Goal: Communication & Community: Answer question/provide support

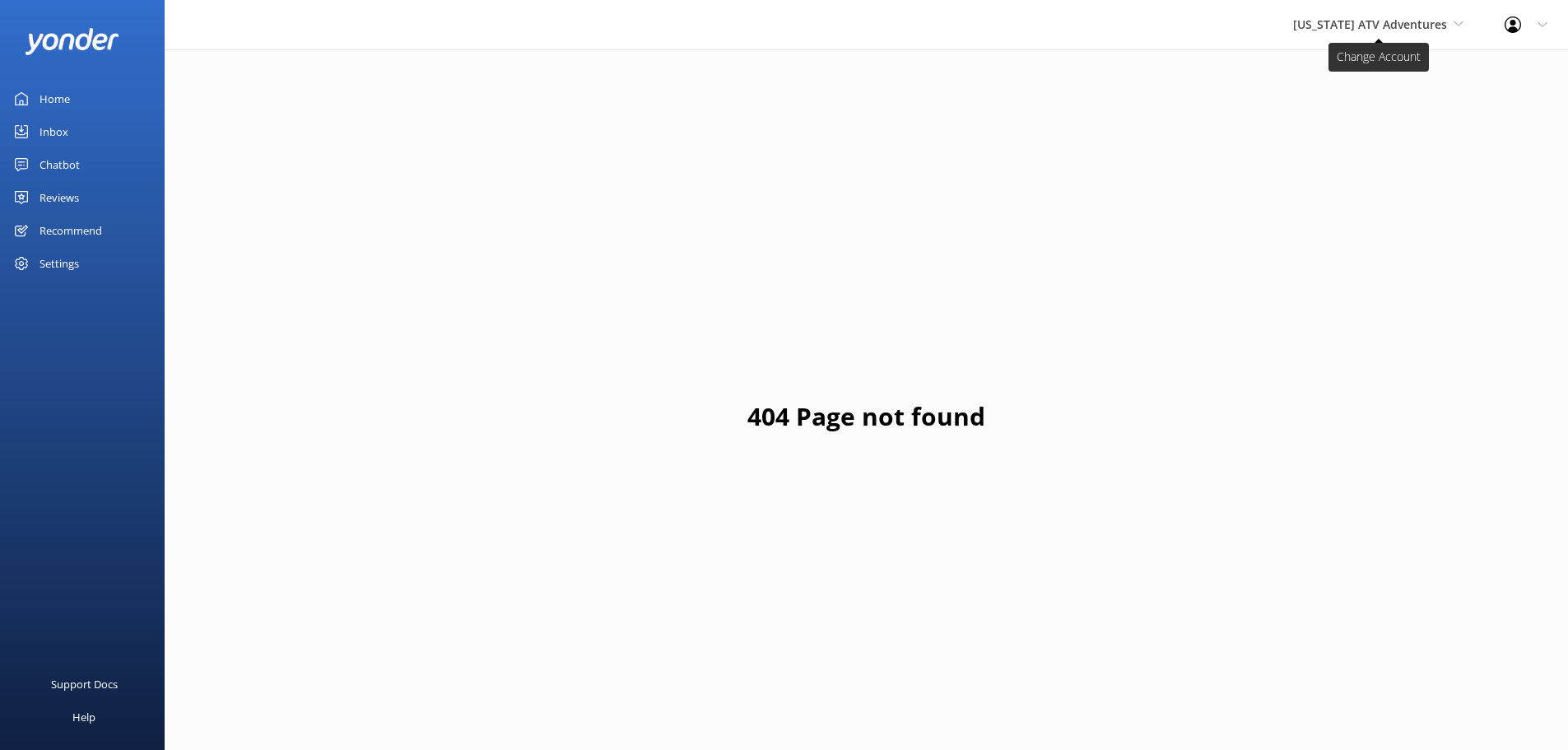
drag, startPoint x: 0, startPoint y: 0, endPoint x: 1390, endPoint y: 28, distance: 1390.3
click at [1390, 28] on span "[US_STATE] ATV Adventures" at bounding box center [1369, 24] width 154 height 16
click at [1366, 82] on link "[GEOGRAPHIC_DATA]" at bounding box center [1354, 69] width 165 height 40
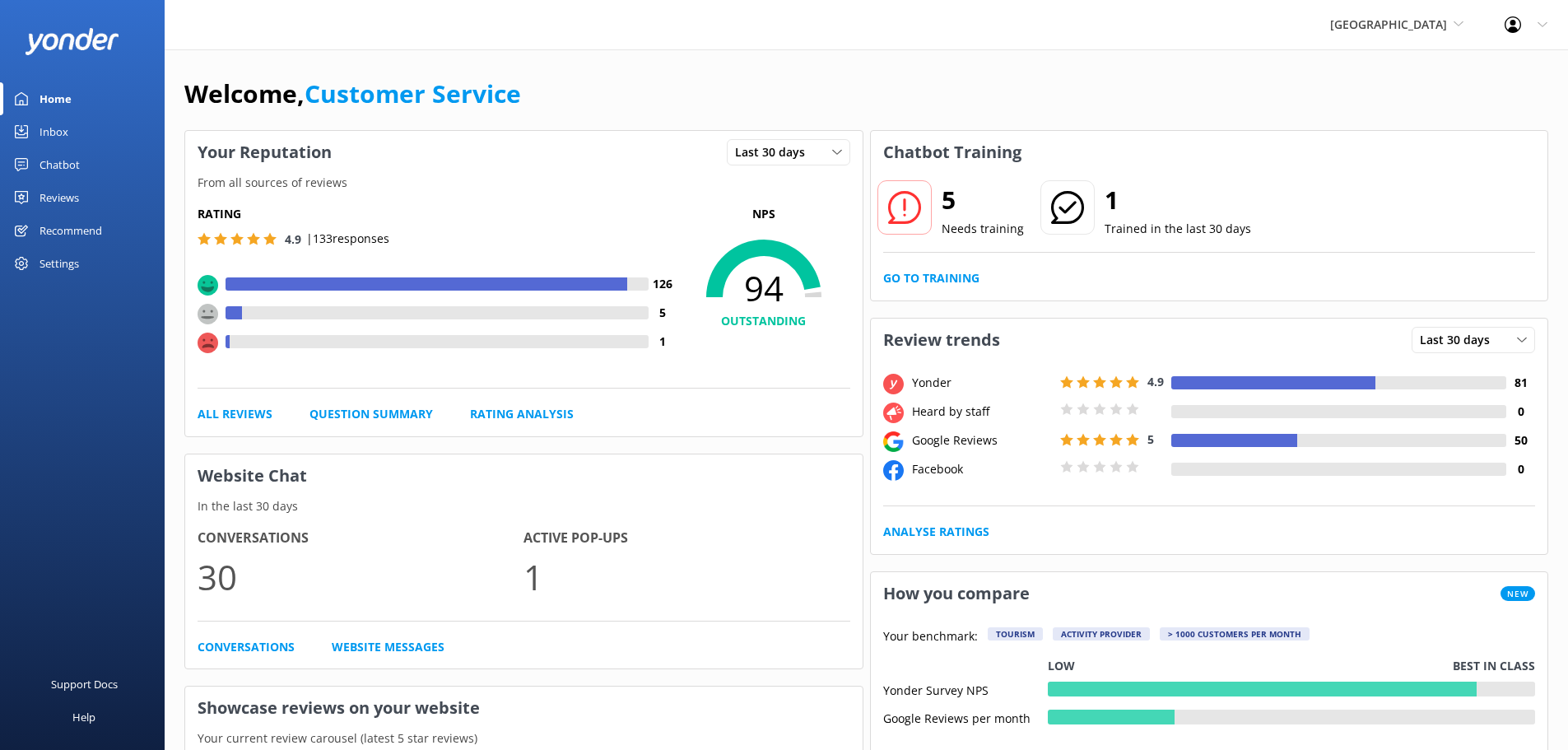
click at [63, 196] on div "Reviews" at bounding box center [59, 197] width 40 height 33
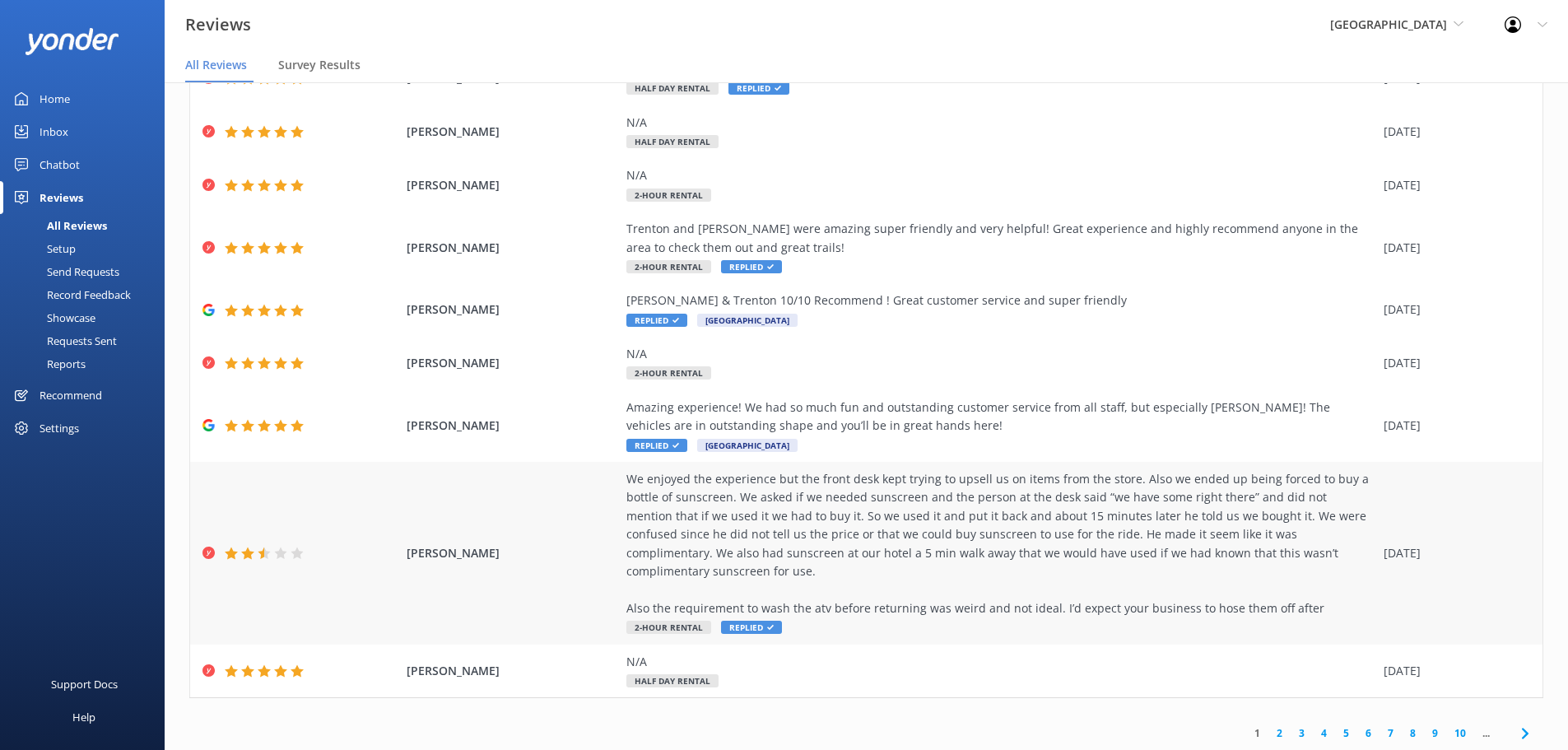
scroll to position [33, 0]
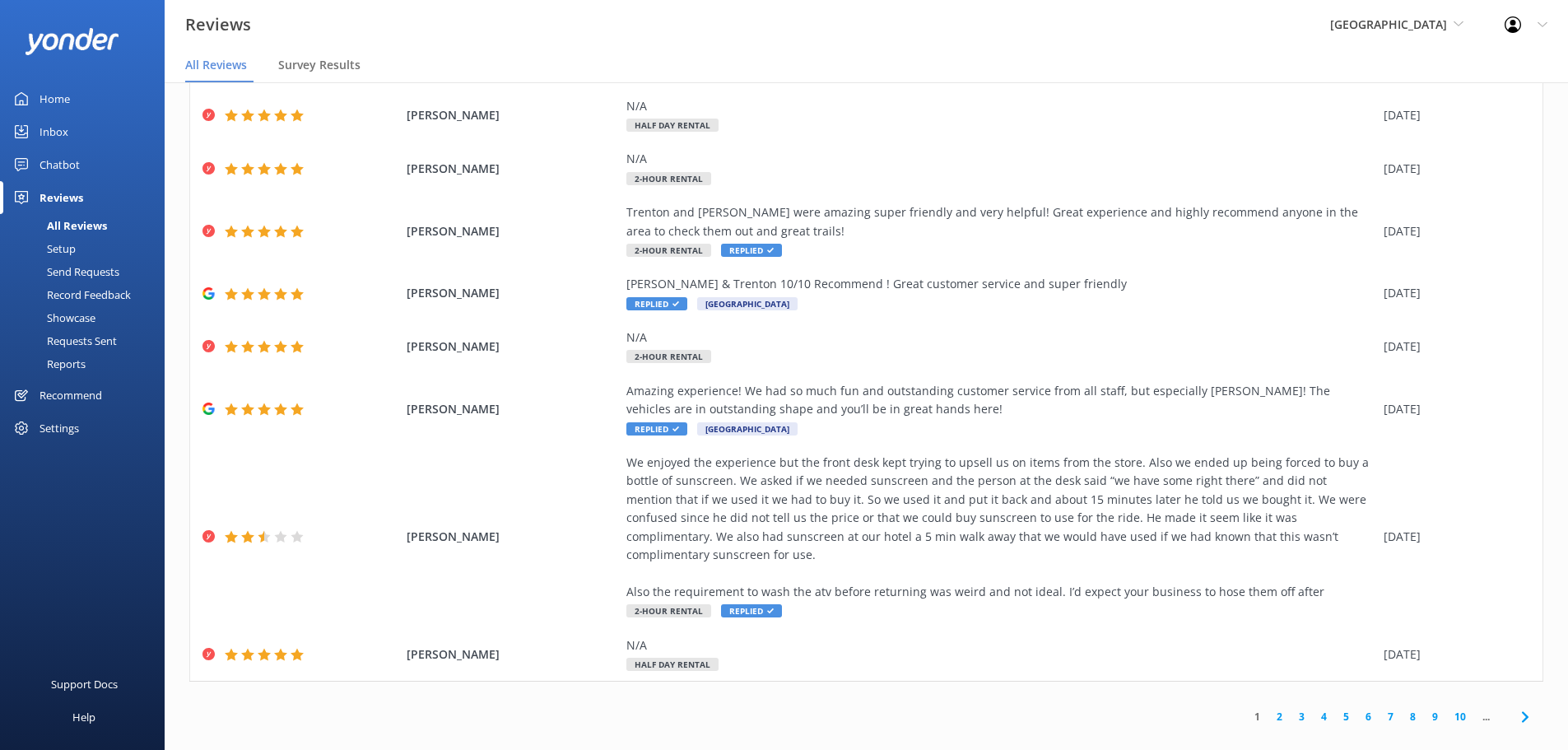
click at [1316, 709] on link "4" at bounding box center [1324, 716] width 23 height 16
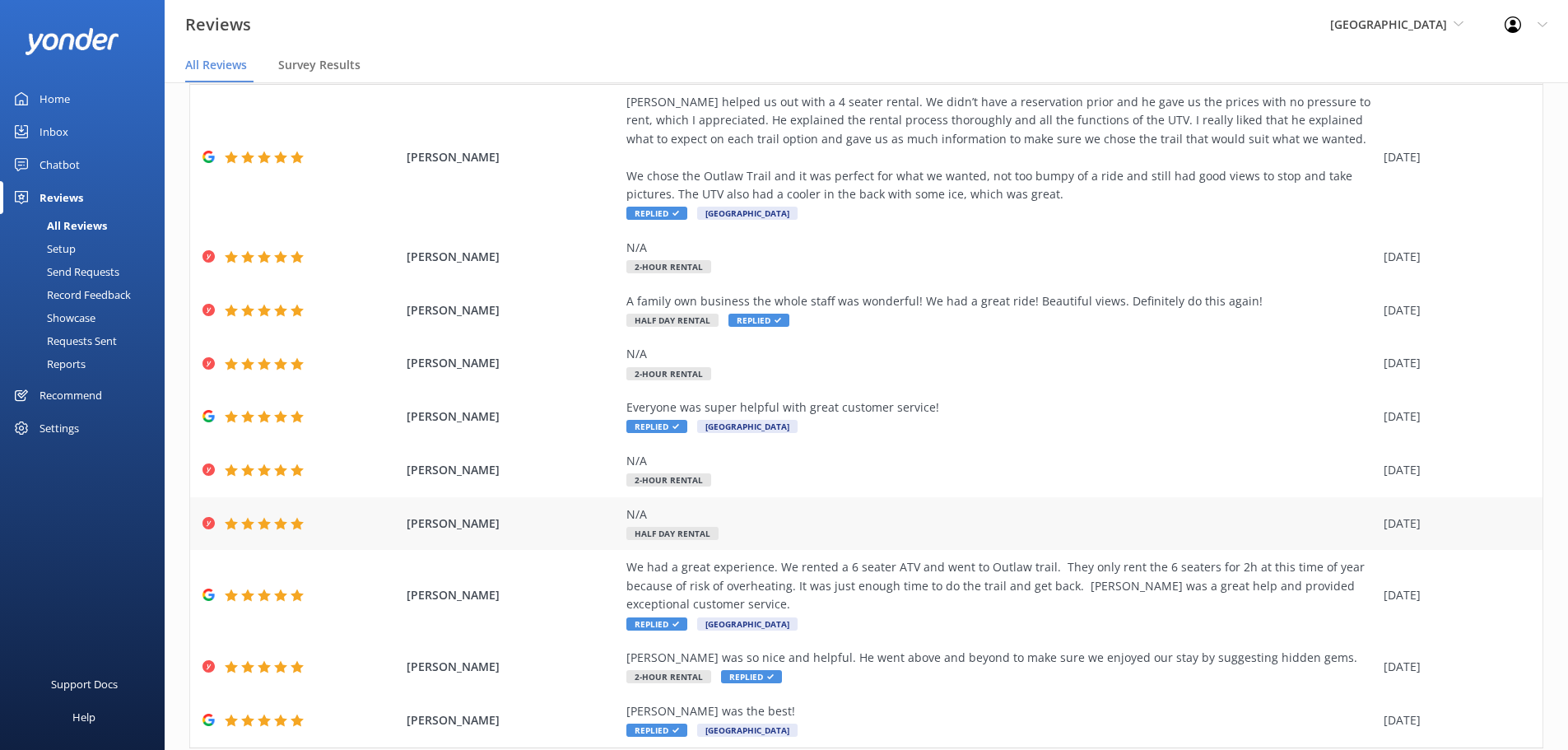
scroll to position [150, 0]
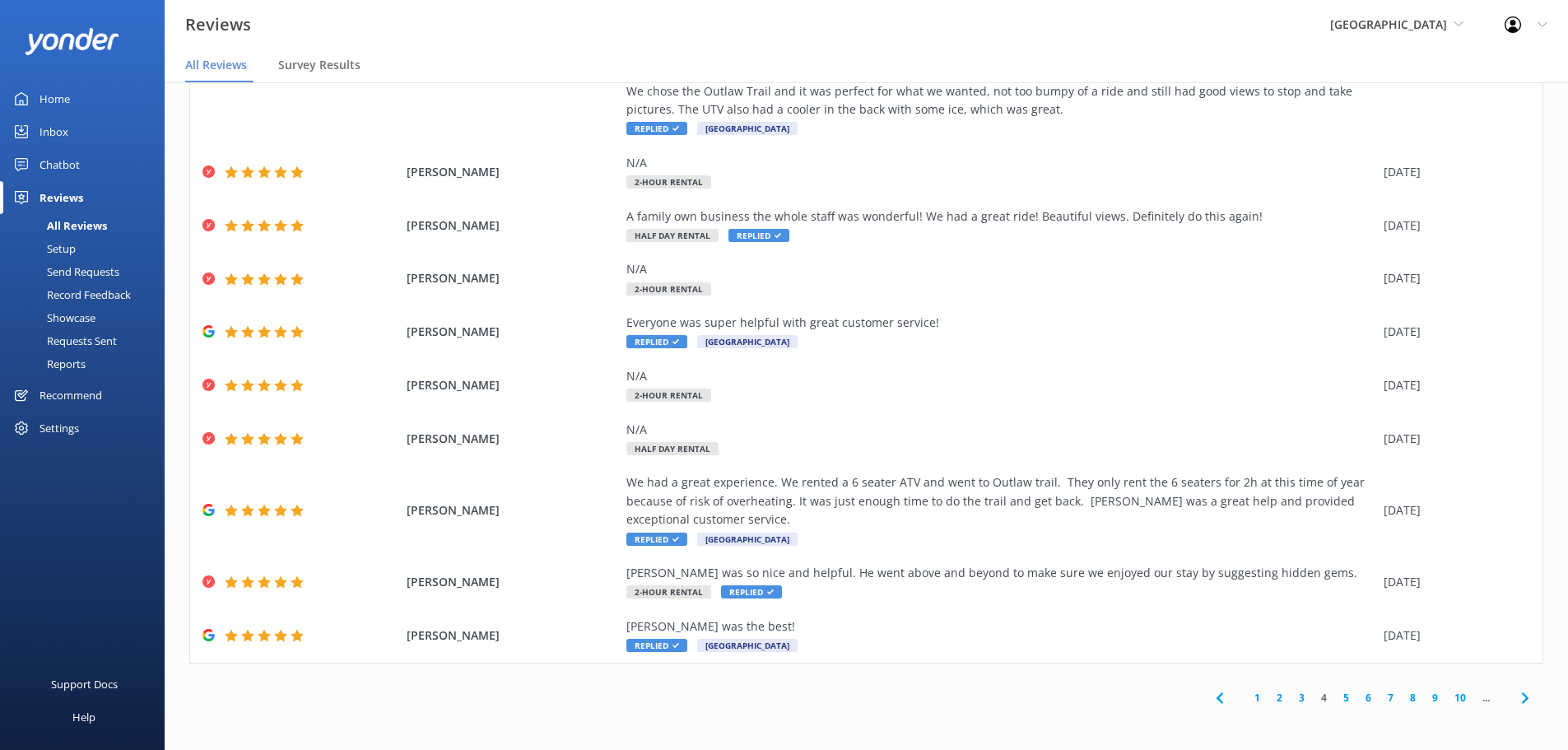
click at [1334, 697] on link "5" at bounding box center [1346, 697] width 23 height 16
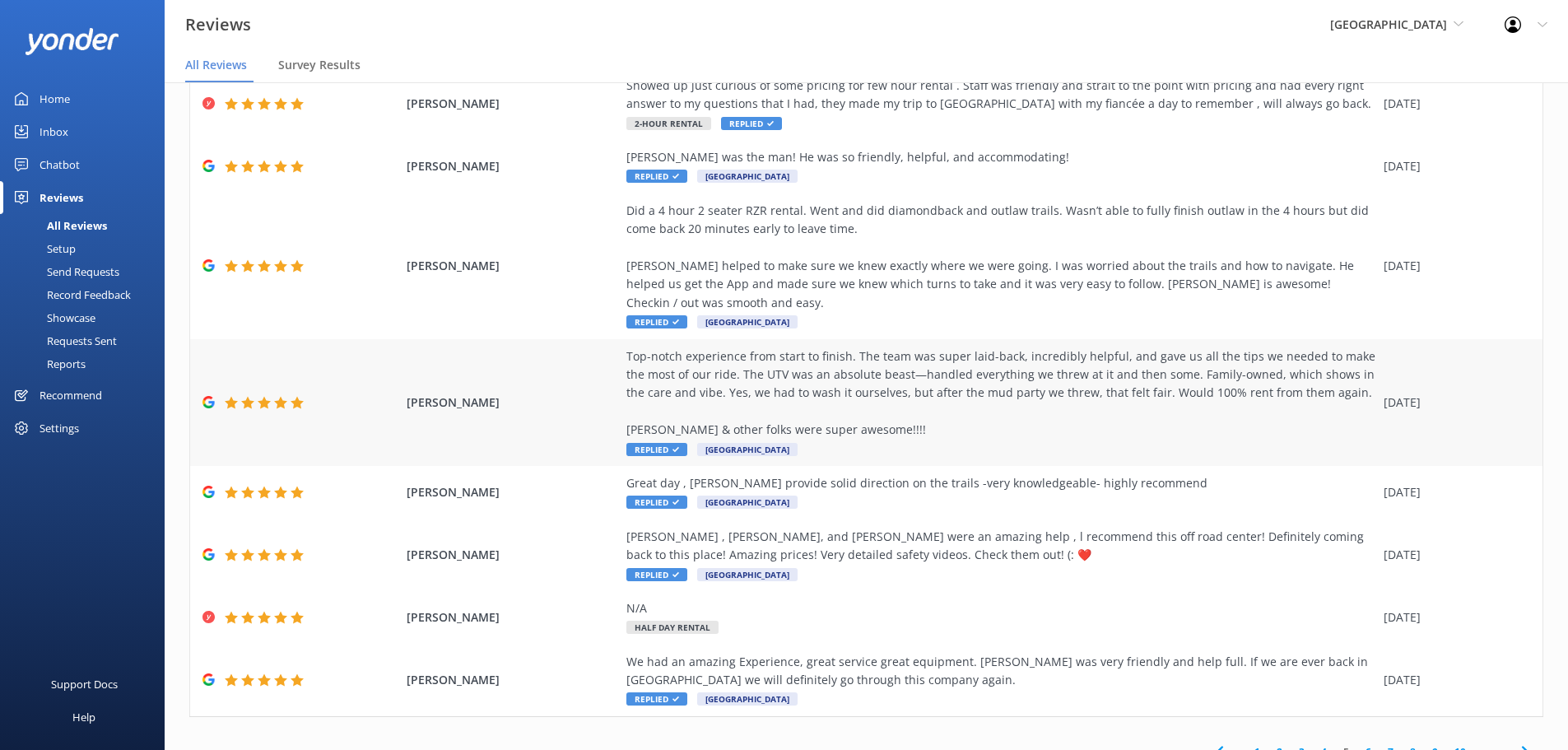
scroll to position [334, 0]
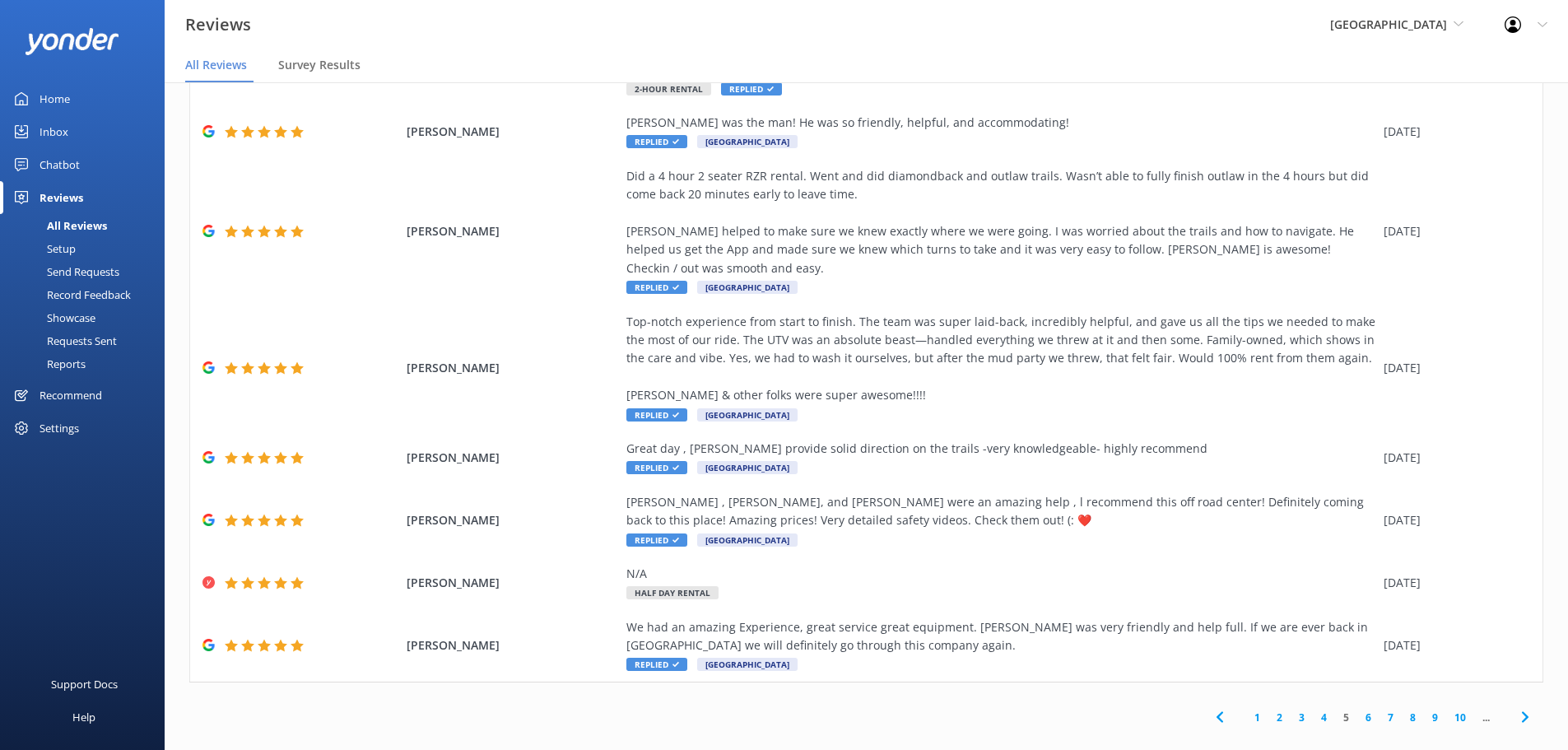
click at [1357, 709] on link "6" at bounding box center [1368, 717] width 23 height 16
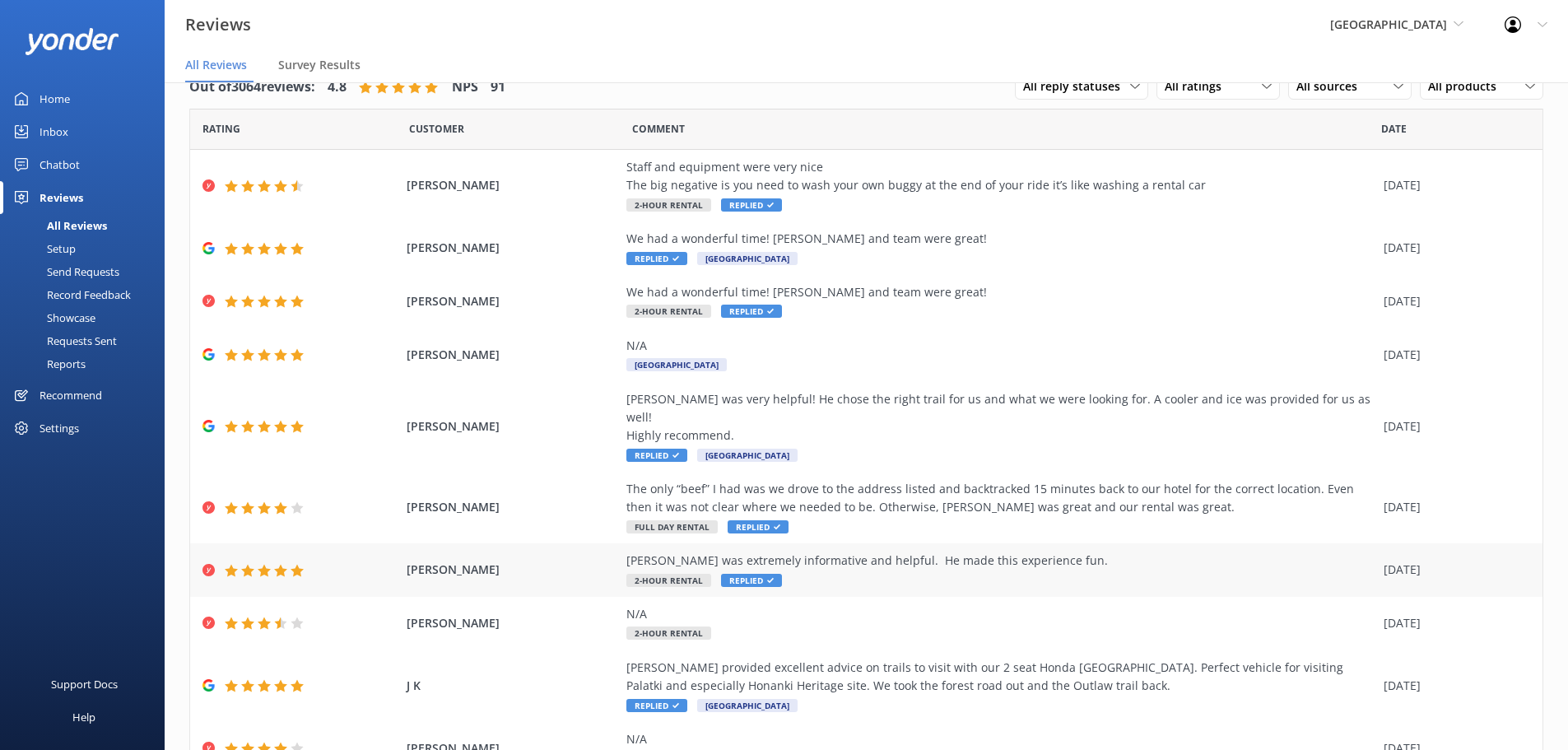
scroll to position [94, 0]
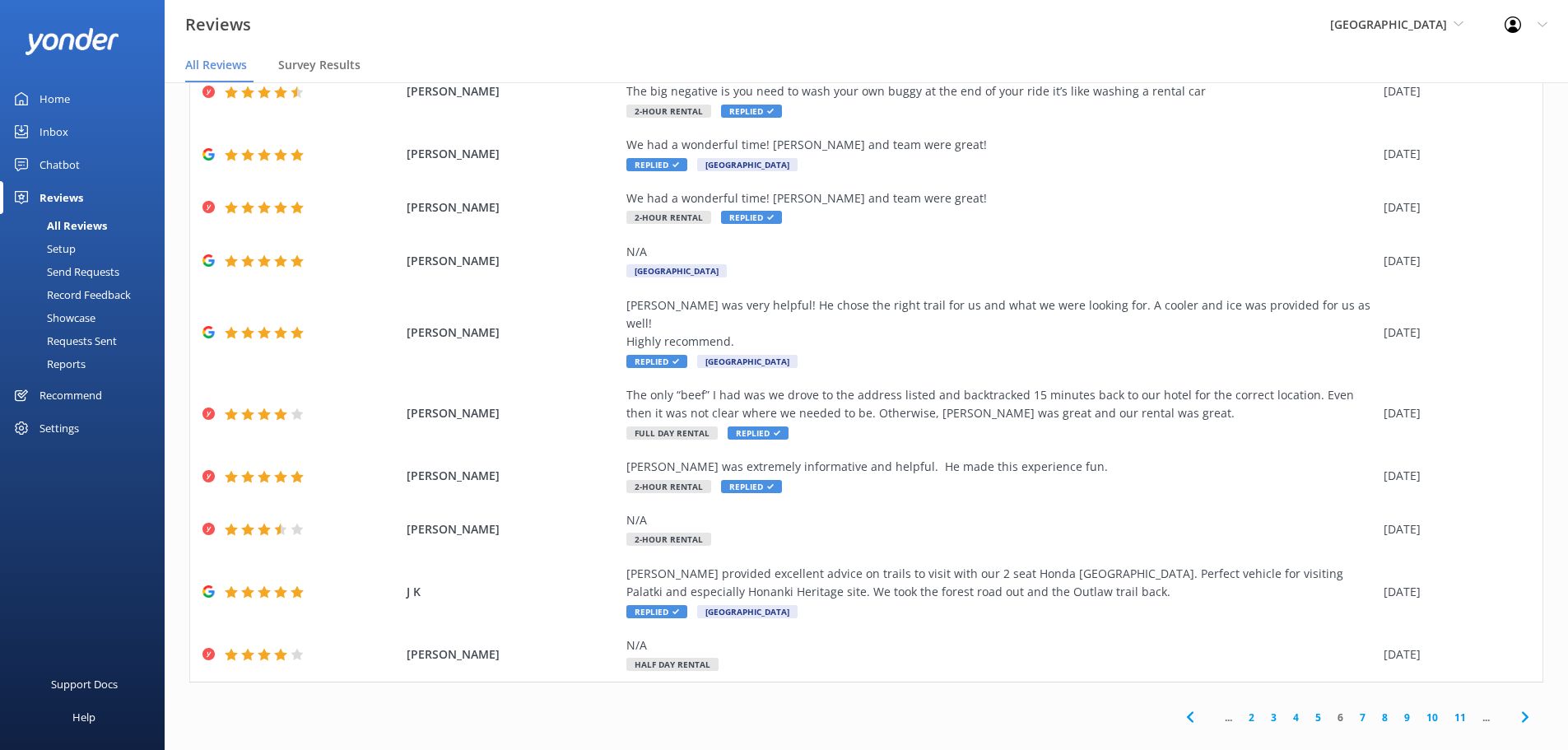
click at [1351, 709] on link "7" at bounding box center [1363, 717] width 23 height 16
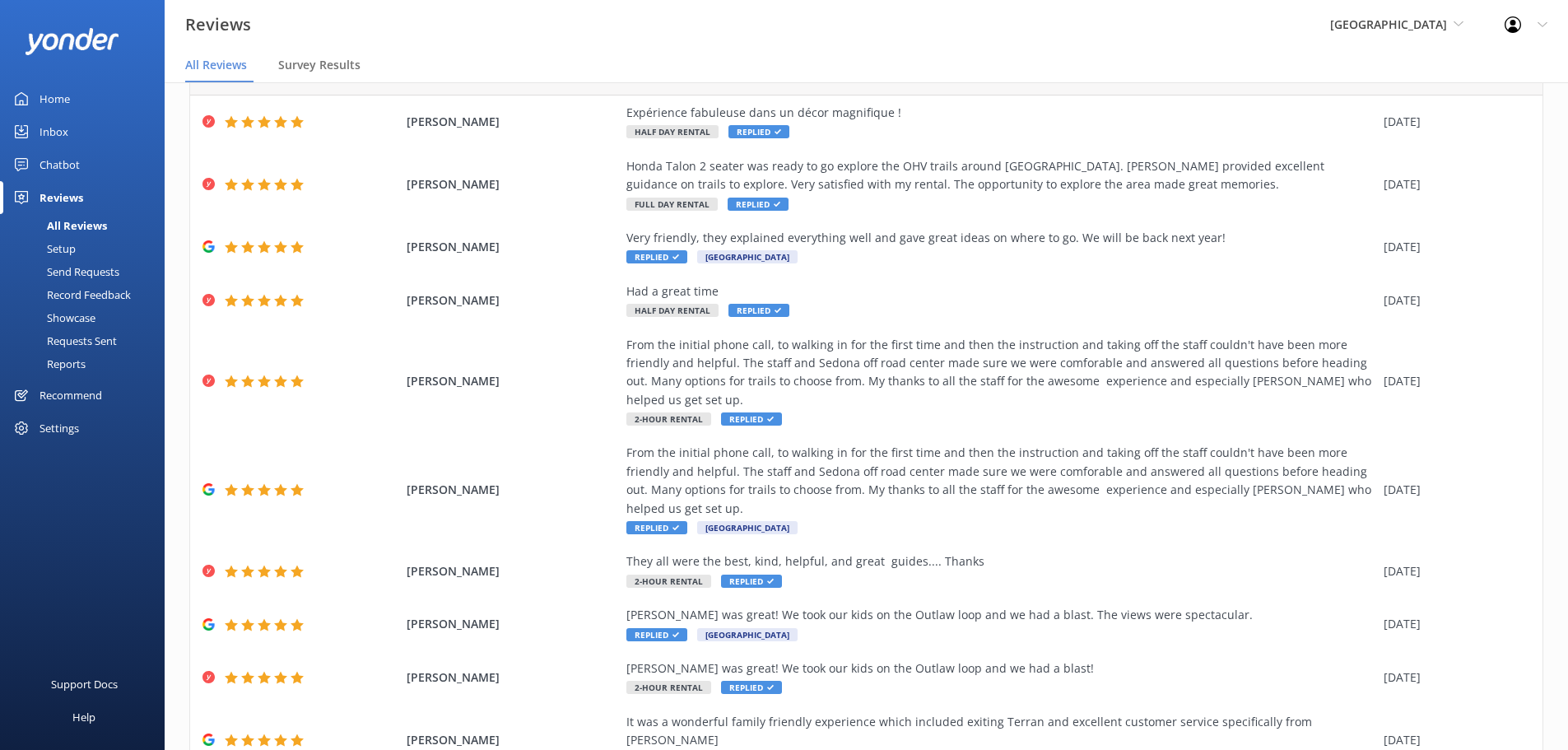
scroll to position [113, 0]
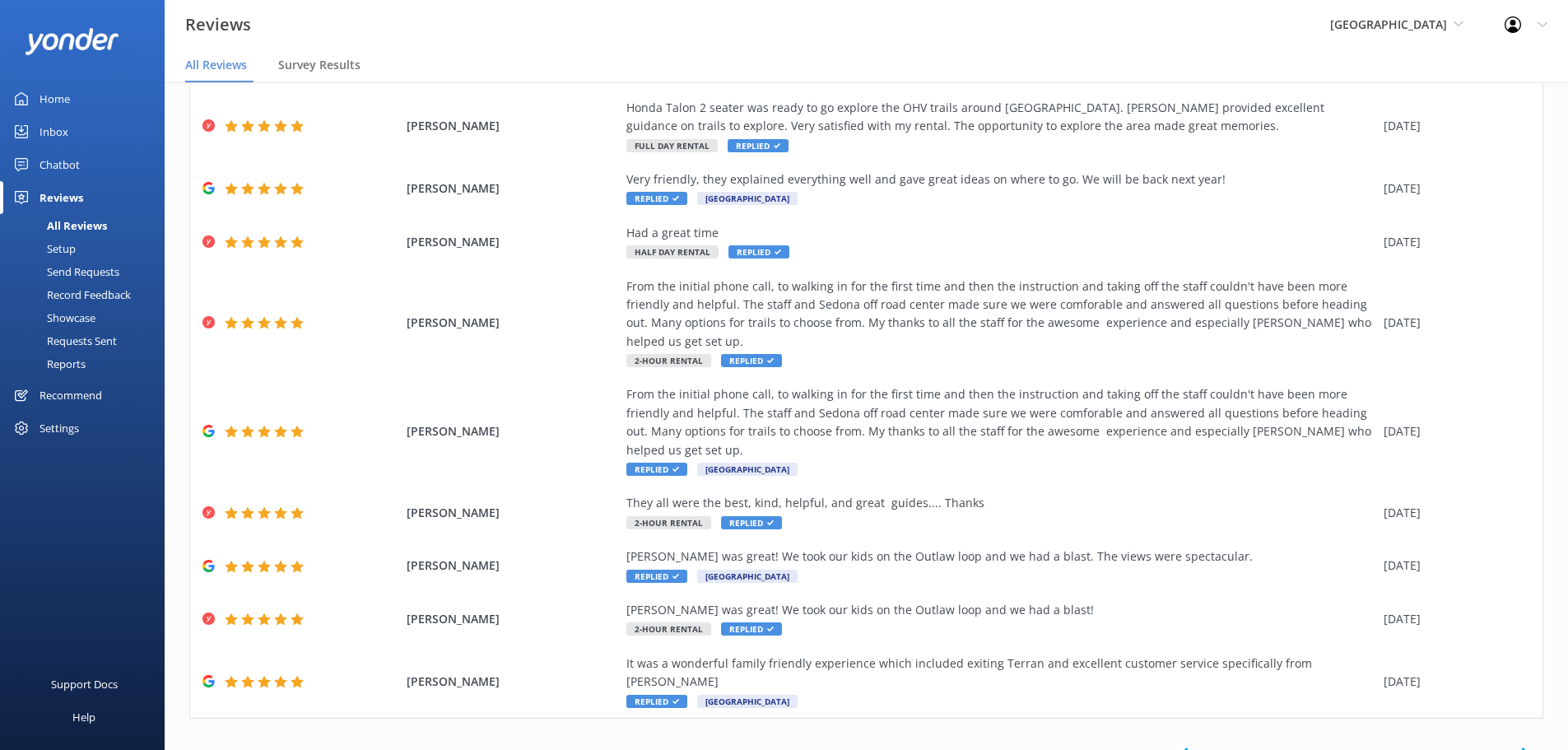
click at [1346, 746] on link "8" at bounding box center [1357, 754] width 23 height 16
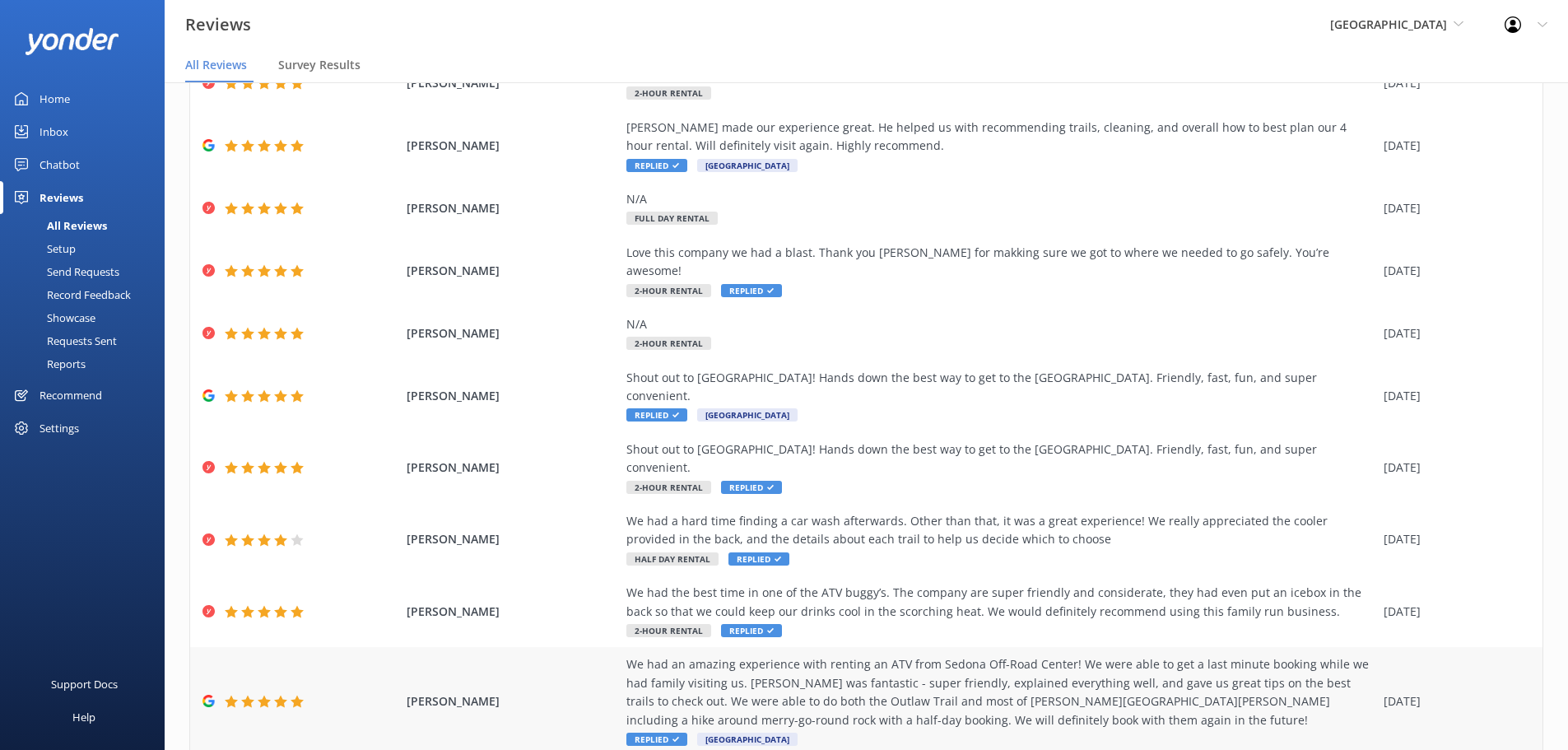
scroll to position [168, 0]
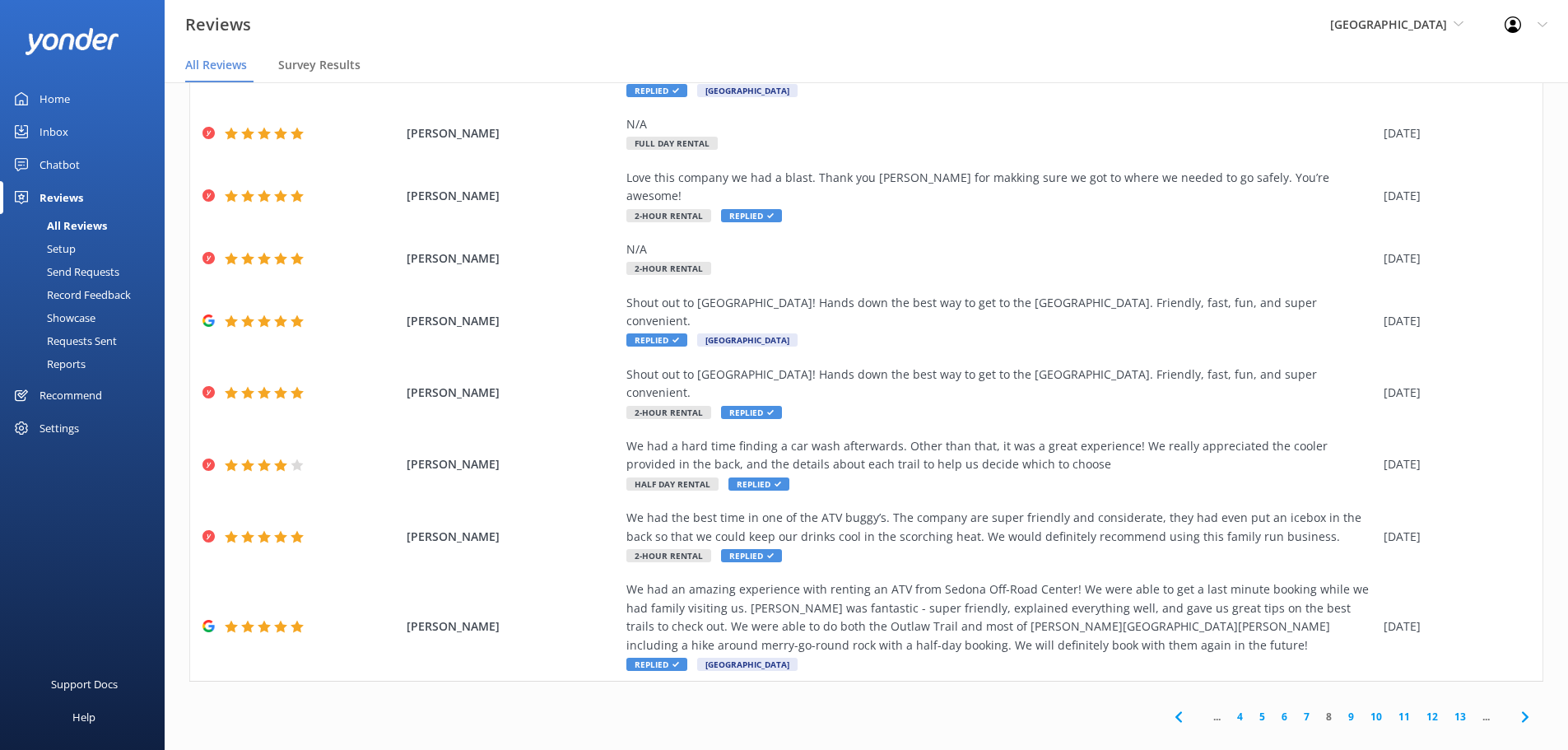
click at [1340, 709] on link "9" at bounding box center [1351, 716] width 23 height 16
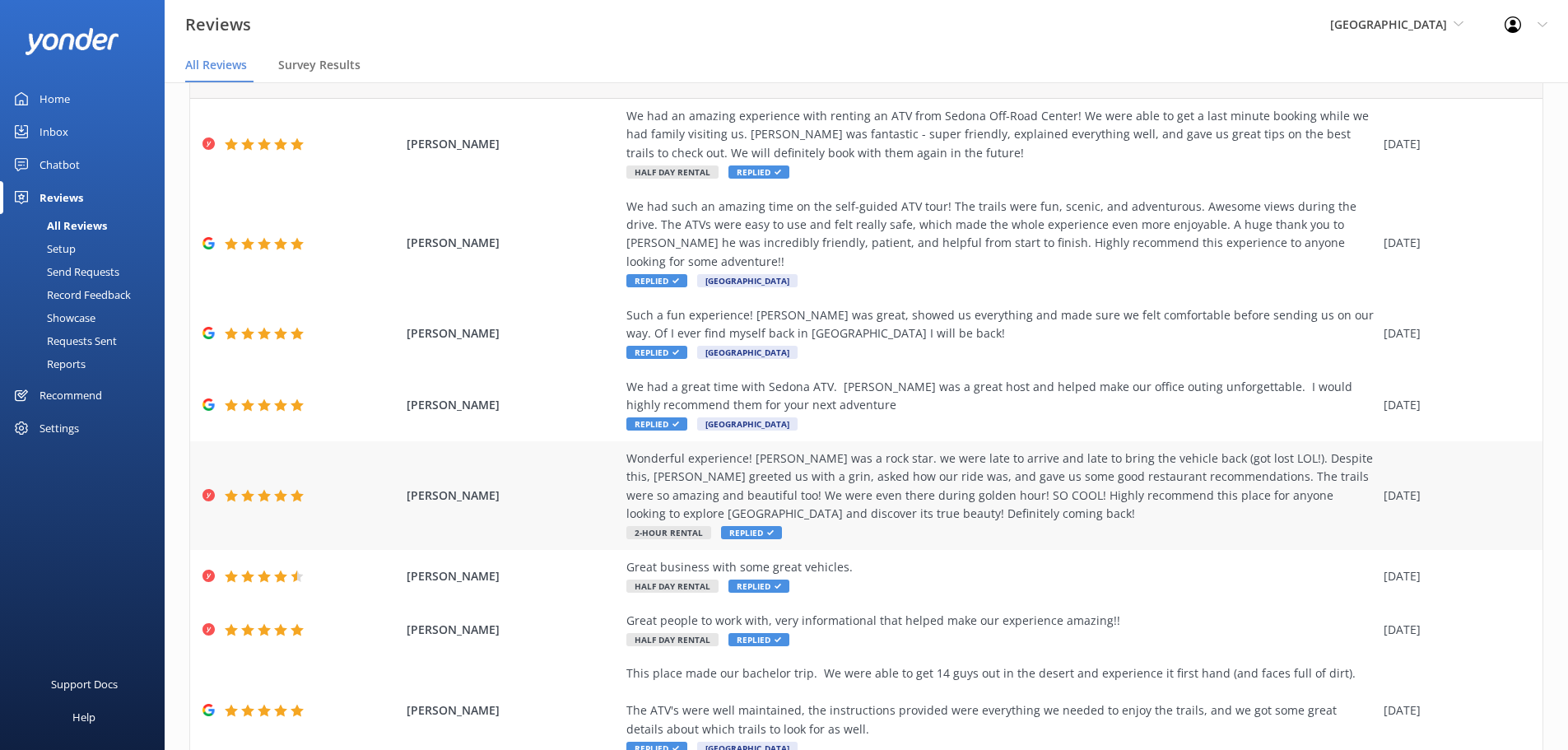
scroll to position [242, 0]
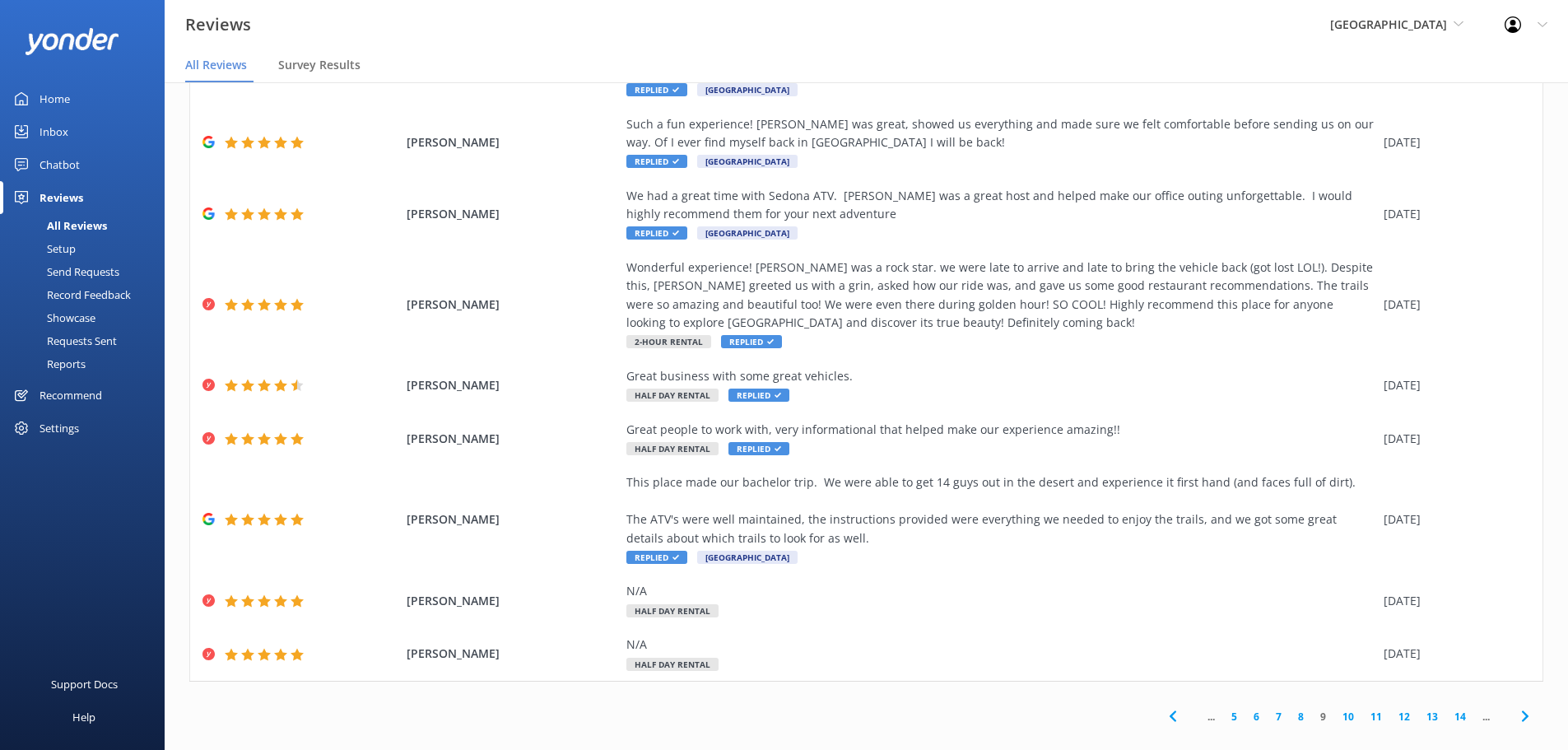
click at [1342, 709] on link "10" at bounding box center [1349, 716] width 28 height 16
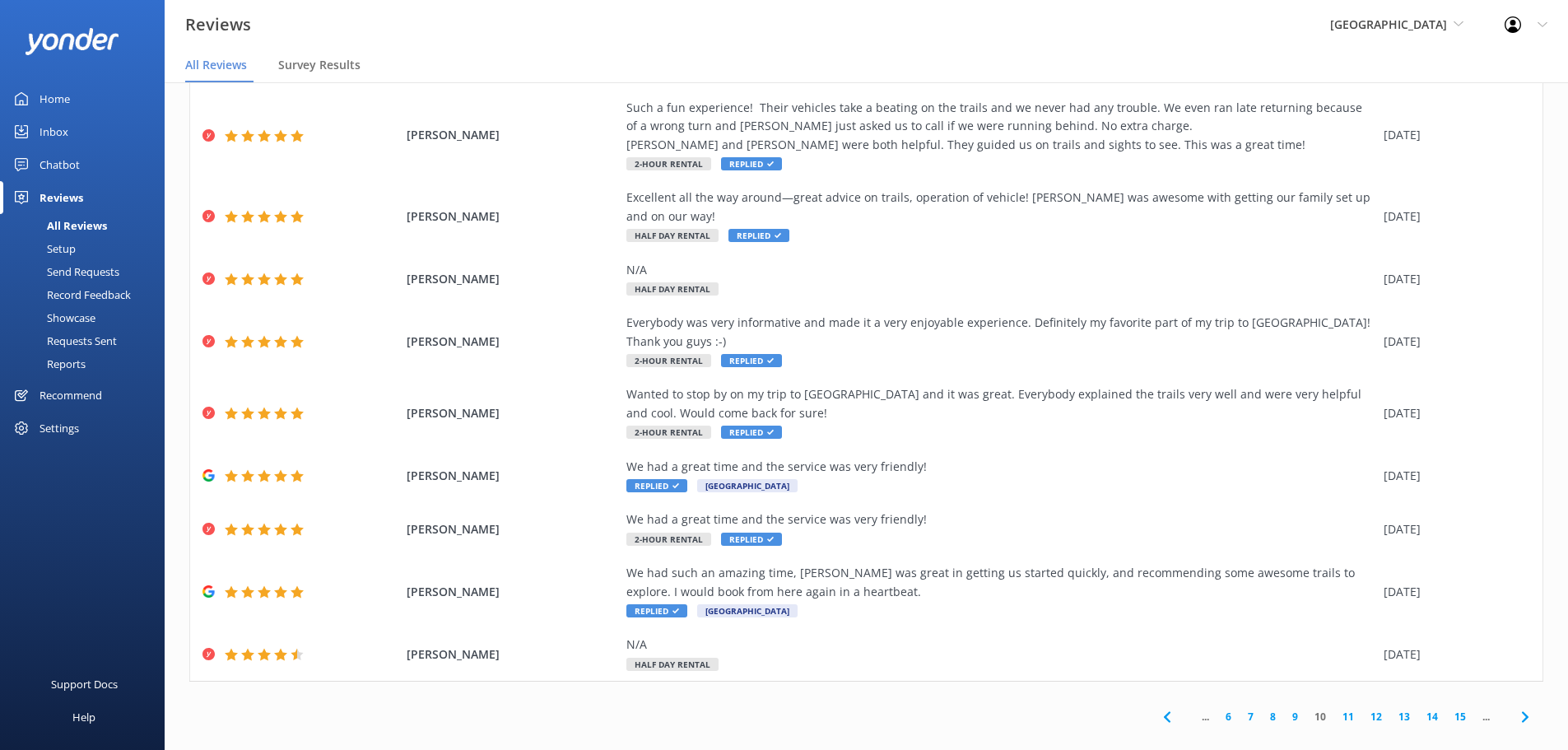
click at [1335, 709] on link "11" at bounding box center [1349, 716] width 28 height 16
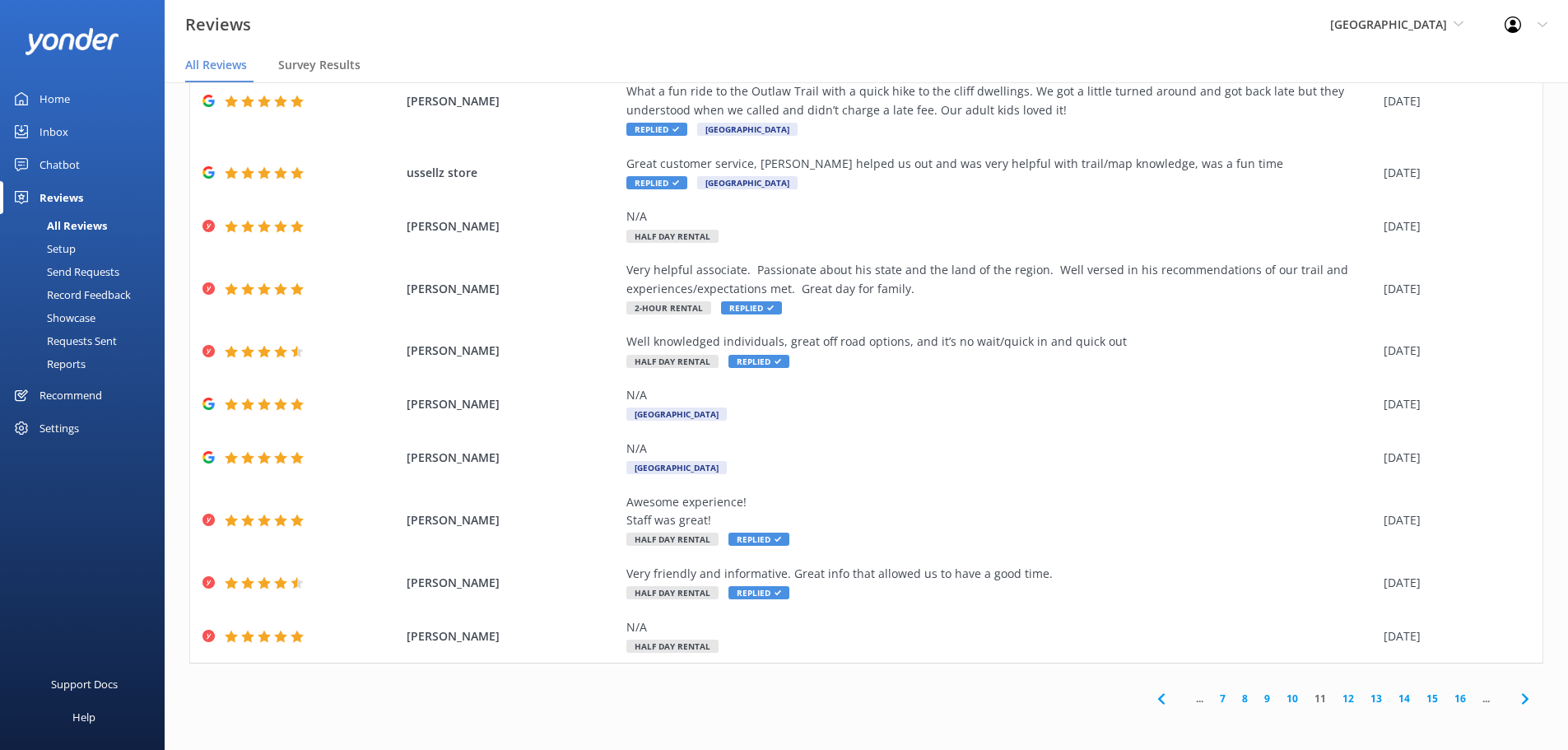
click at [1334, 697] on link "12" at bounding box center [1349, 698] width 28 height 16
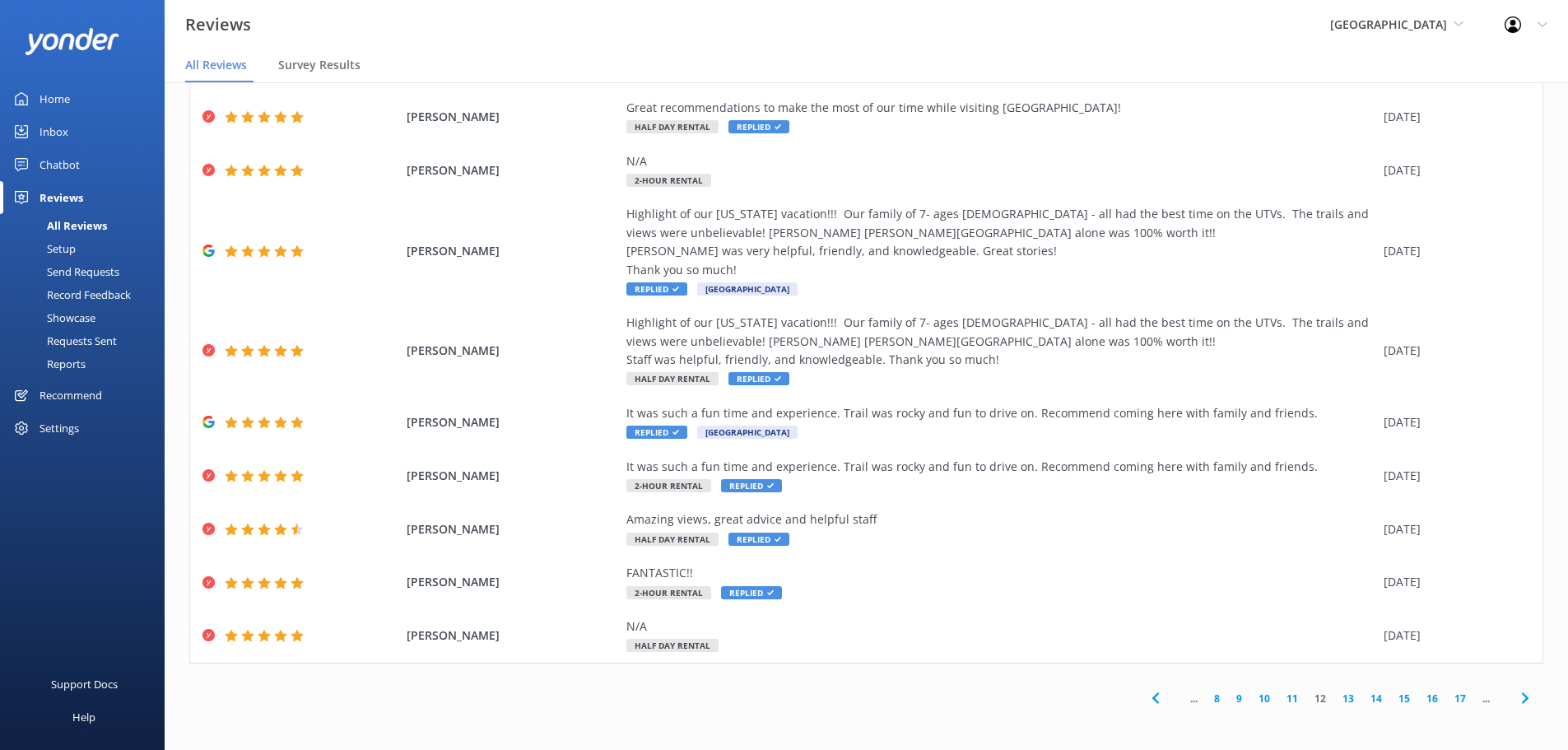
click at [1337, 694] on link "13" at bounding box center [1349, 698] width 28 height 16
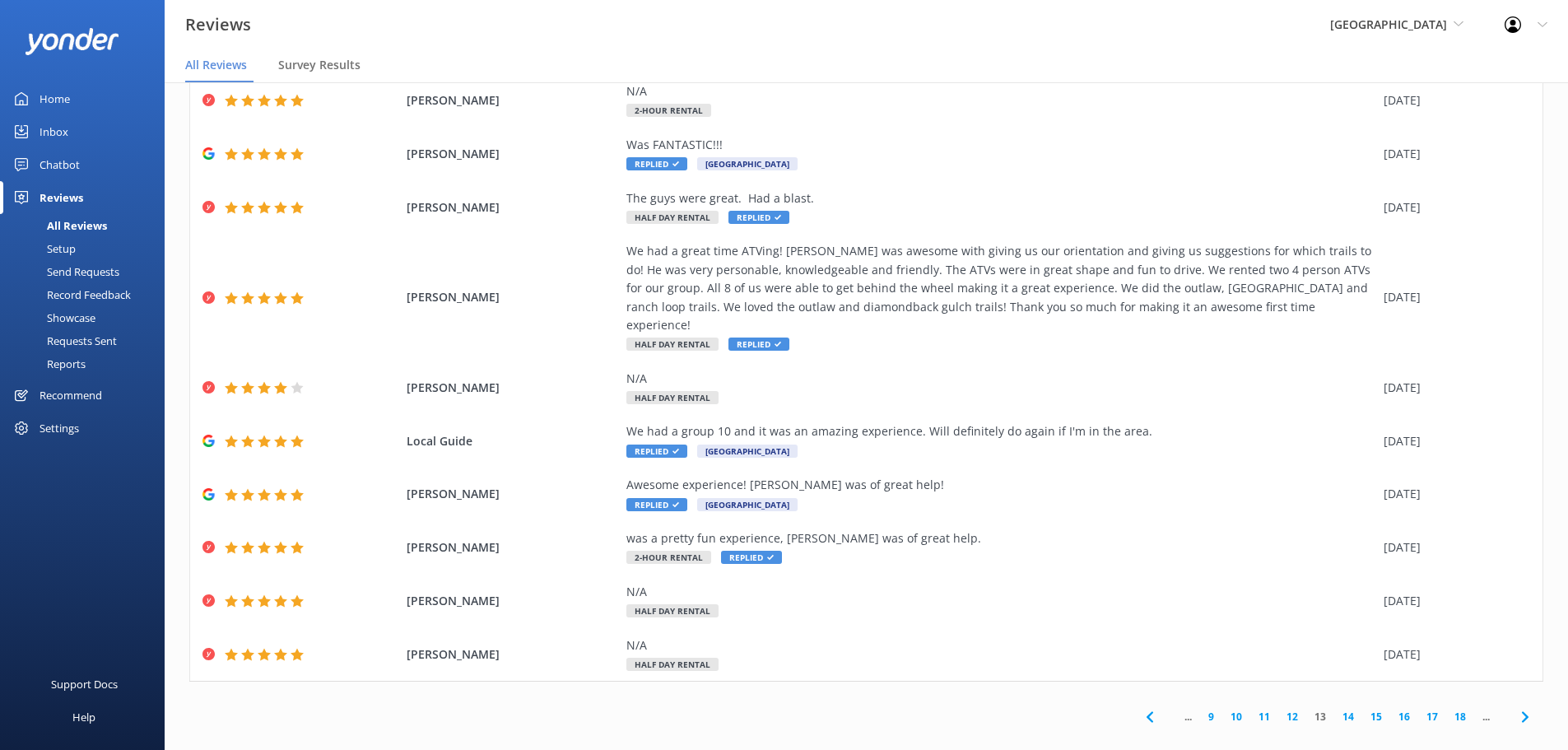
click at [1334, 709] on link "14" at bounding box center [1349, 716] width 28 height 16
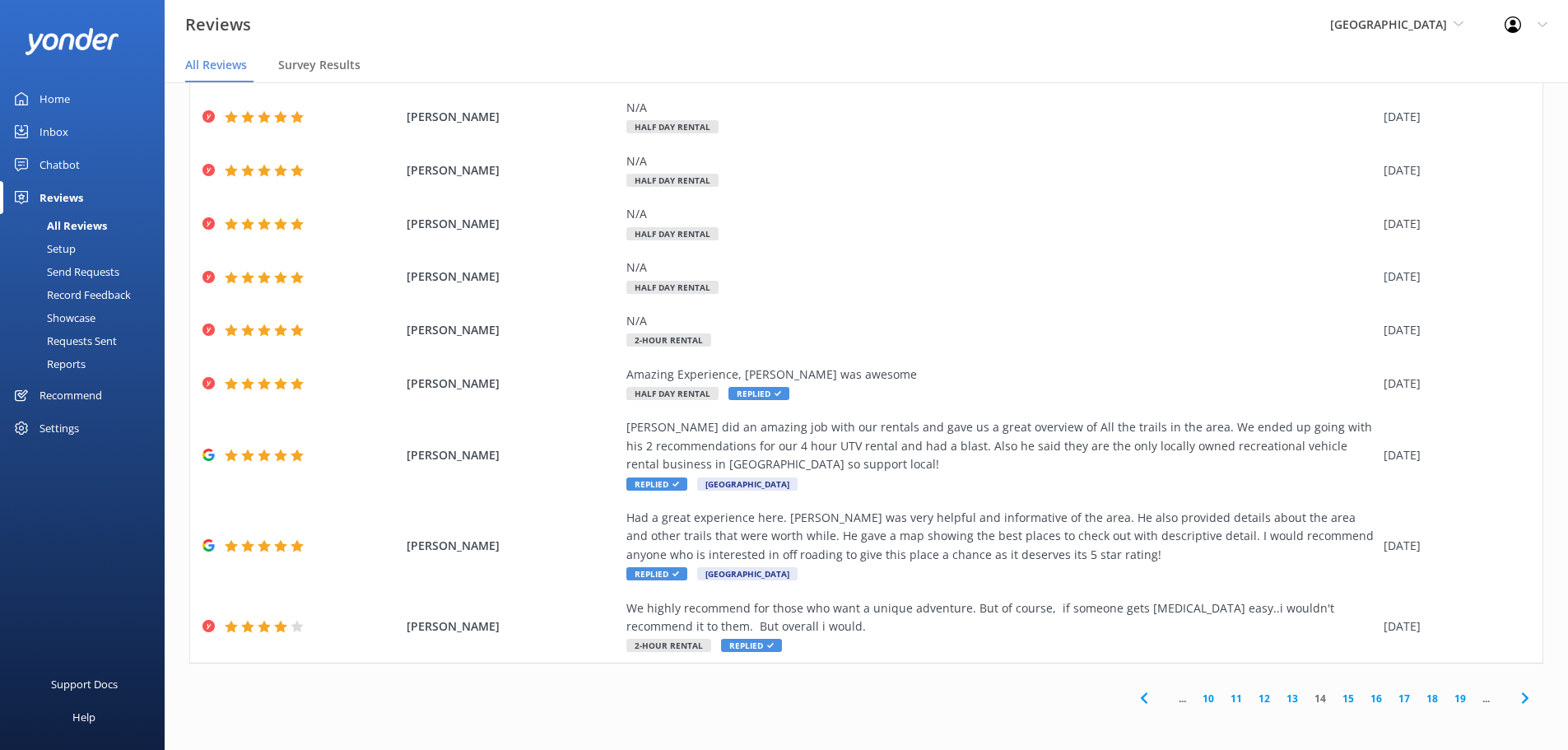
click at [1334, 696] on link "15" at bounding box center [1349, 698] width 28 height 16
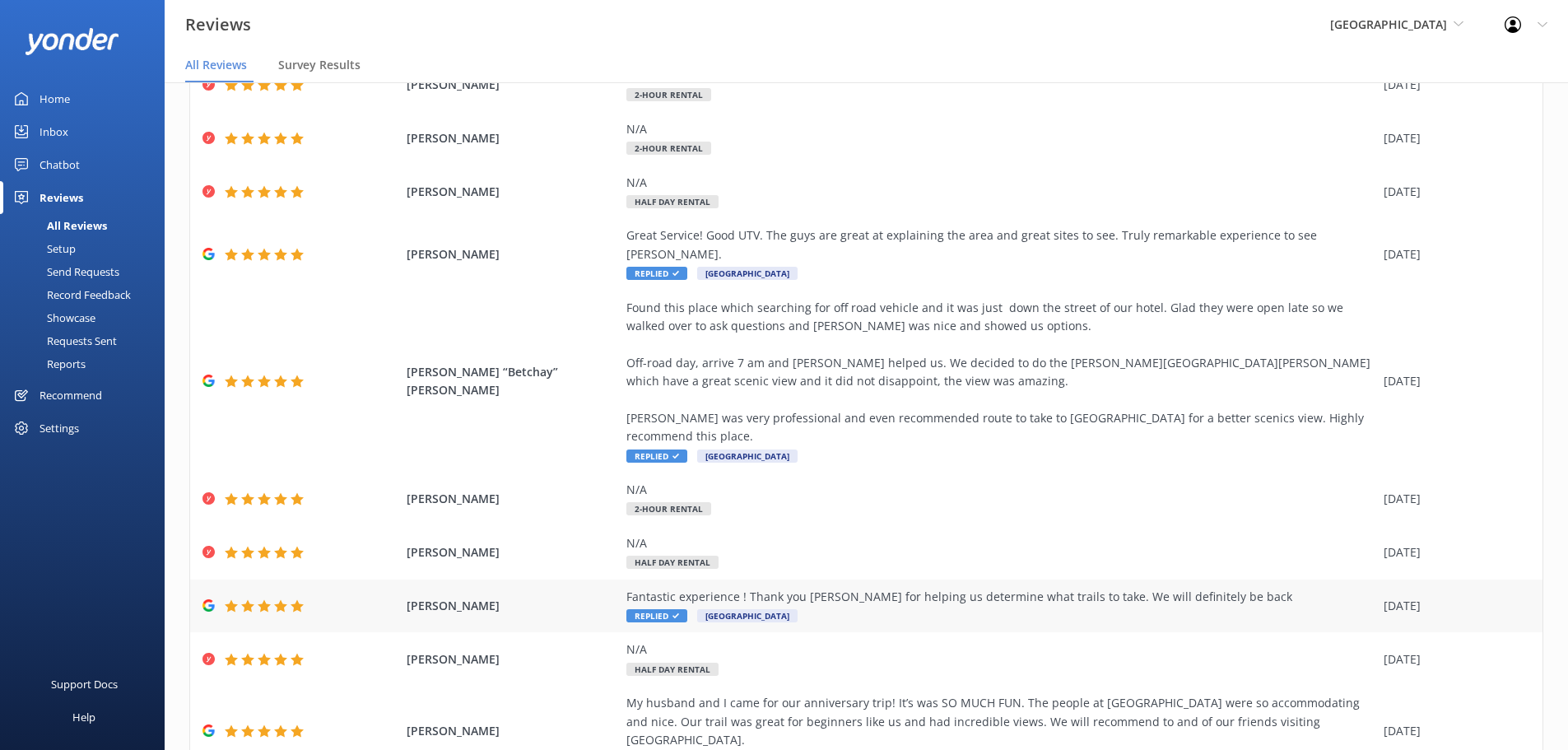
scroll to position [150, 0]
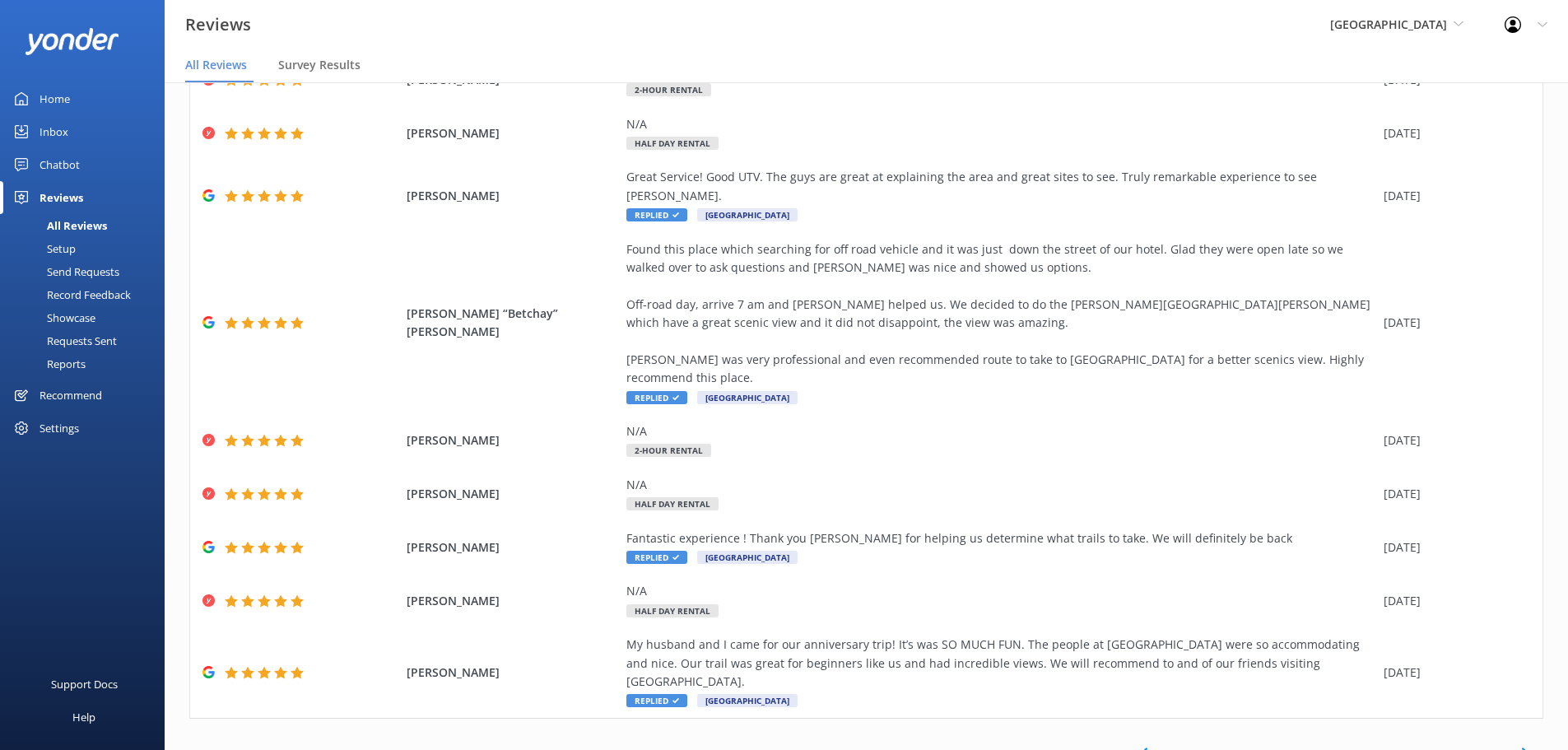
click at [1334, 746] on link "16" at bounding box center [1349, 754] width 28 height 16
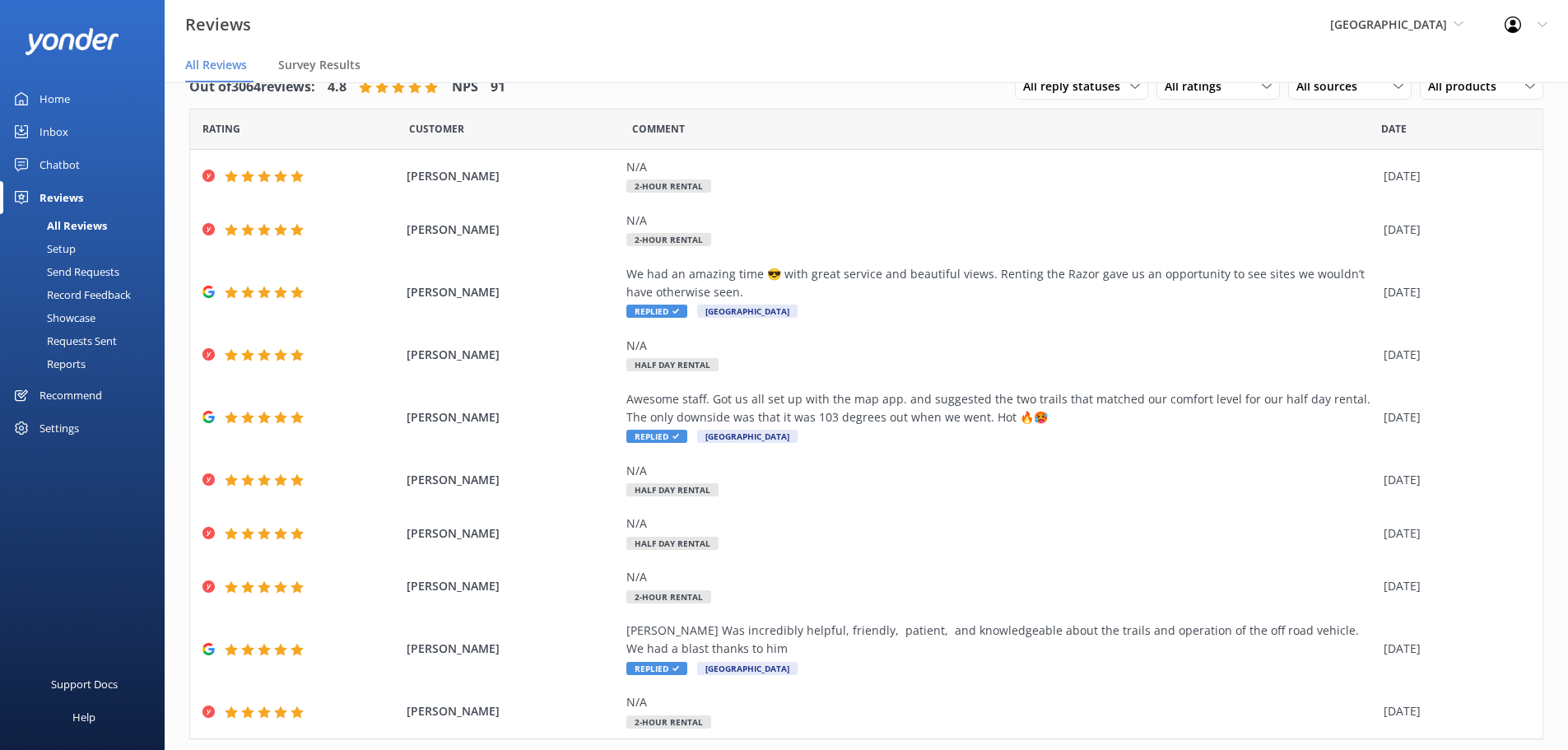
scroll to position [75, 0]
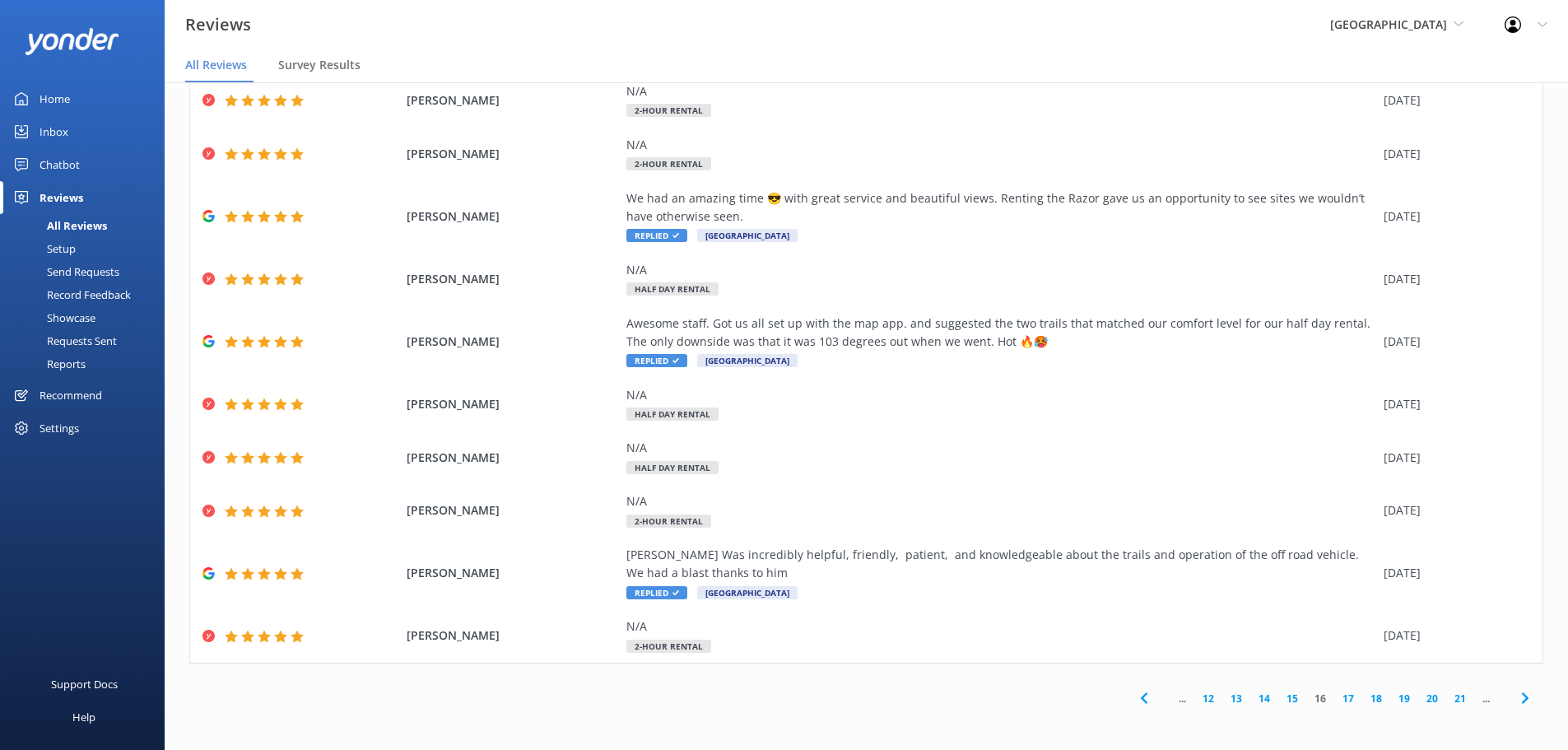
click at [1339, 703] on link "17" at bounding box center [1349, 698] width 28 height 16
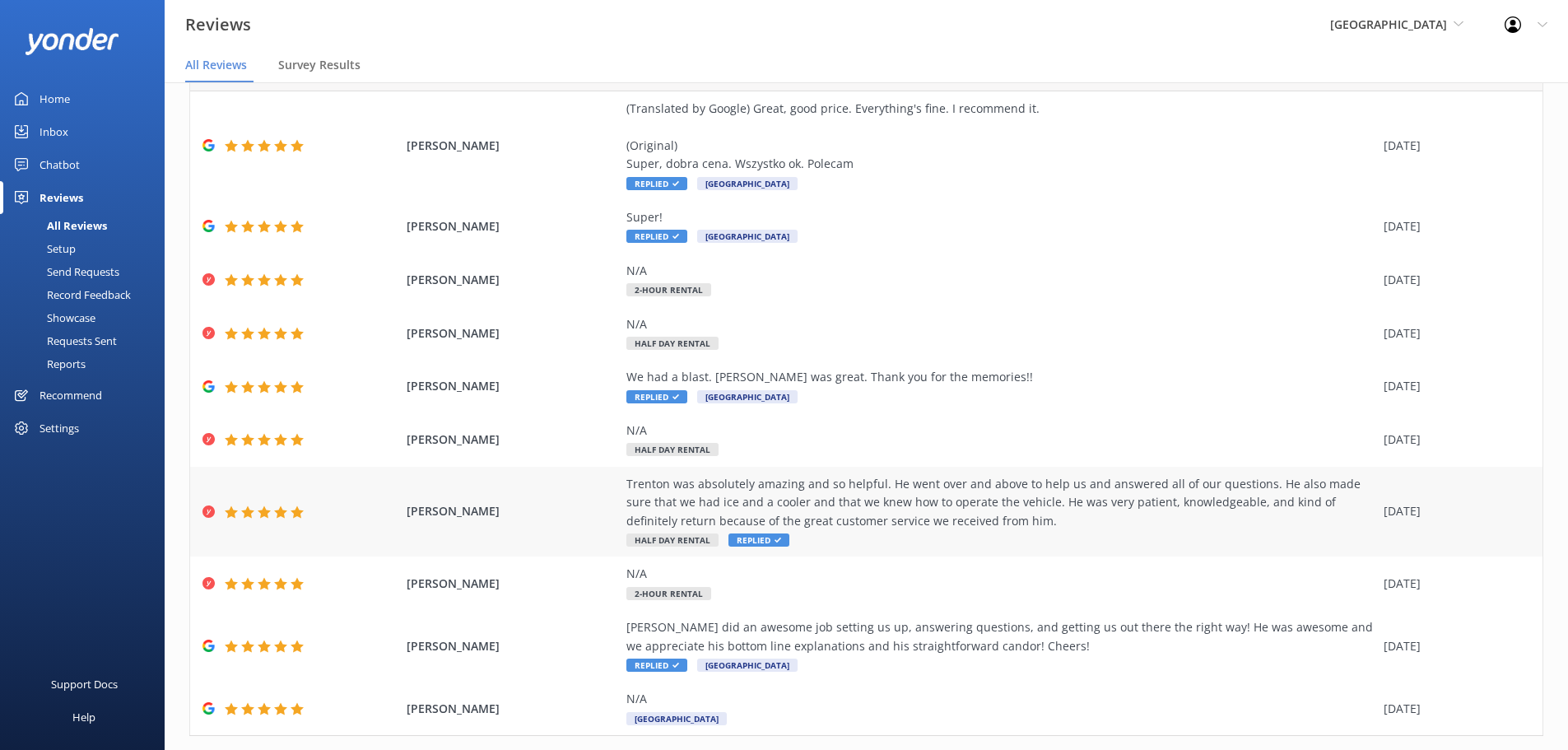
scroll to position [131, 0]
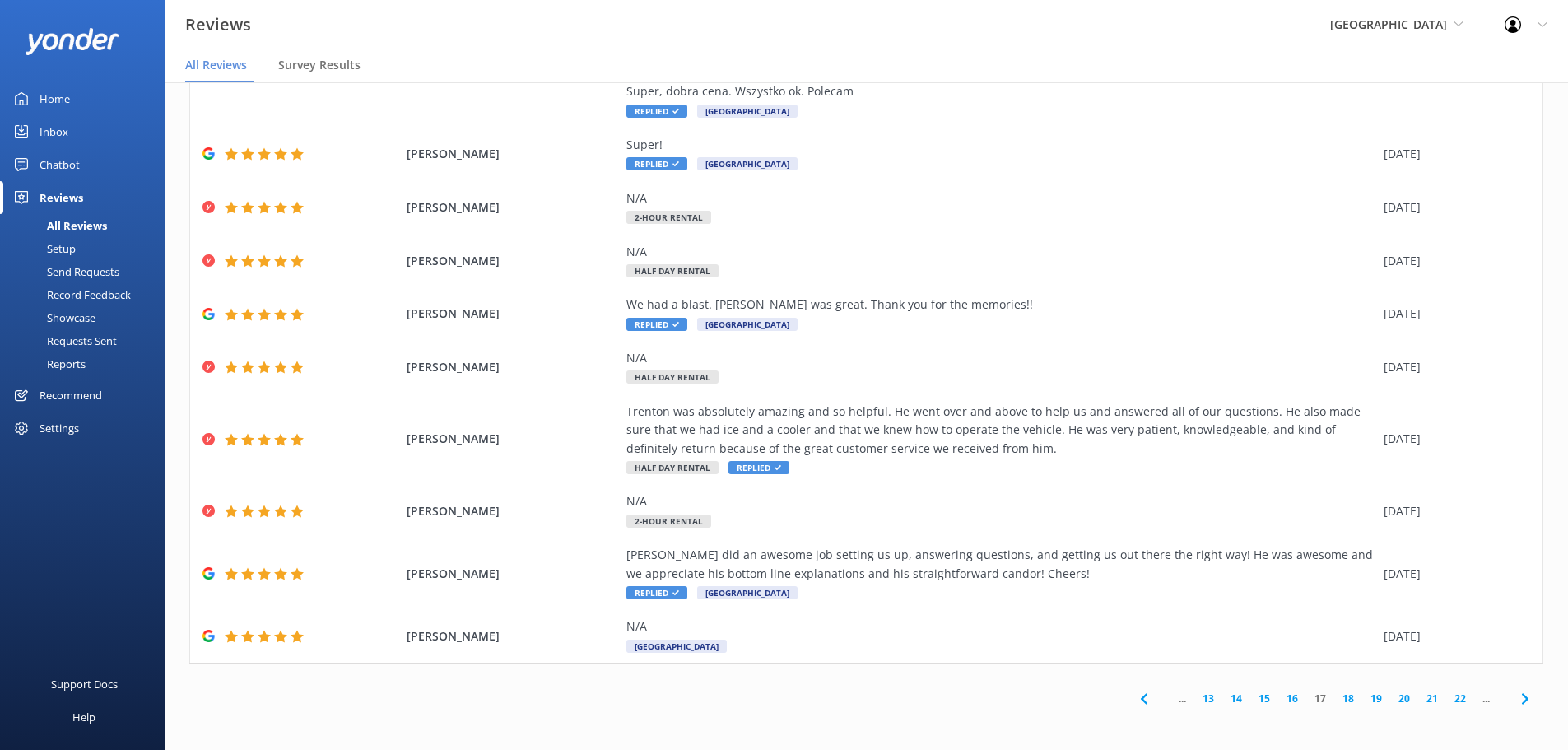
click at [1335, 695] on link "18" at bounding box center [1349, 698] width 28 height 16
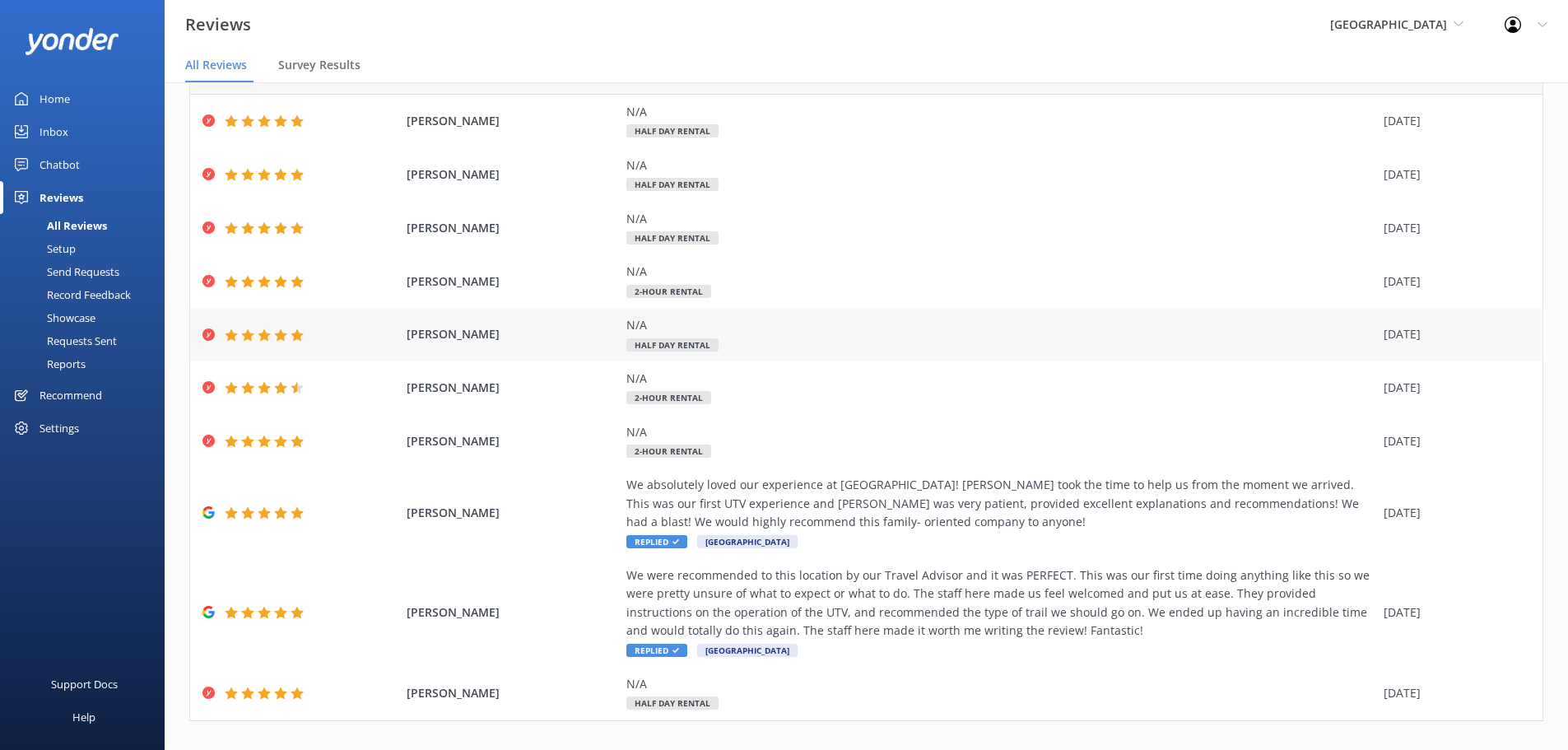
scroll to position [113, 0]
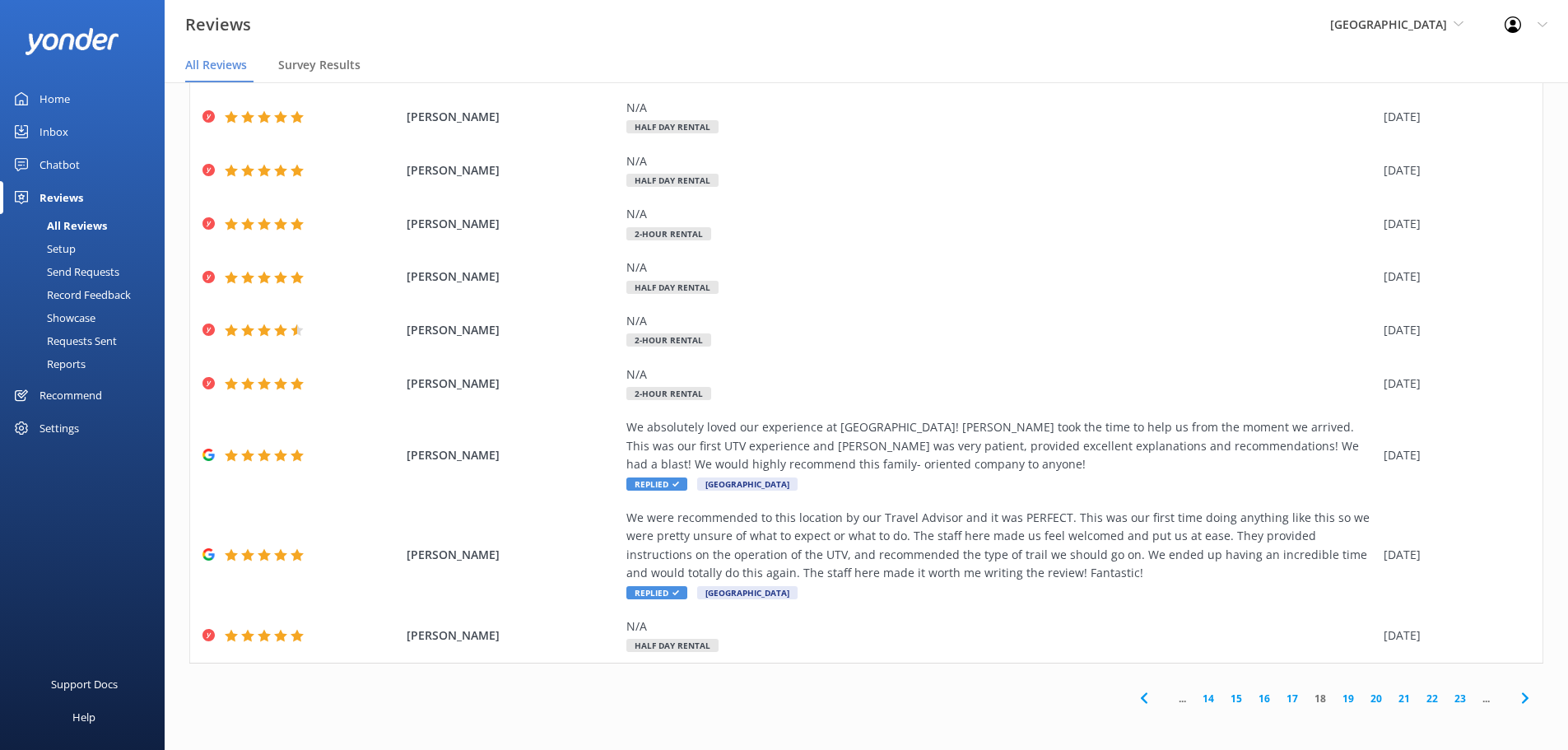
click at [1342, 705] on link "19" at bounding box center [1349, 698] width 28 height 16
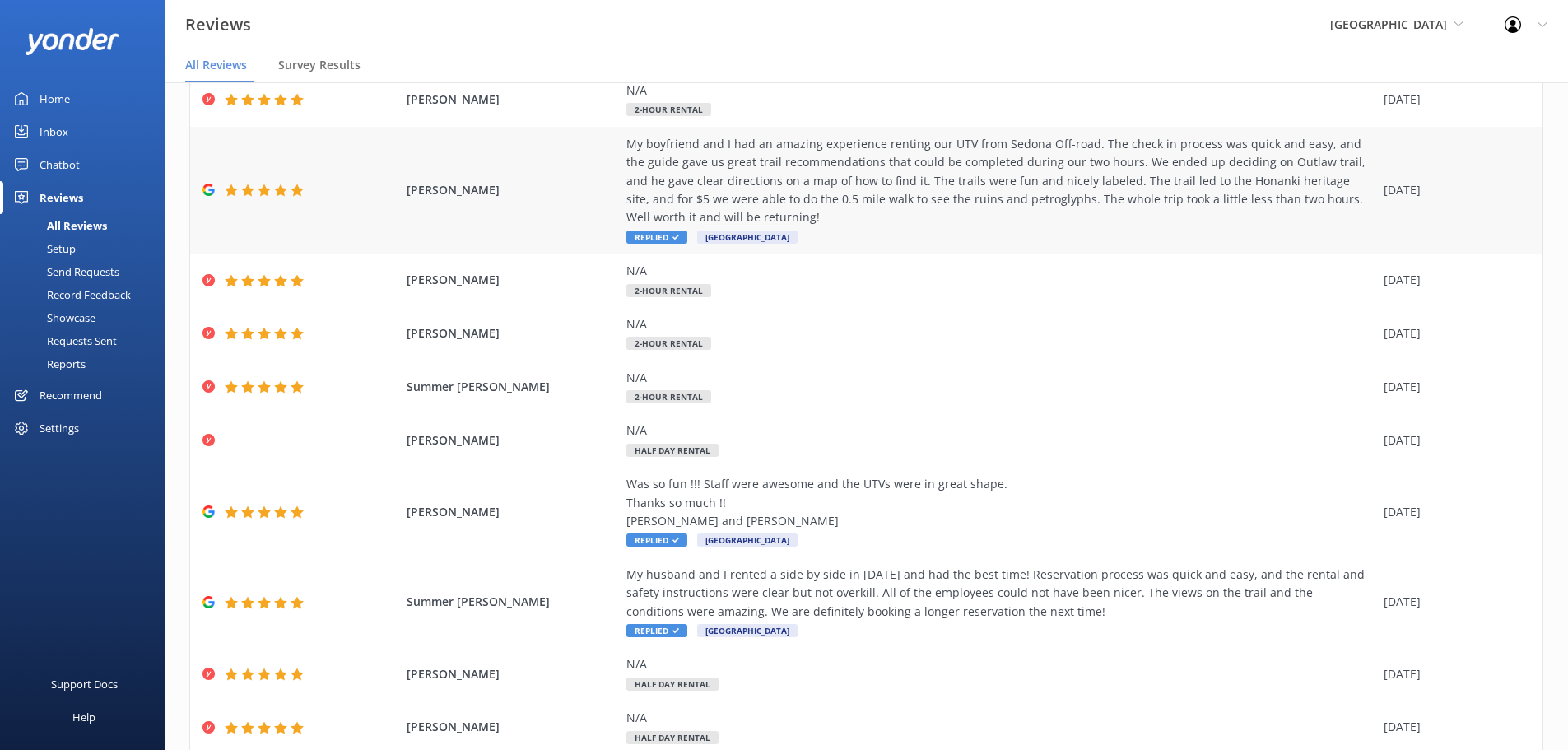
scroll to position [168, 0]
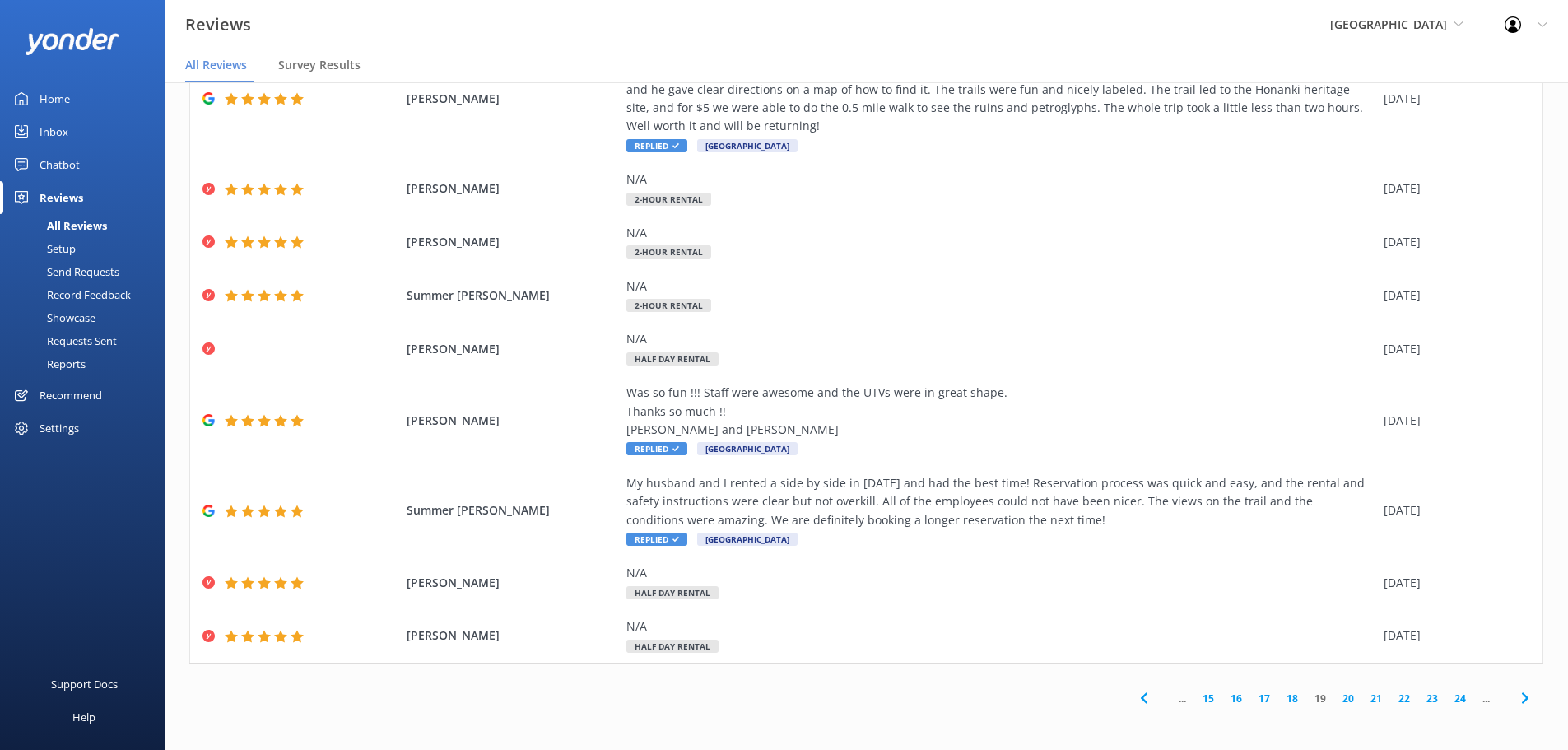
click at [1334, 705] on link "20" at bounding box center [1349, 698] width 28 height 16
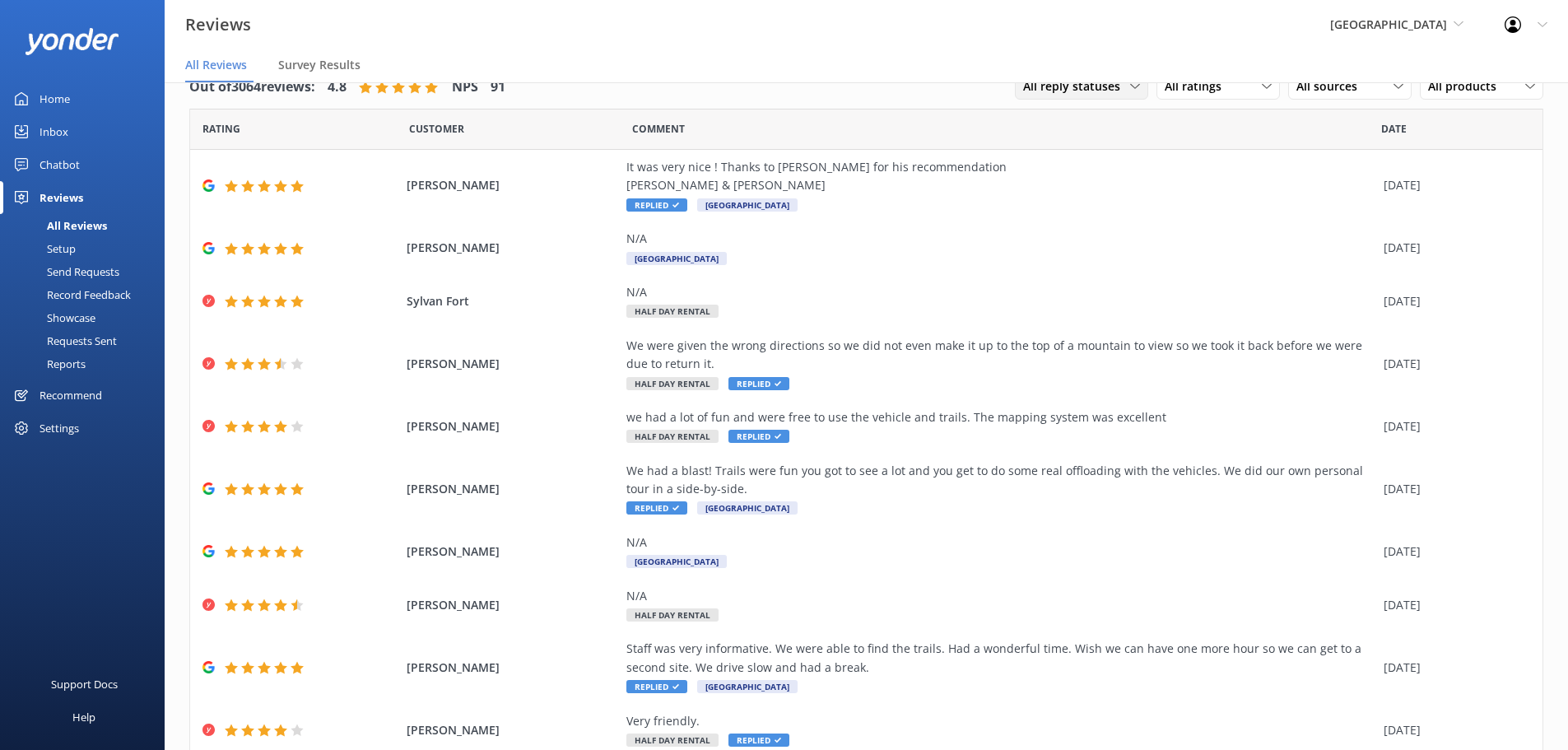
click at [1112, 90] on span "All reply statuses" at bounding box center [1076, 86] width 107 height 18
click at [1165, 98] on div "All ratings All ratings Promoters Passives Detractors" at bounding box center [1218, 87] width 123 height 26
click at [1241, 222] on div "Detractors" at bounding box center [1218, 220] width 75 height 16
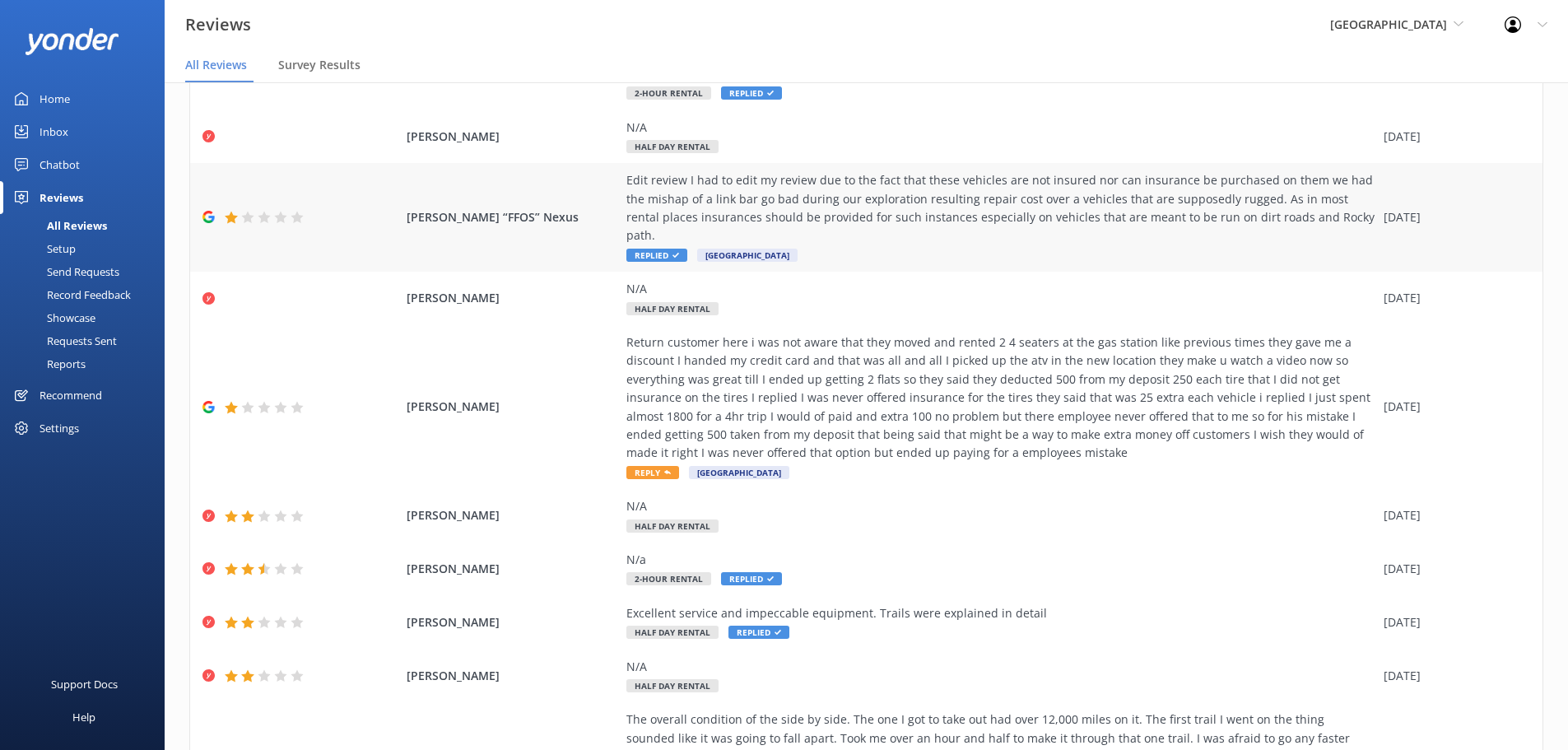
scroll to position [247, 0]
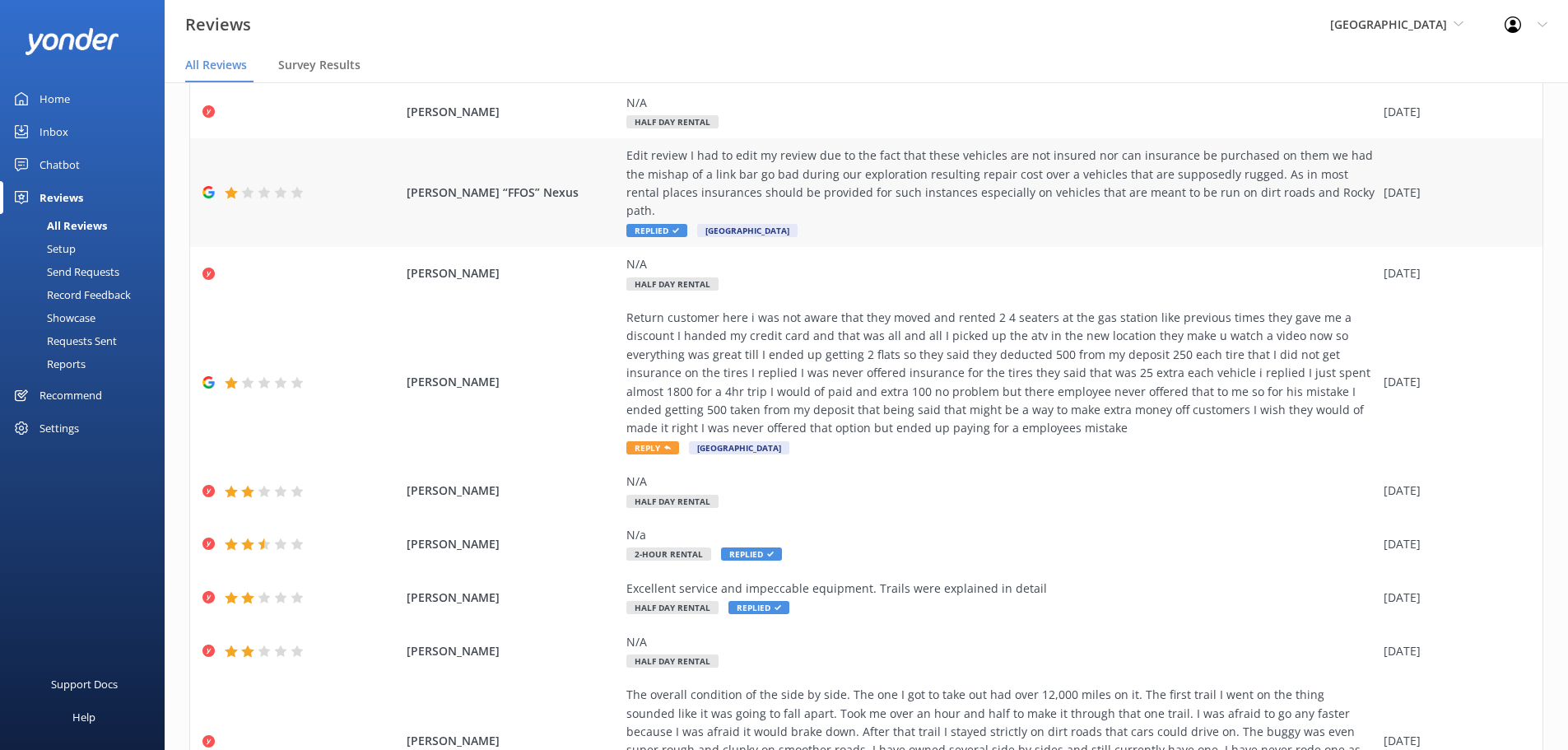
drag, startPoint x: 614, startPoint y: 184, endPoint x: 576, endPoint y: 155, distance: 47.8
click at [607, 179] on div "[PERSON_NAME] “FFOS” Nexus Edit review I had to edit my review due to the fact …" at bounding box center [866, 192] width 1352 height 108
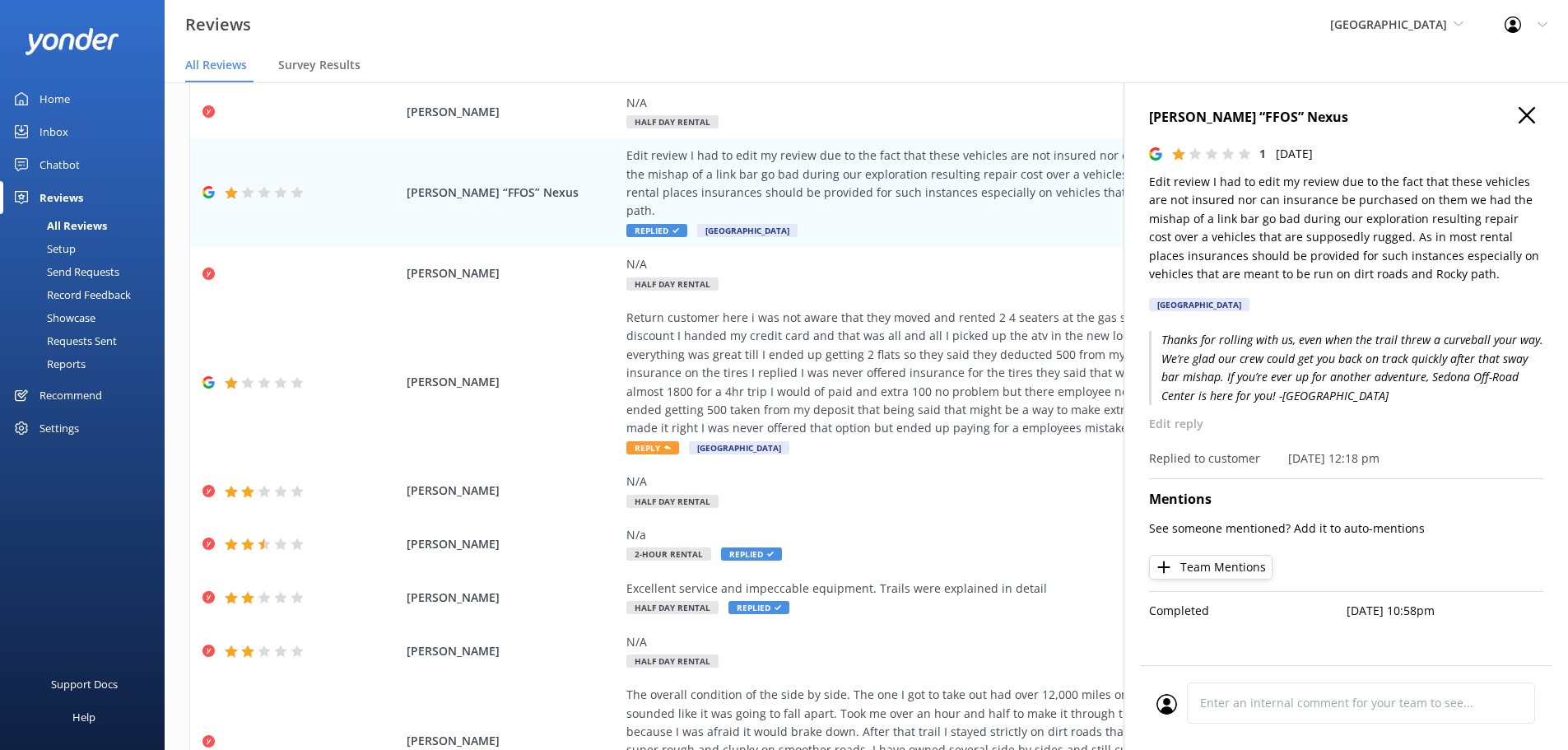
click at [1214, 378] on p "Thanks for rolling with us, even when the trail threw a curveball your way. We’…" at bounding box center [1346, 367] width 395 height 74
click at [1243, 401] on p "Thanks for rolling with us, even when the trail threw a curveball your way. We’…" at bounding box center [1346, 367] width 395 height 74
click at [1273, 406] on div "Thanks for rolling with us, even when the trail threw a curveball your way. We’…" at bounding box center [1346, 399] width 395 height 137
click at [1203, 431] on p "Edit reply" at bounding box center [1346, 423] width 395 height 18
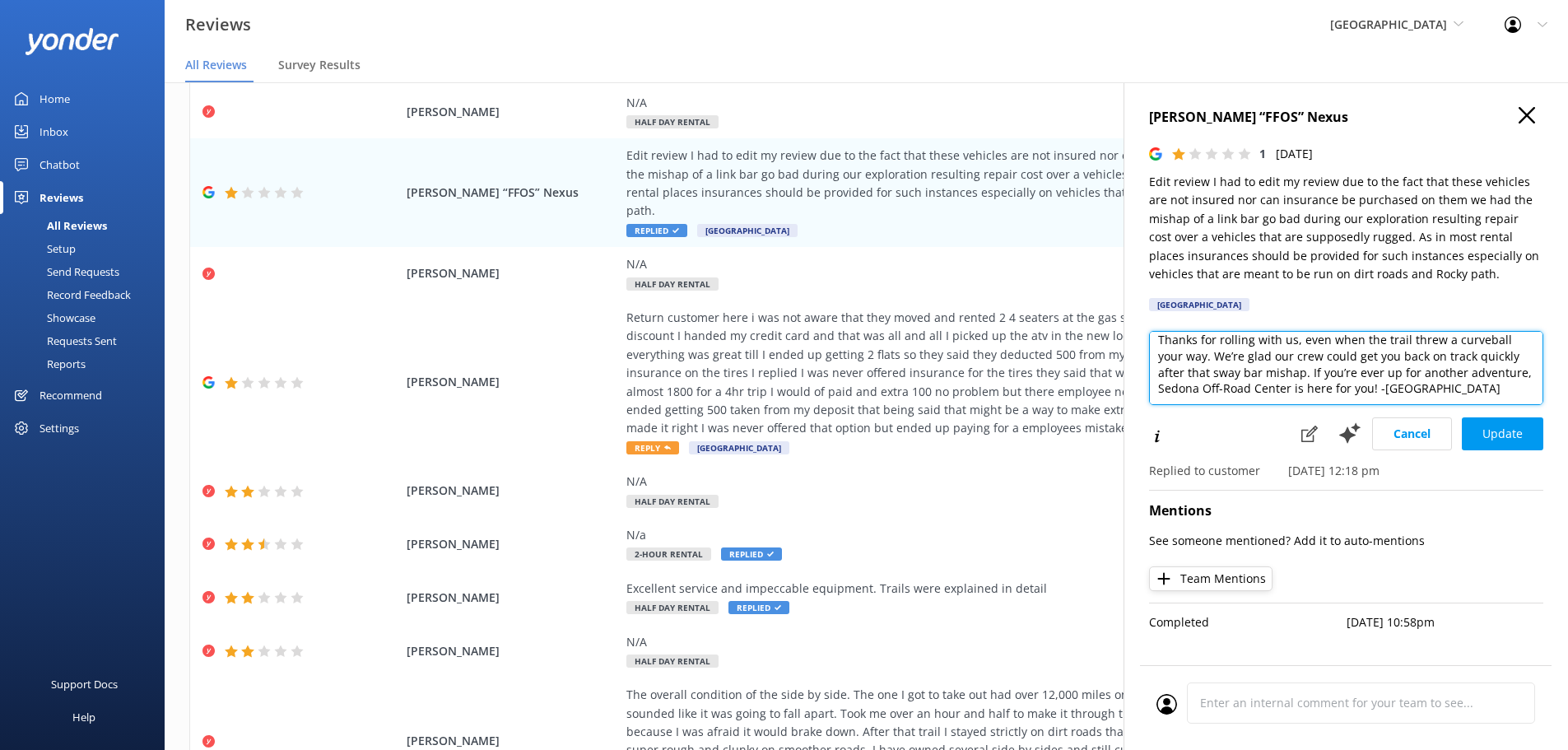
scroll to position [0, 0]
drag, startPoint x: 1406, startPoint y: 393, endPoint x: 1165, endPoint y: 330, distance: 249.1
click at [1161, 326] on div "[PERSON_NAME] “FFOS” Nexus 1 [DATE] Edit review I had to edit my review due to …" at bounding box center [1346, 457] width 445 height 750
type textarea "T"
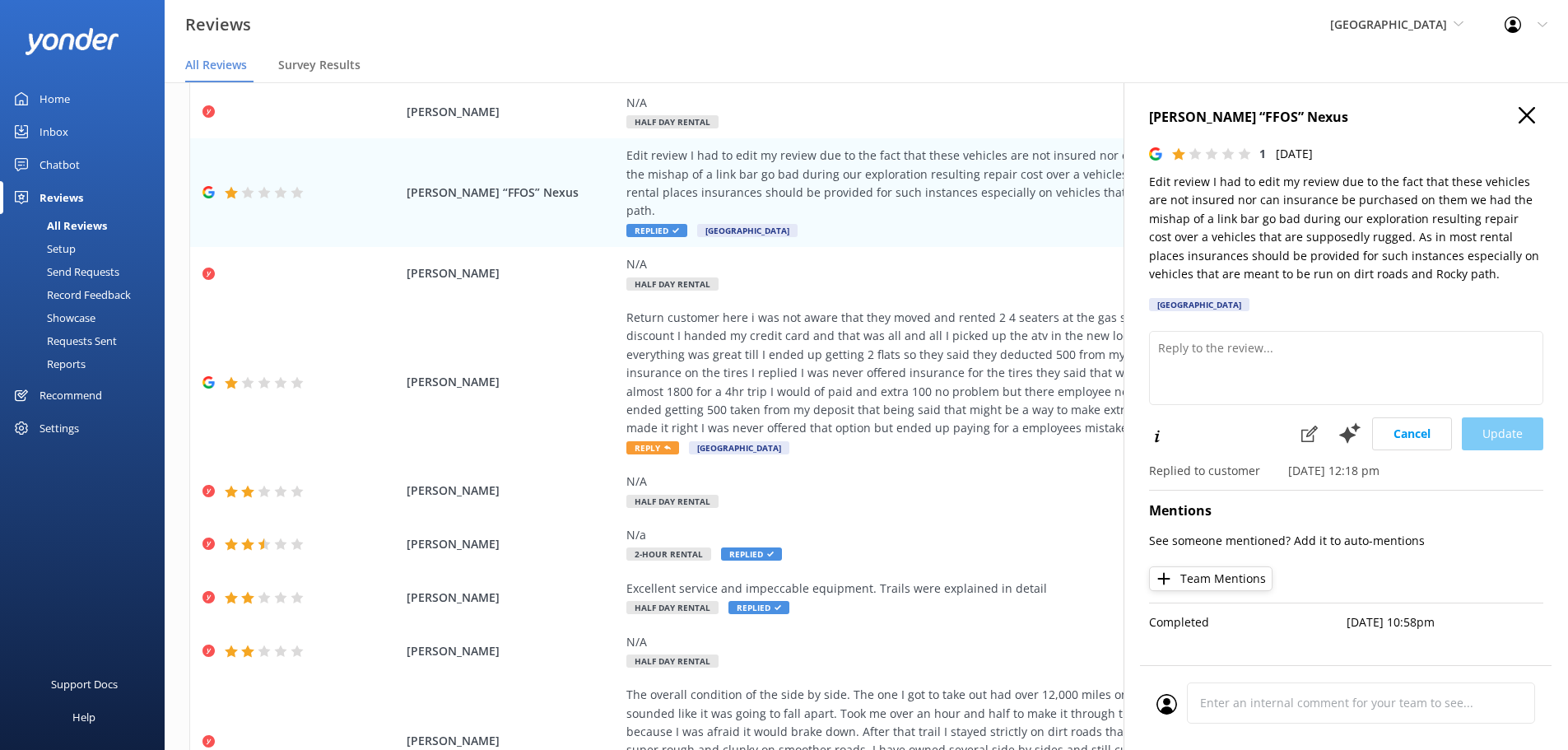
click at [1497, 439] on div "Cancel Update" at bounding box center [1416, 434] width 251 height 36
click at [1399, 363] on textarea at bounding box center [1346, 367] width 395 height 74
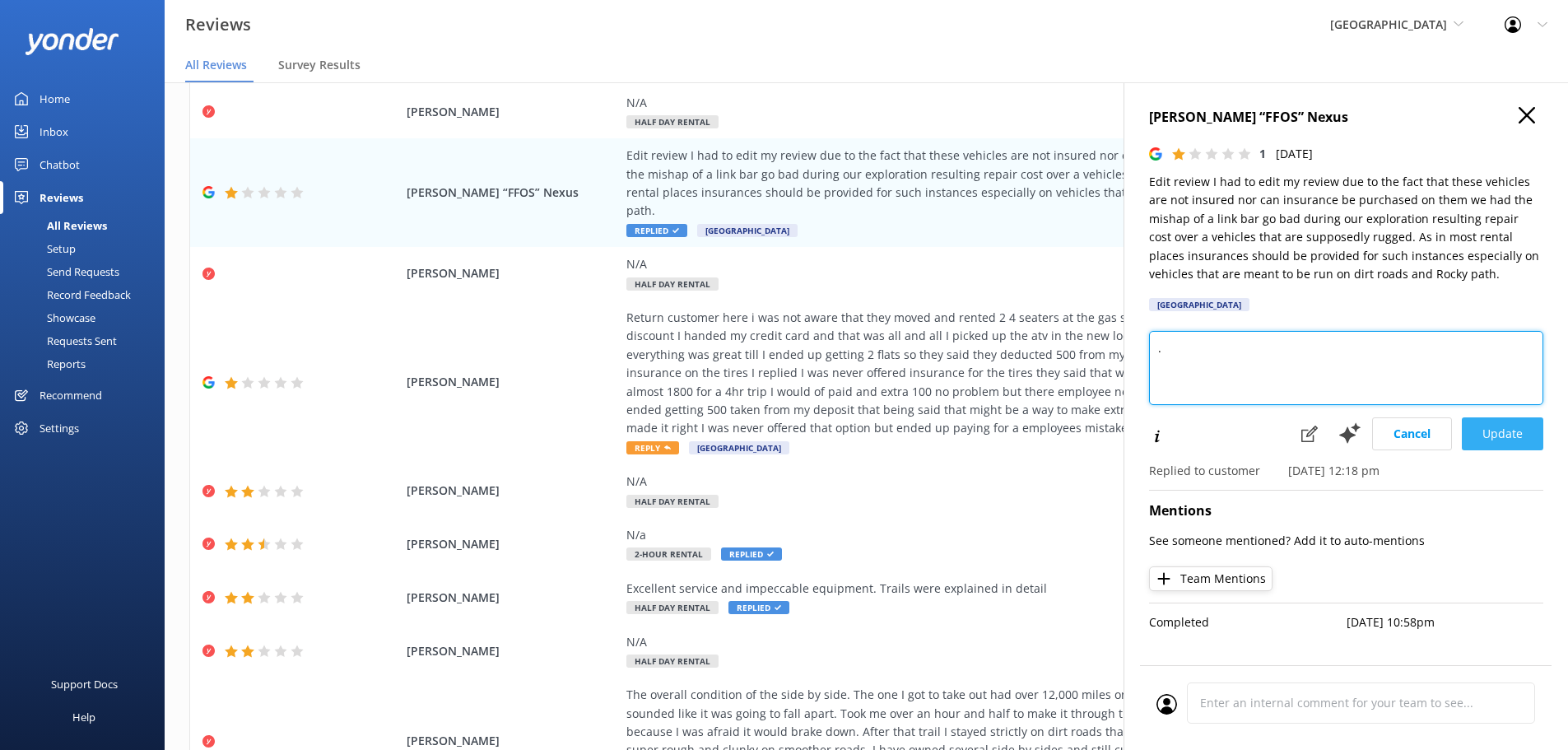
type textarea "."
click at [1502, 439] on button "Update" at bounding box center [1502, 433] width 82 height 33
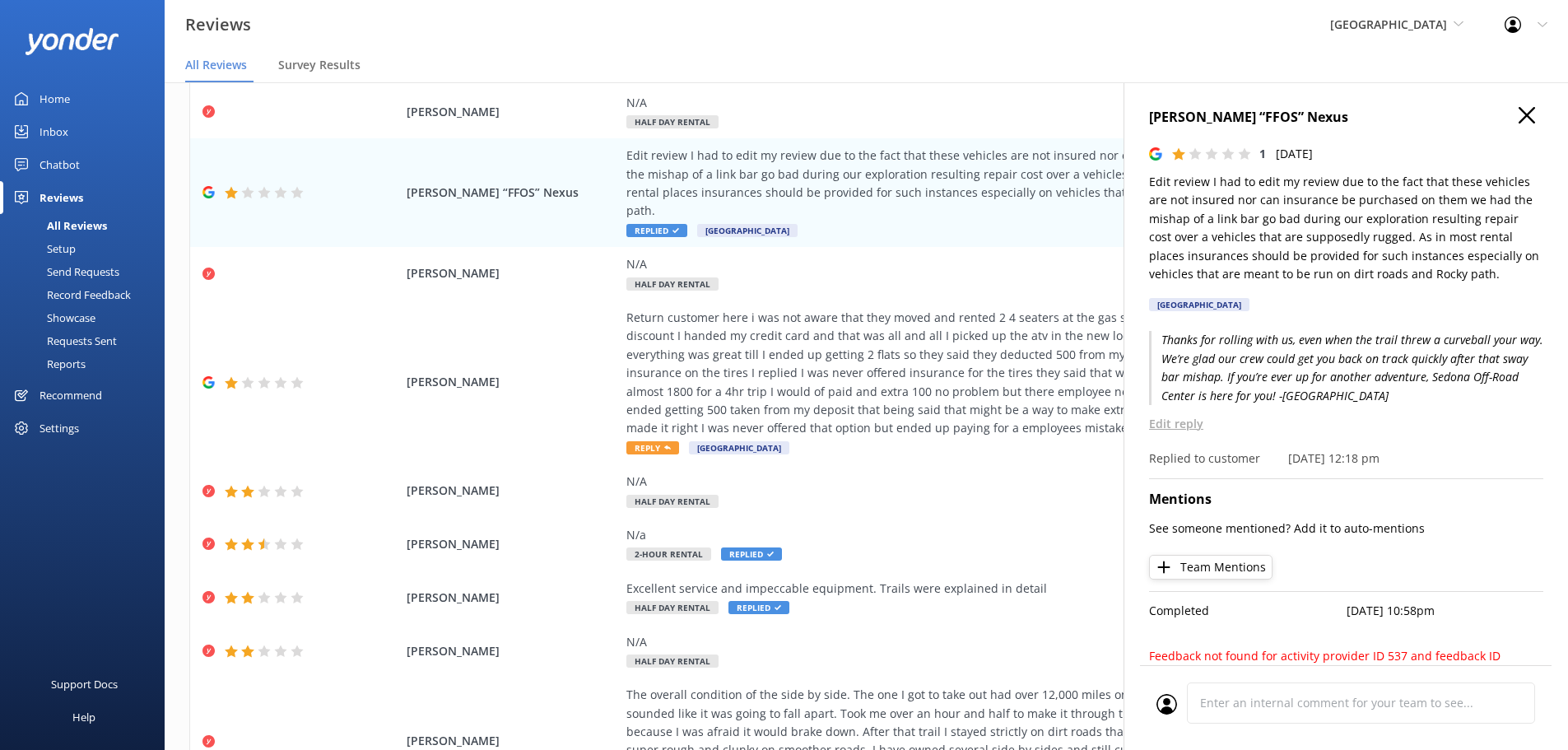
click at [1177, 420] on p "Edit reply" at bounding box center [1346, 423] width 395 height 18
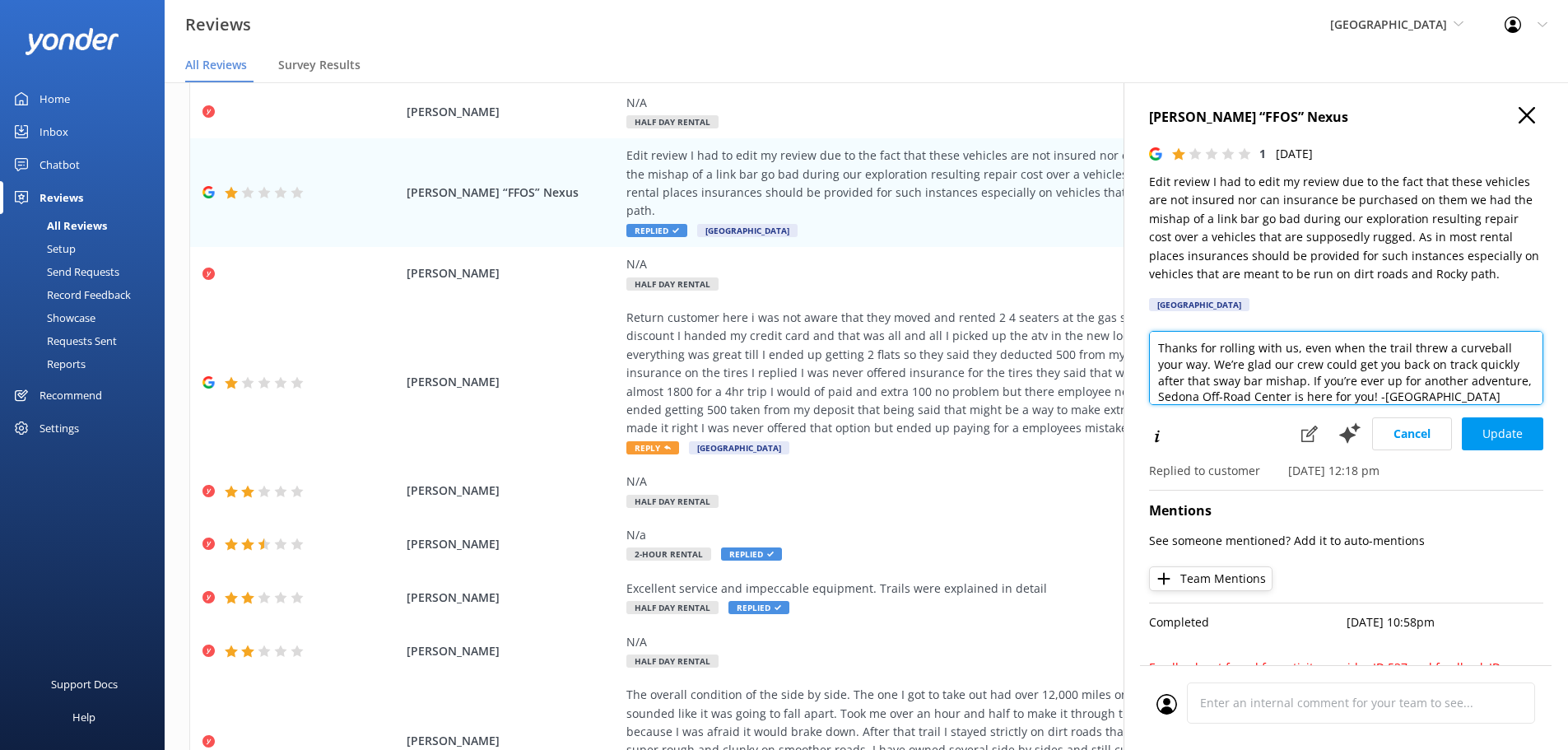
drag, startPoint x: 1467, startPoint y: 393, endPoint x: 1154, endPoint y: 304, distance: 325.4
click at [1150, 301] on div "[PERSON_NAME] “FFOS” Nexus 1 [DATE] Edit review I had to edit my review due to …" at bounding box center [1346, 457] width 445 height 750
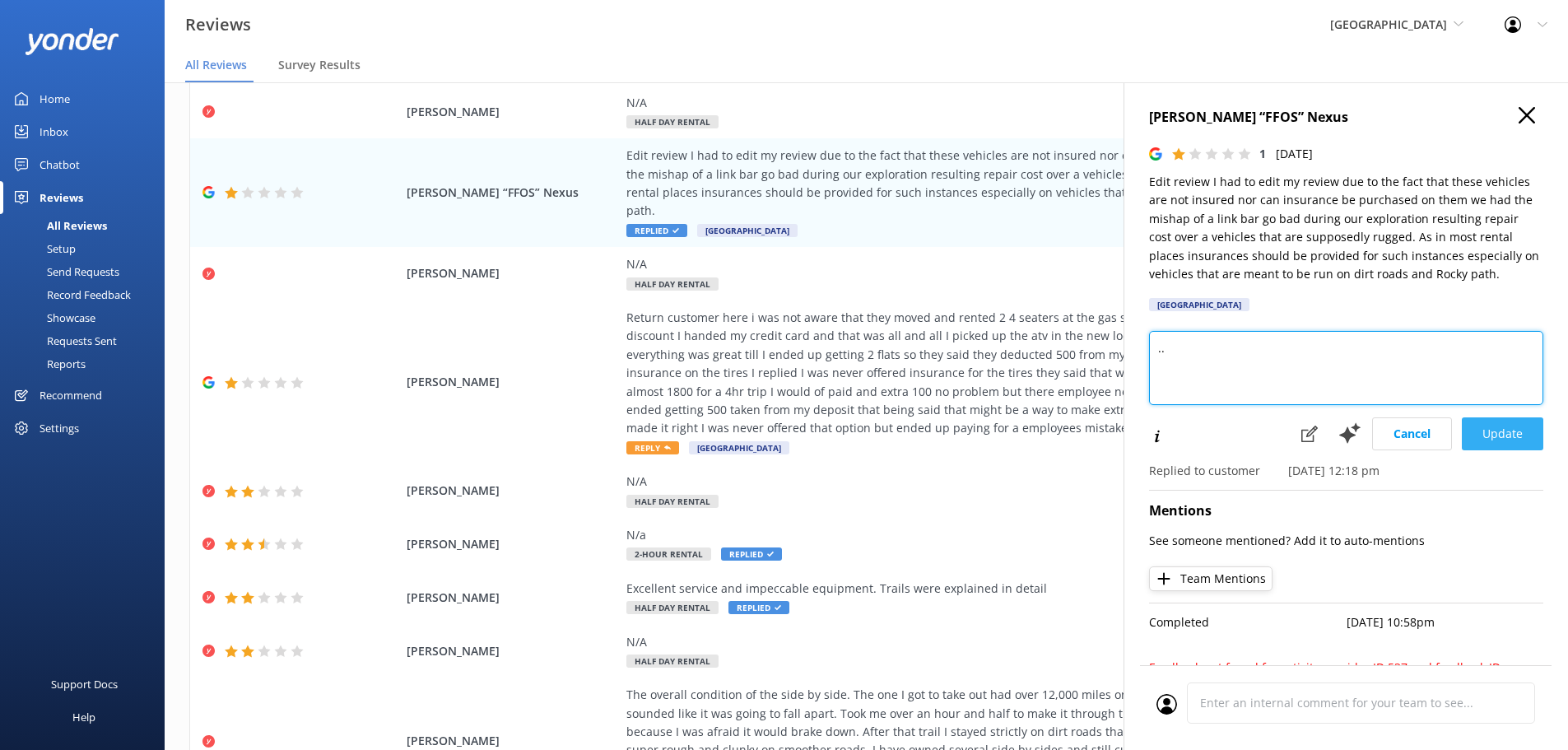
type textarea ".."
click at [1515, 446] on button "Update" at bounding box center [1502, 433] width 82 height 33
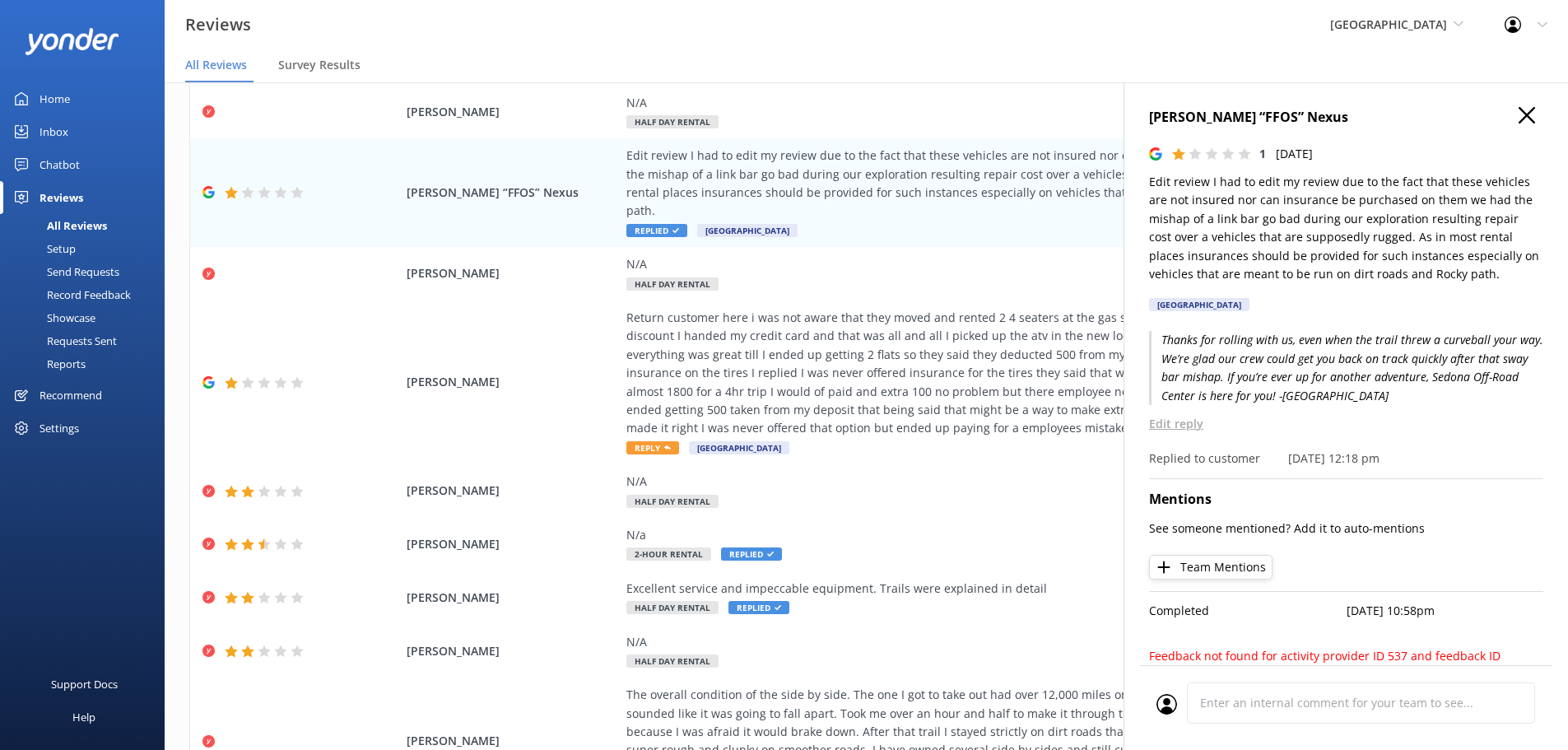
click at [1272, 386] on p "Thanks for rolling with us, even when the trail threw a curveball your way. We’…" at bounding box center [1346, 367] width 395 height 74
click at [819, 326] on div "Return customer here i was not aware that they moved and rented 2 4 seaters at …" at bounding box center [1000, 373] width 749 height 129
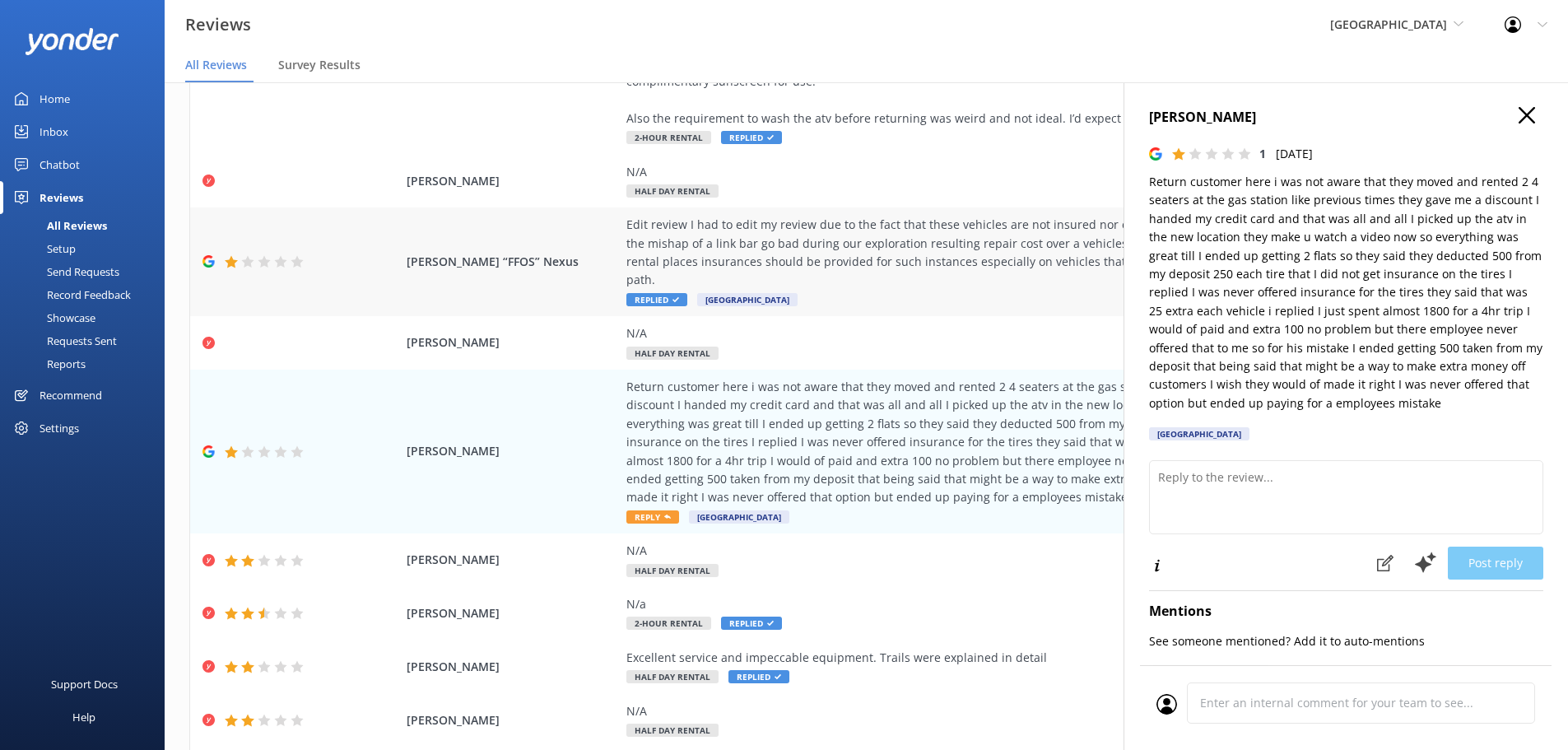
scroll to position [82, 0]
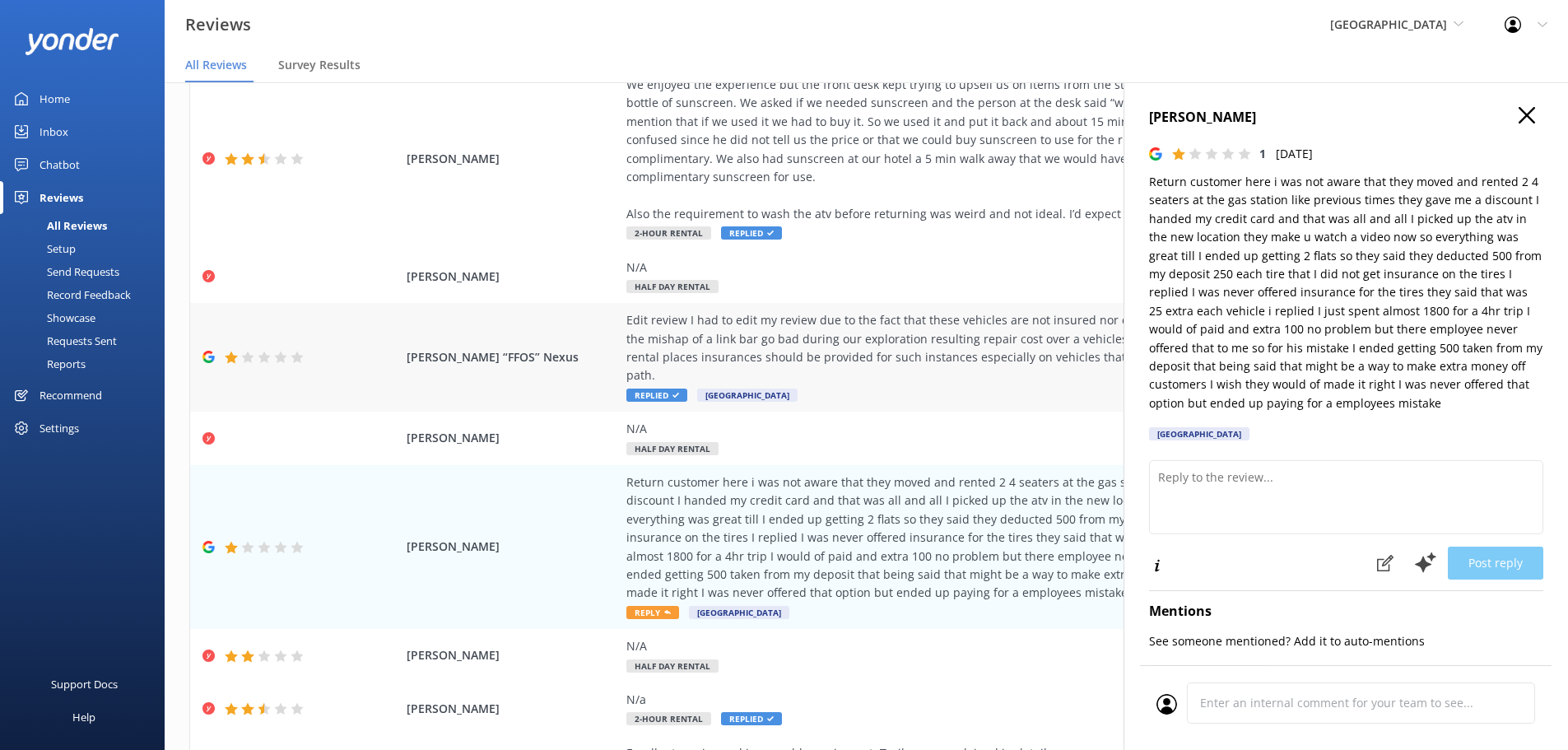
click at [697, 311] on div "Edit review I had to edit my review due to the fact that these vehicles are not…" at bounding box center [1000, 348] width 749 height 74
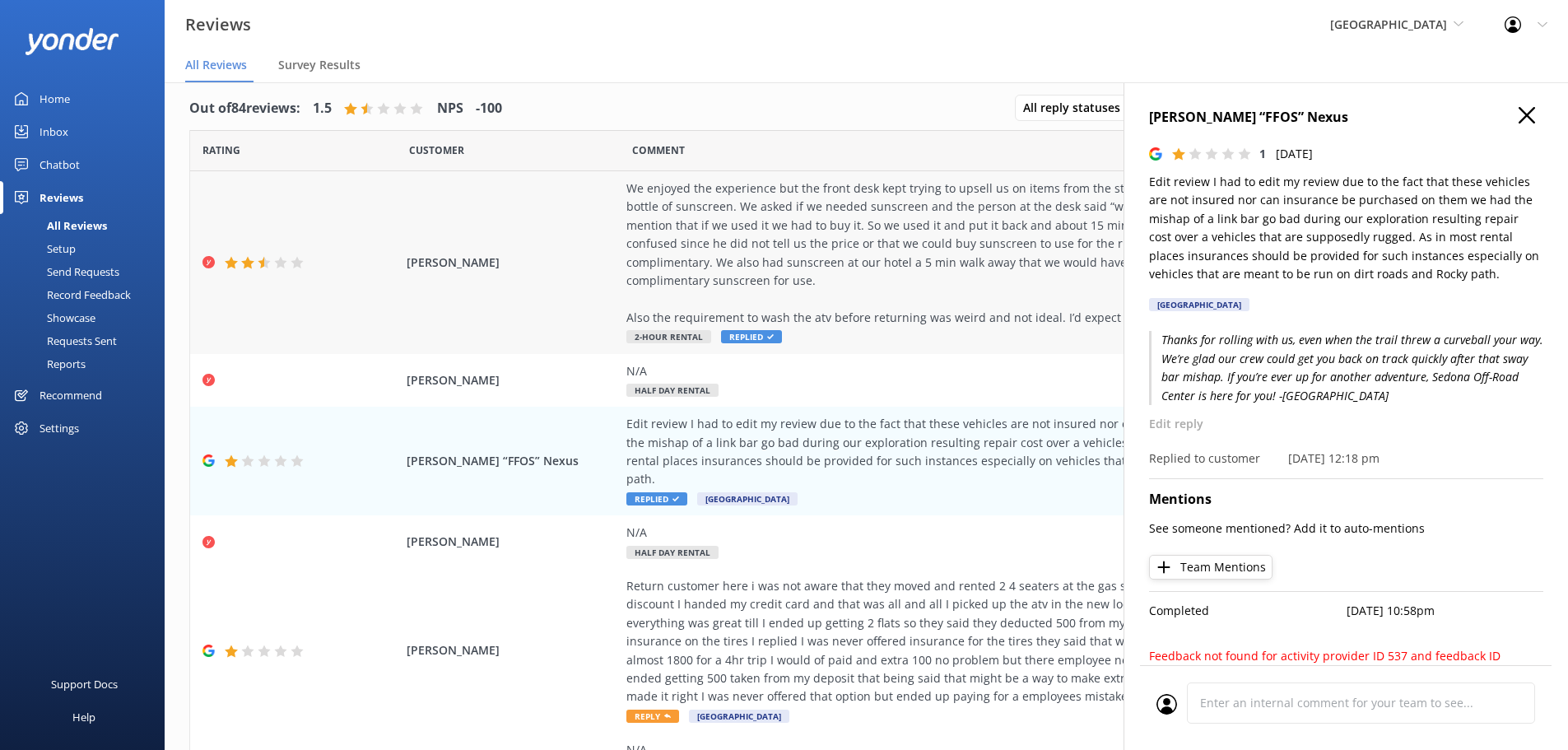
scroll to position [0, 0]
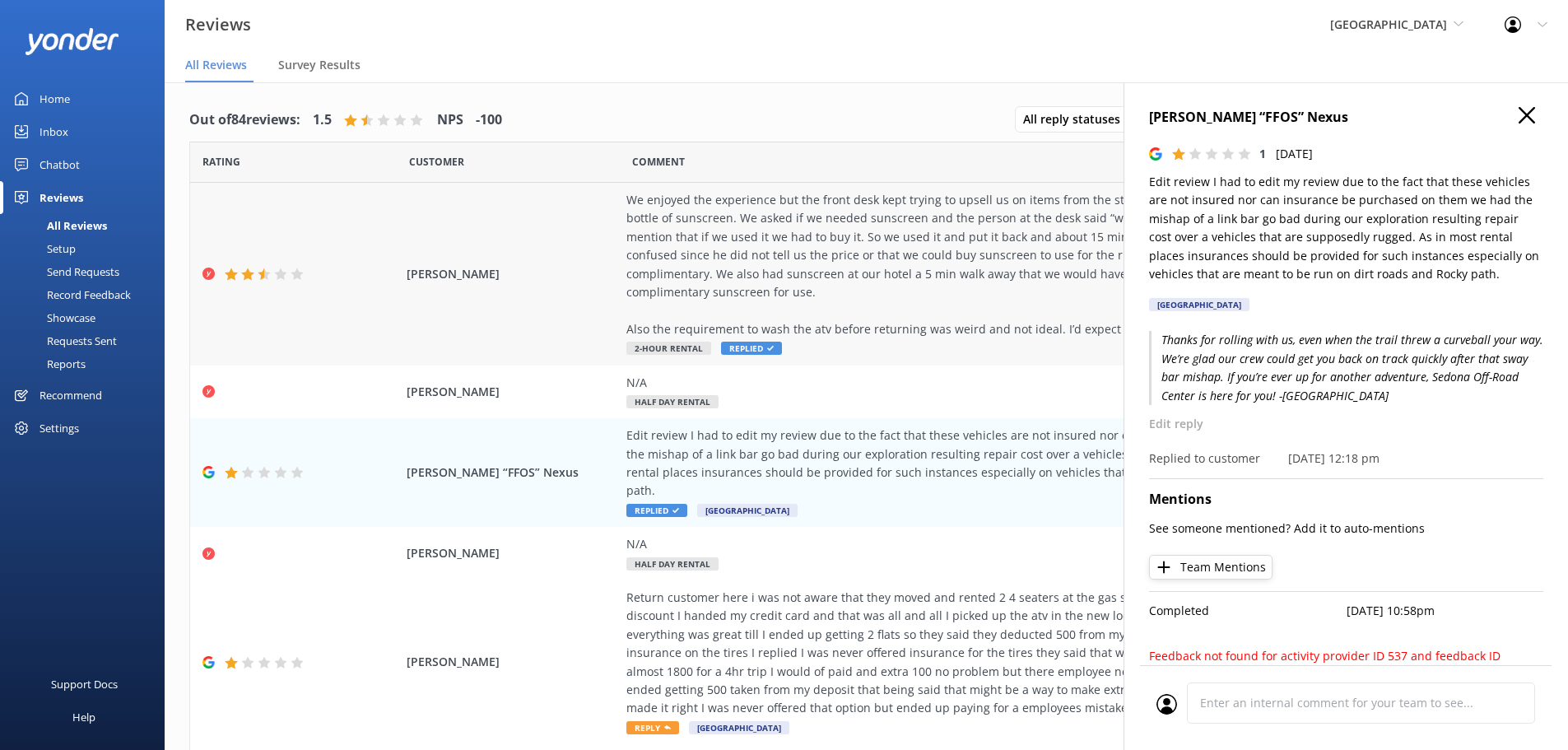
click at [773, 312] on div "We enjoyed the experience but the front desk kept trying to upsell us on items …" at bounding box center [1000, 265] width 749 height 147
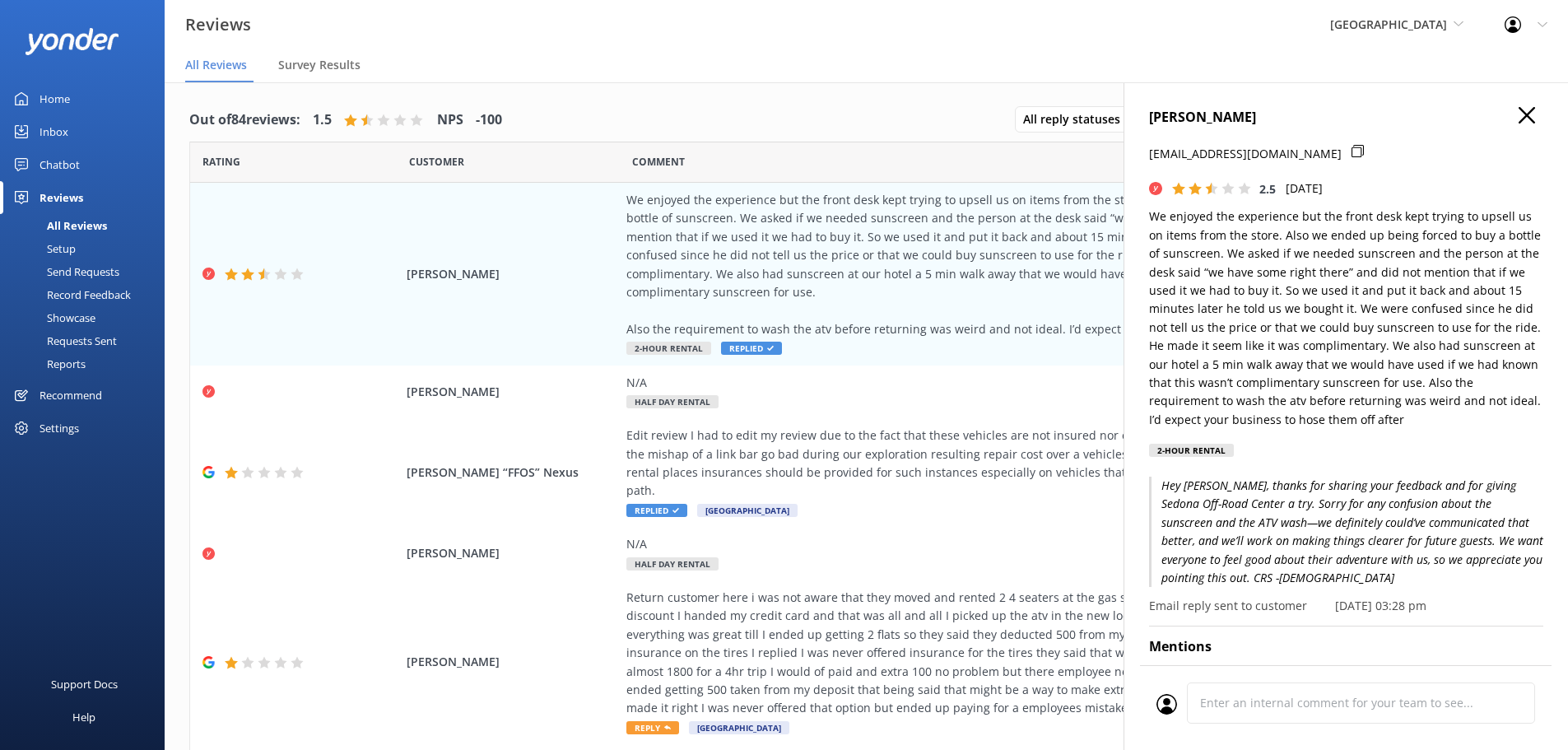
click at [1520, 111] on icon "button" at bounding box center [1526, 115] width 16 height 16
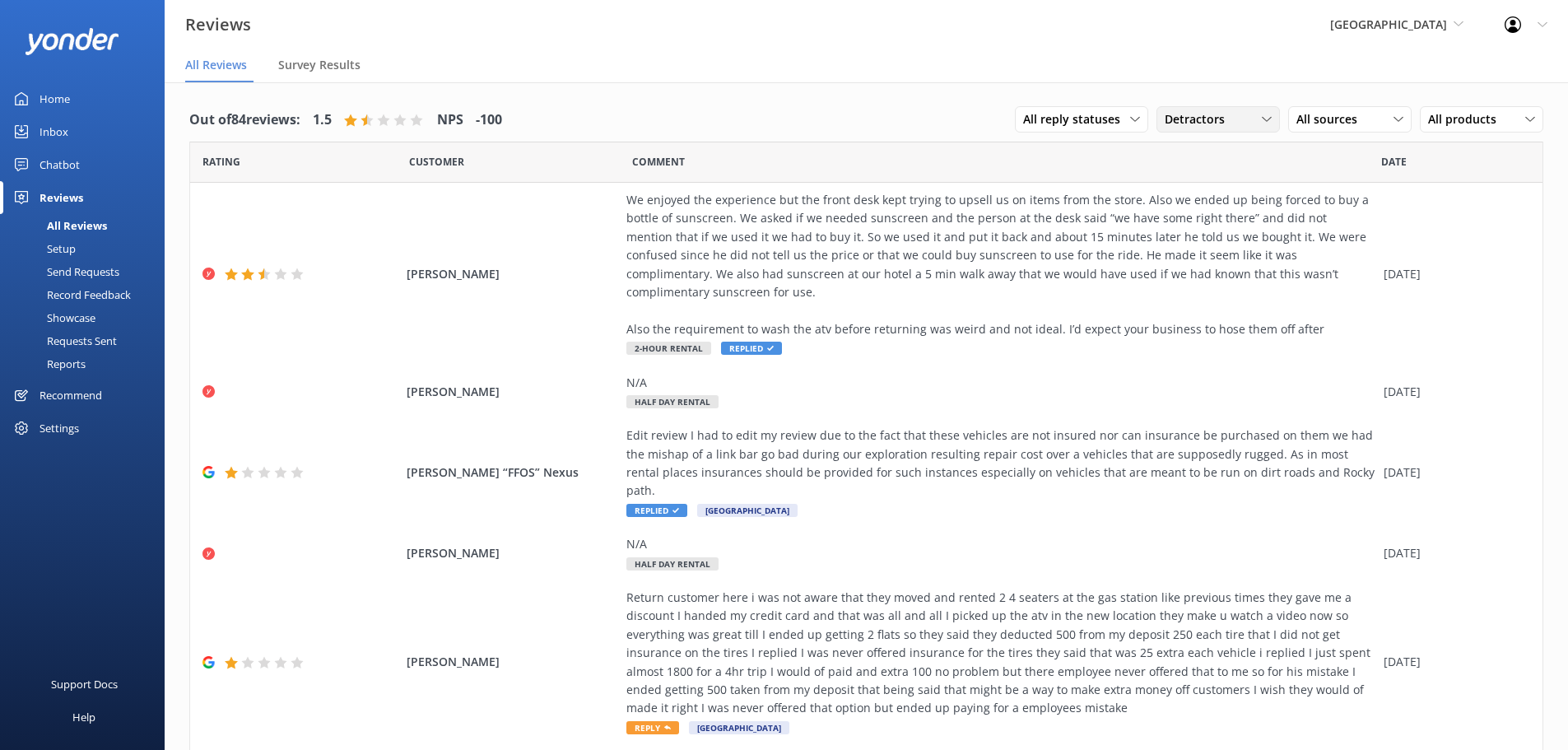
click at [1190, 125] on span "Detractors" at bounding box center [1200, 119] width 70 height 18
click at [1196, 180] on div "Promoters" at bounding box center [1217, 187] width 74 height 16
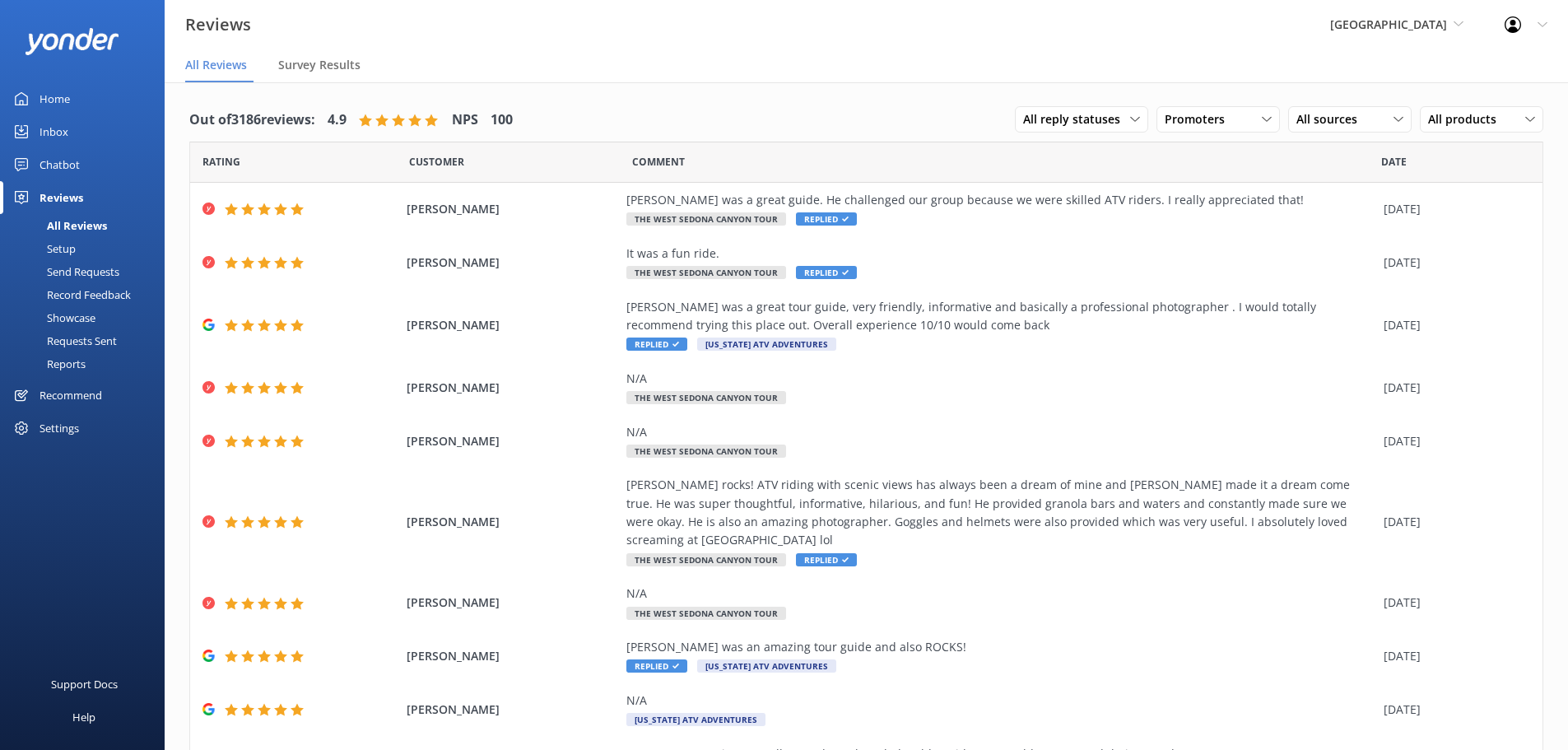
click at [869, 88] on div "Out of 3186 reviews: 4.9 NPS 100 All reply statuses All reply statuses Needs a …" at bounding box center [866, 489] width 1403 height 815
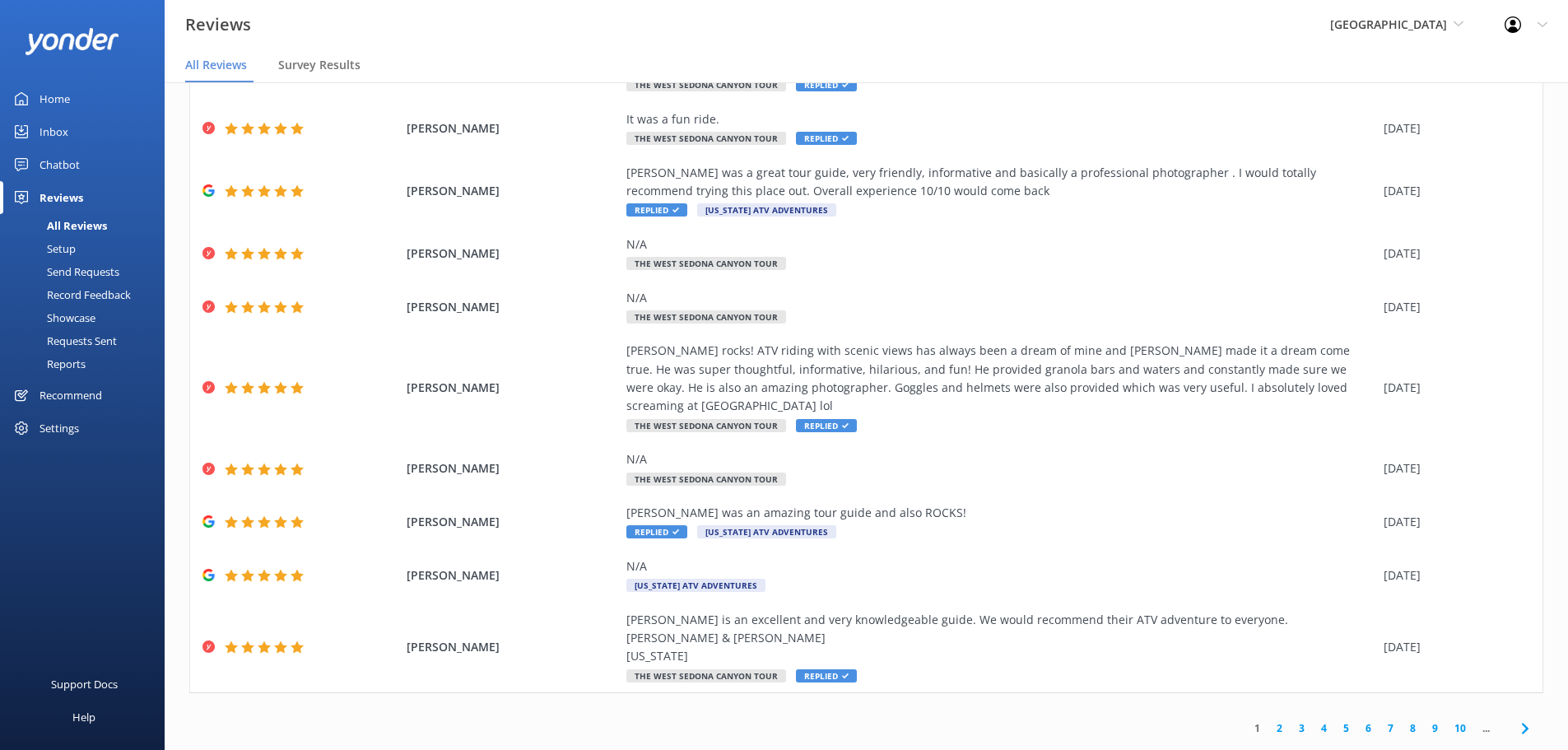
scroll to position [33, 0]
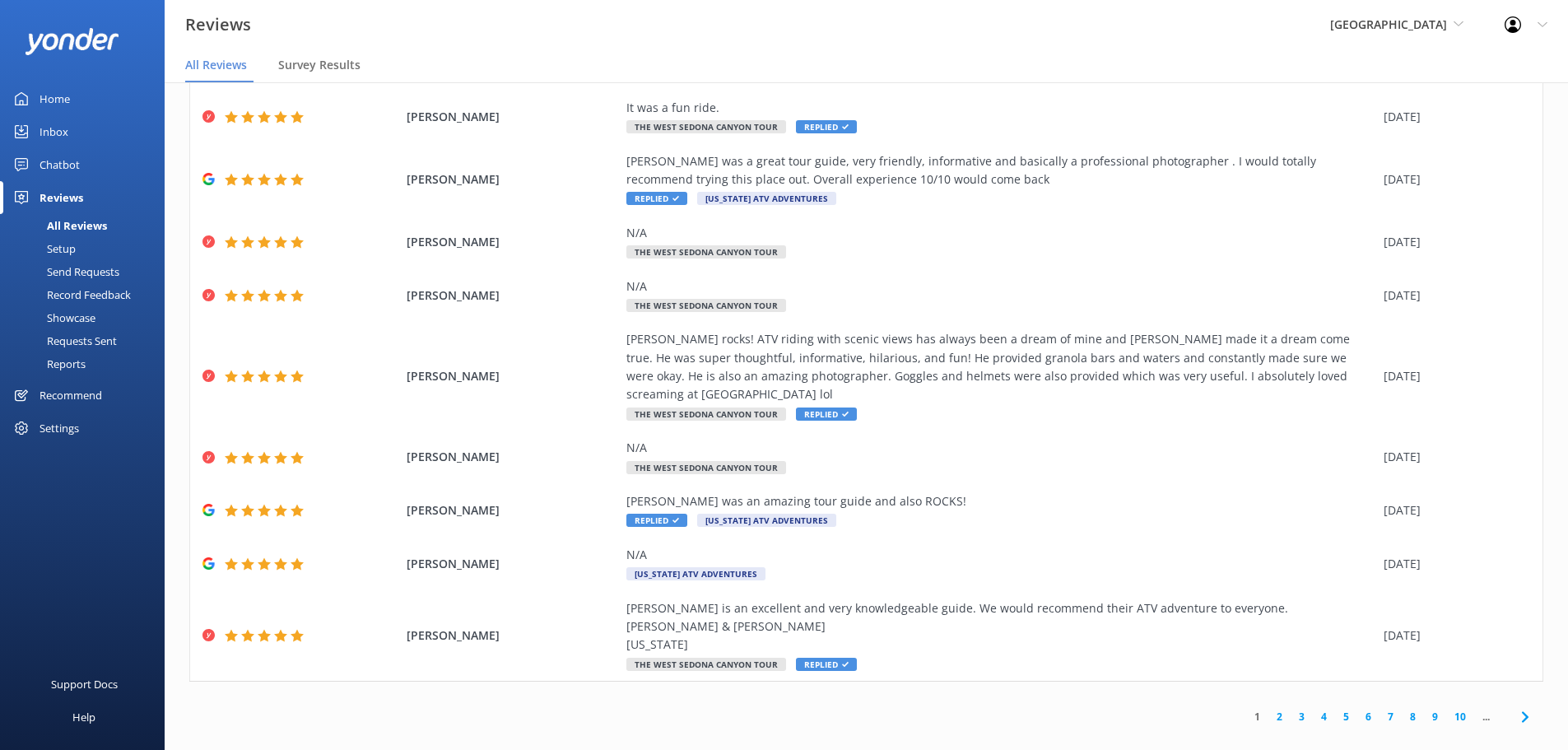
click at [1269, 709] on link "2" at bounding box center [1280, 716] width 23 height 16
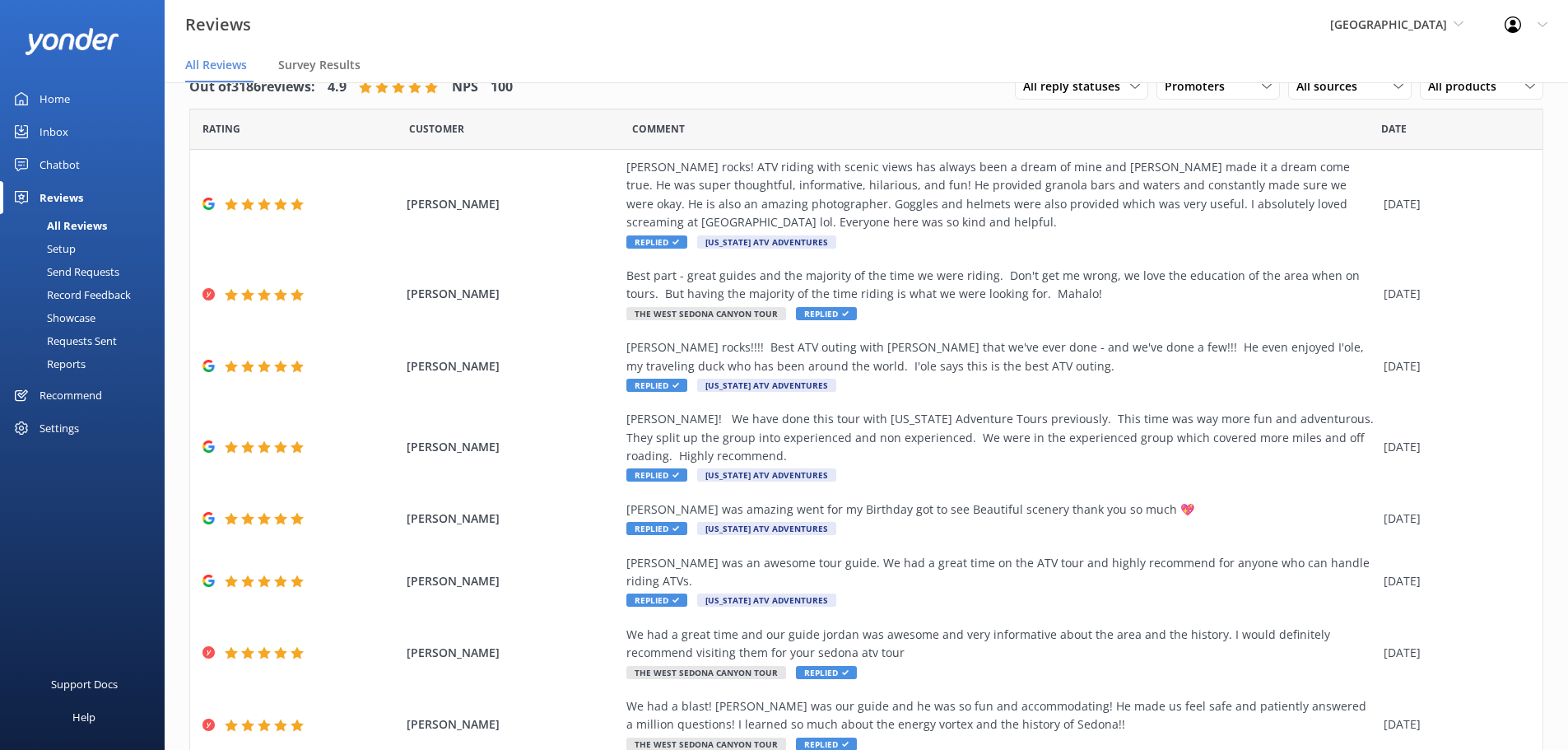
click at [880, 57] on nav "All Reviews Survey Results" at bounding box center [866, 65] width 1403 height 33
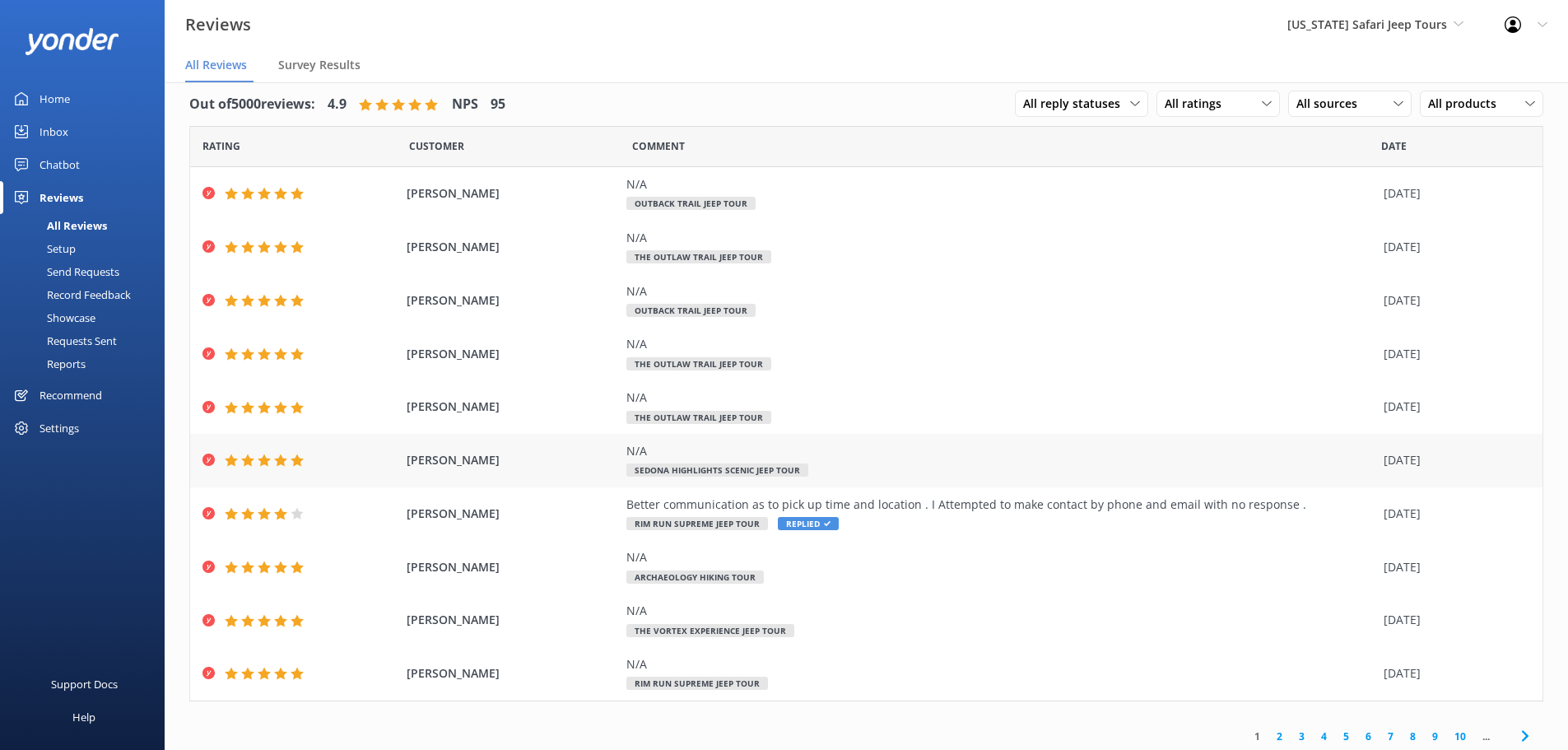
scroll to position [21, 0]
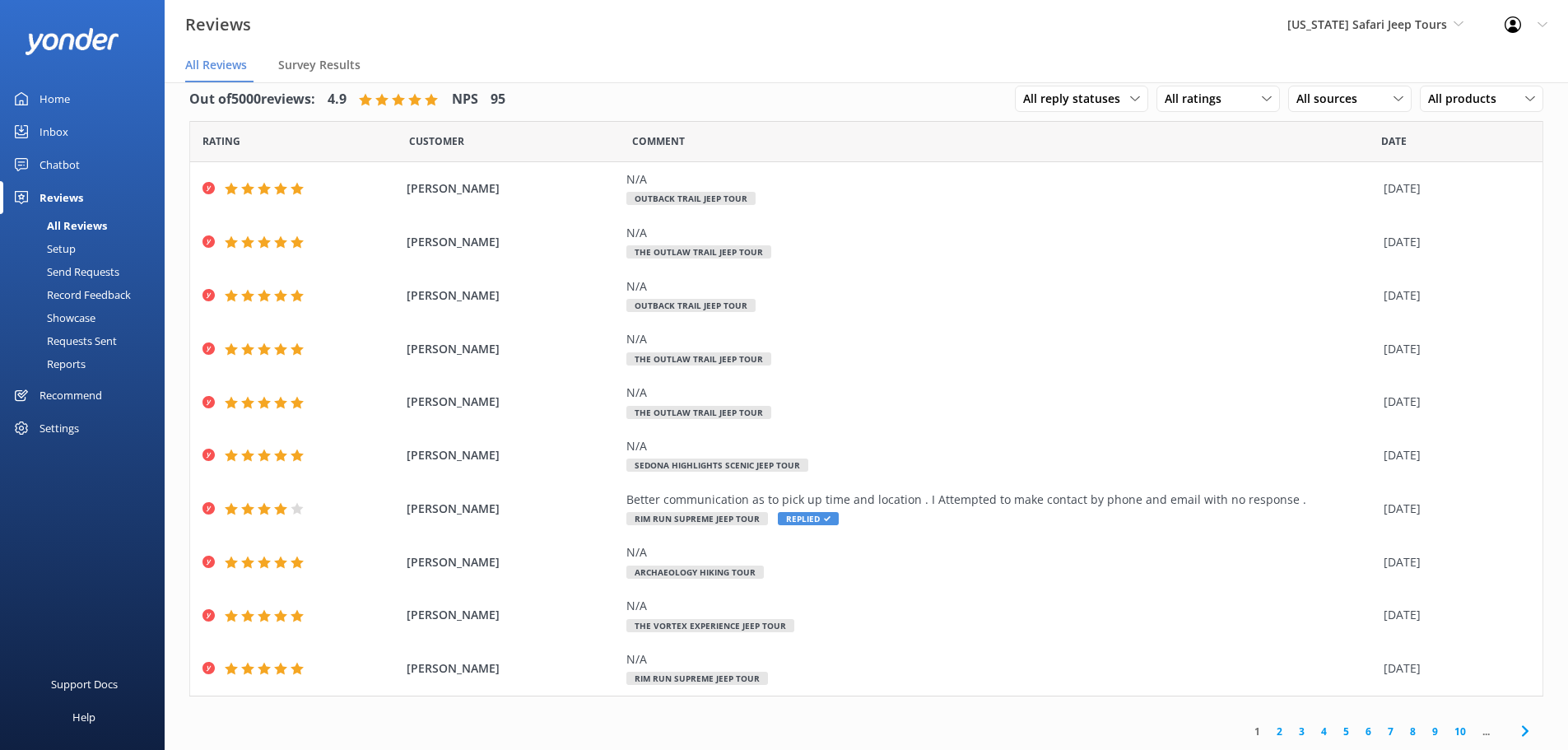
click at [1269, 730] on link "2" at bounding box center [1280, 731] width 23 height 16
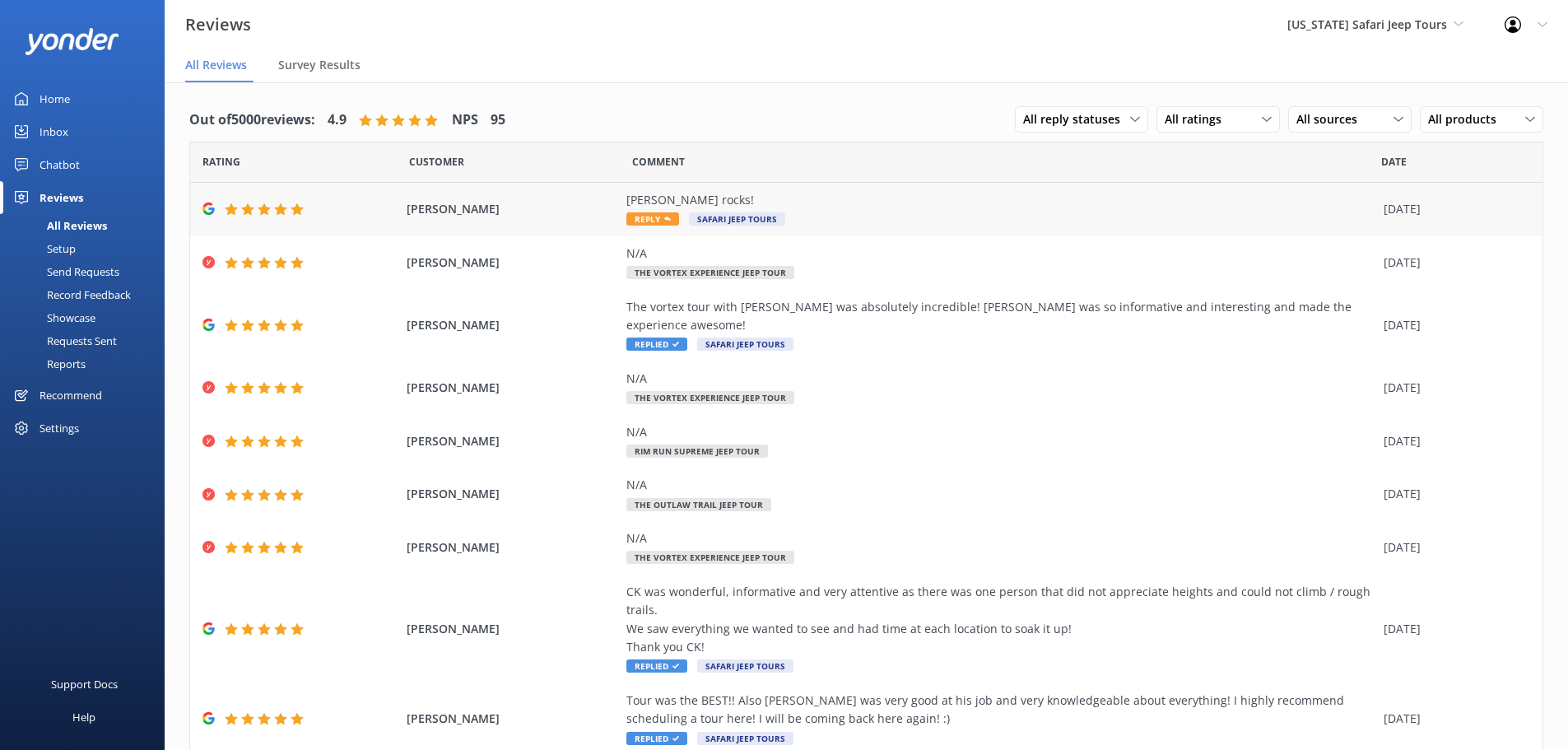
click at [664, 220] on icon at bounding box center [667, 219] width 7 height 7
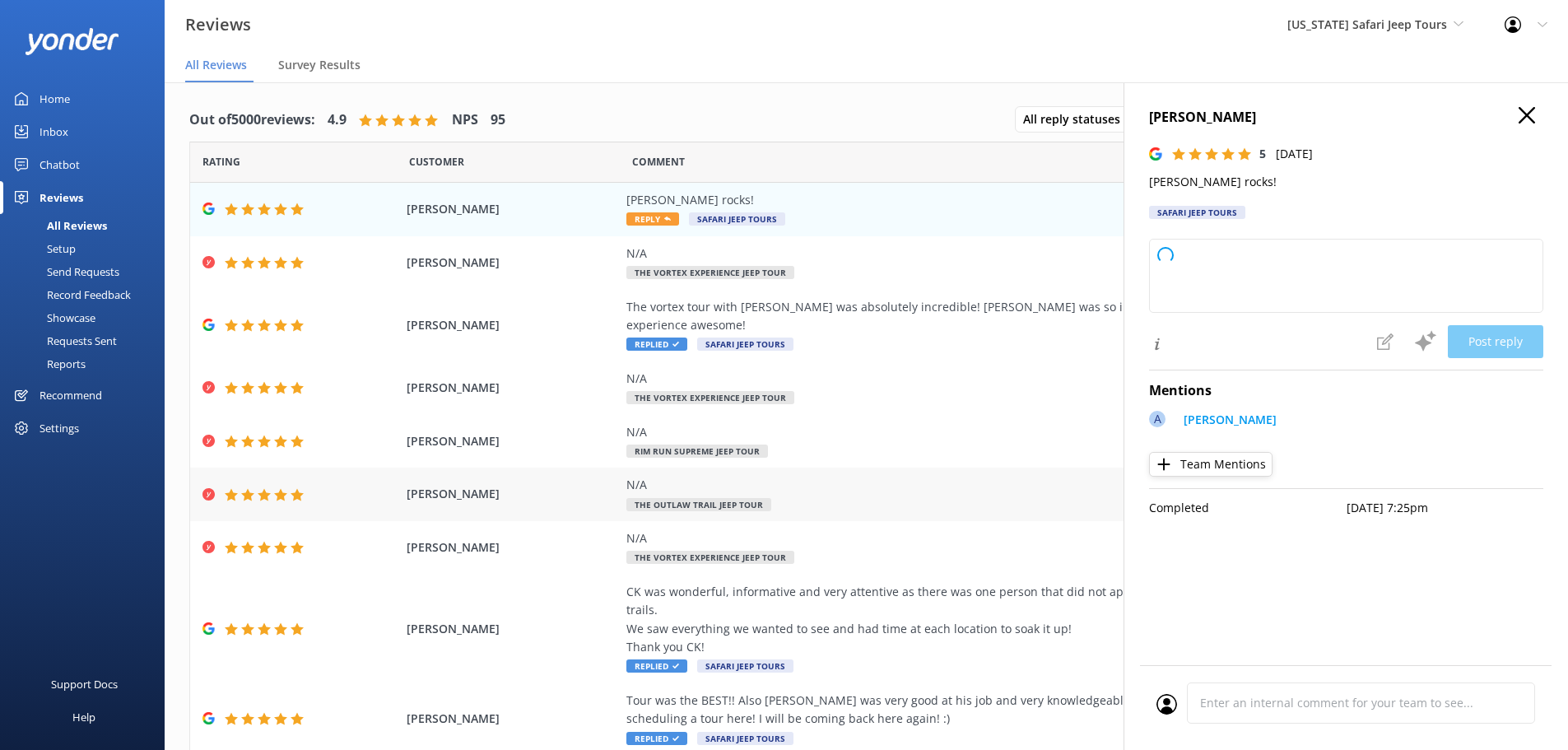
type textarea "Thanks so much for the shoutout! We think Adam rocks, too. Glad you had a great…"
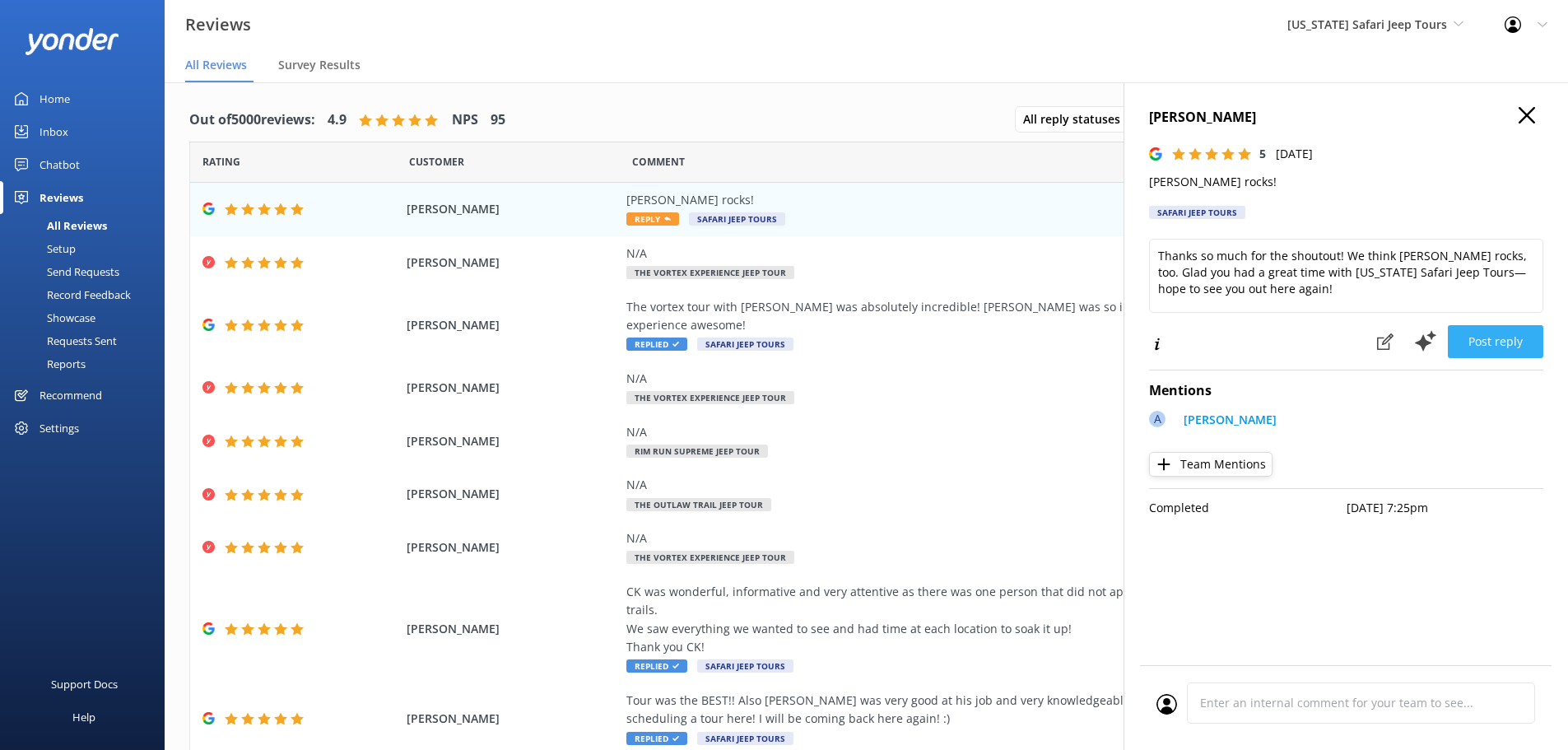
click at [1510, 349] on button "Post reply" at bounding box center [1495, 341] width 95 height 33
click at [61, 93] on div "Home" at bounding box center [55, 98] width 30 height 33
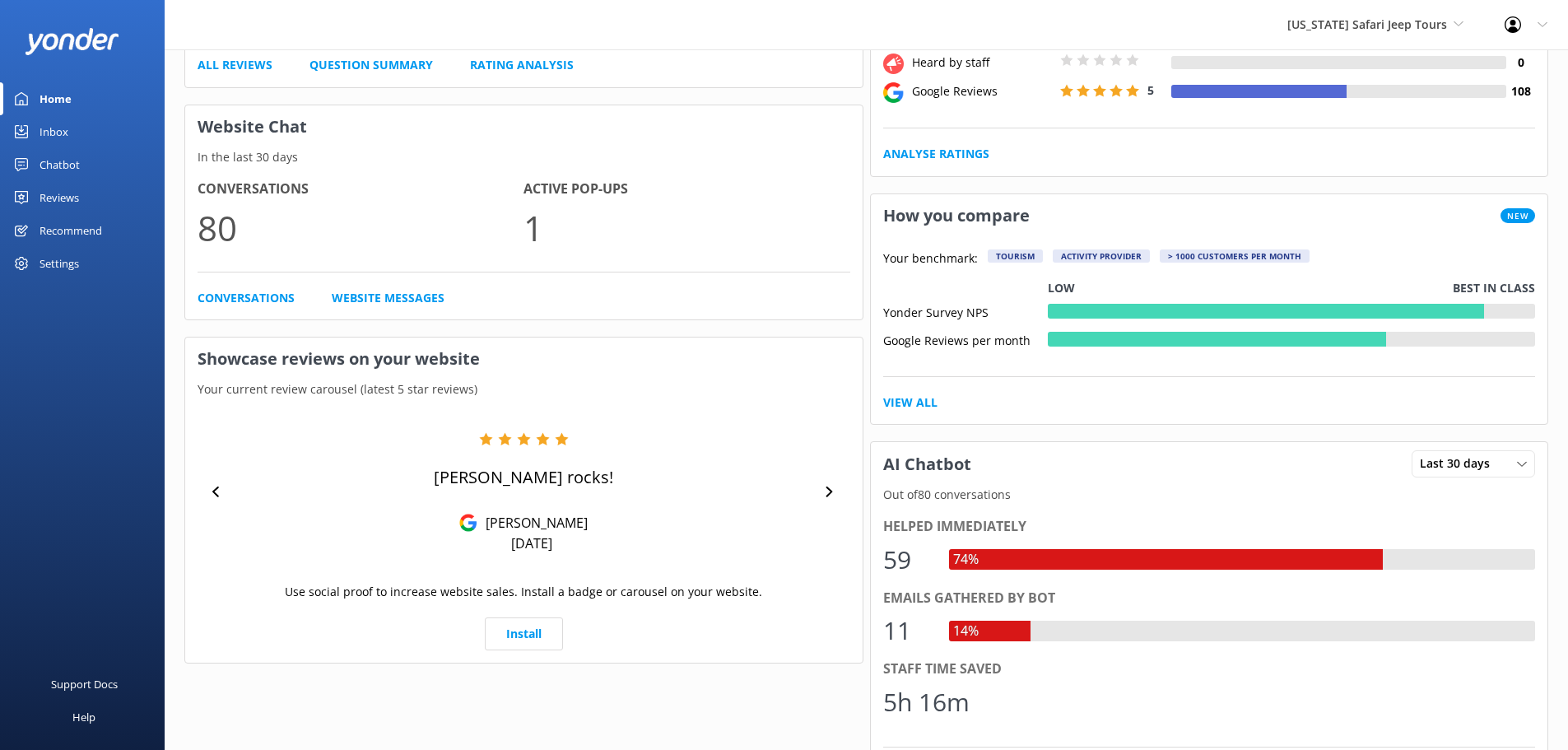
scroll to position [412, 0]
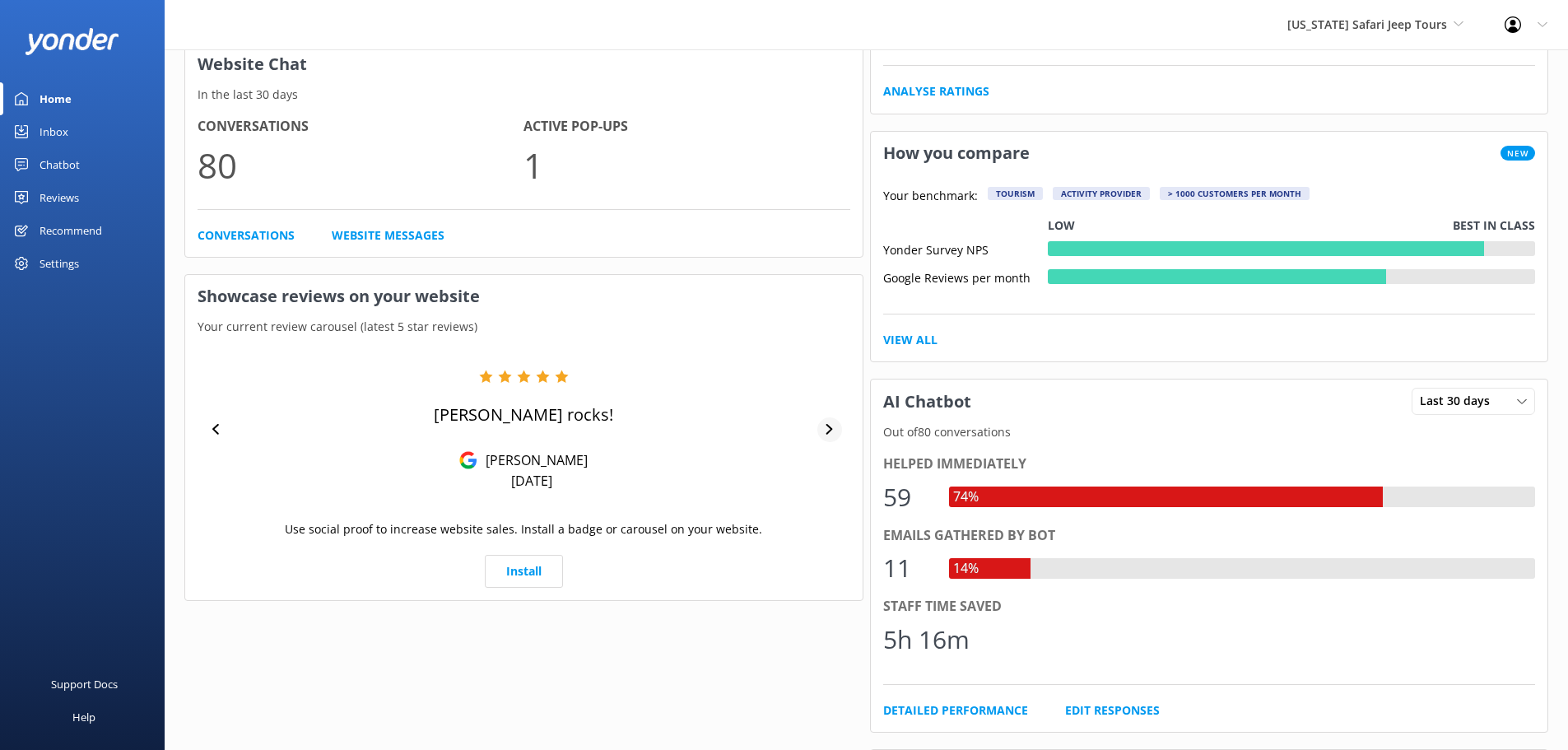
click at [831, 428] on icon at bounding box center [829, 429] width 7 height 10
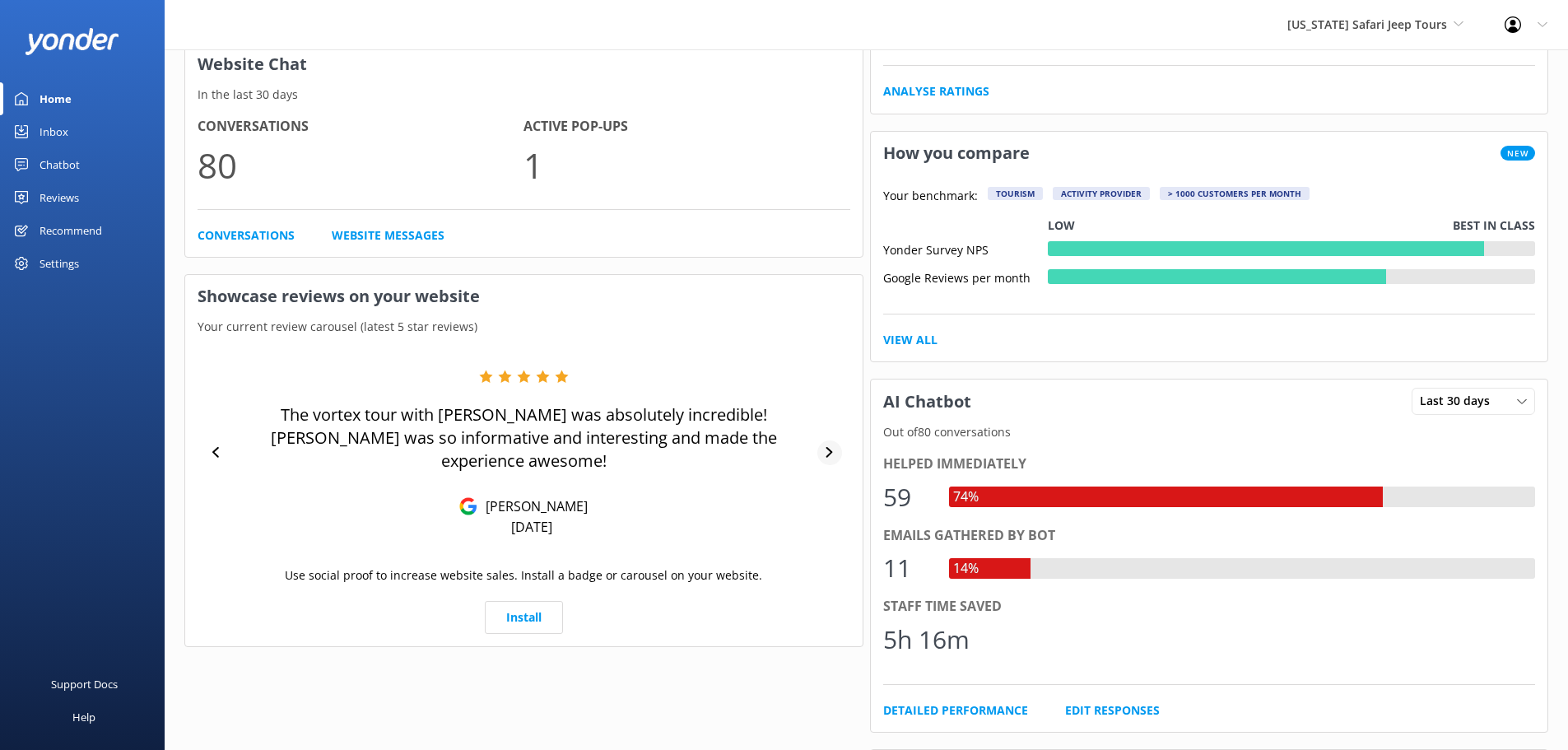
click at [832, 448] on icon at bounding box center [829, 452] width 10 height 10
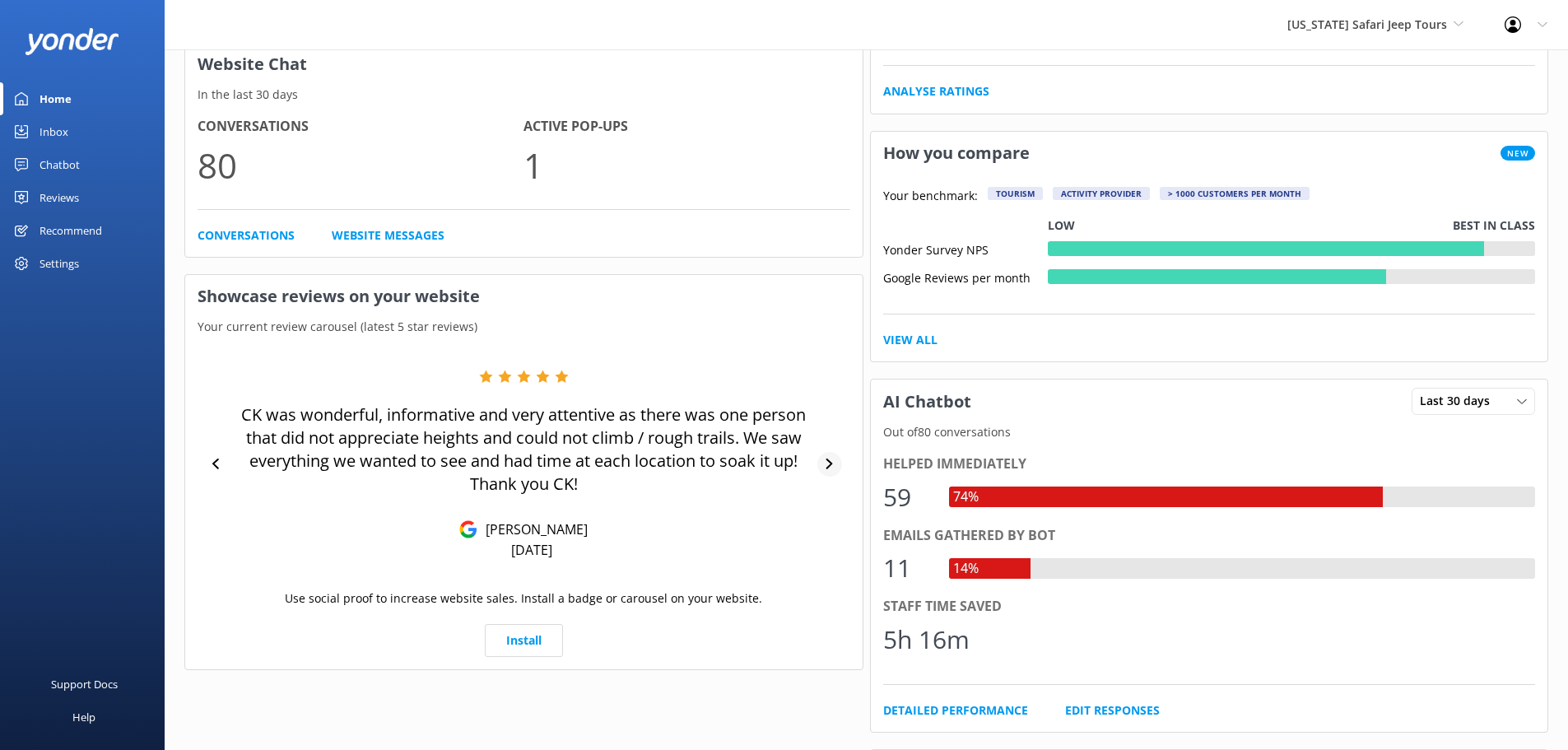
click at [828, 460] on icon at bounding box center [829, 464] width 7 height 10
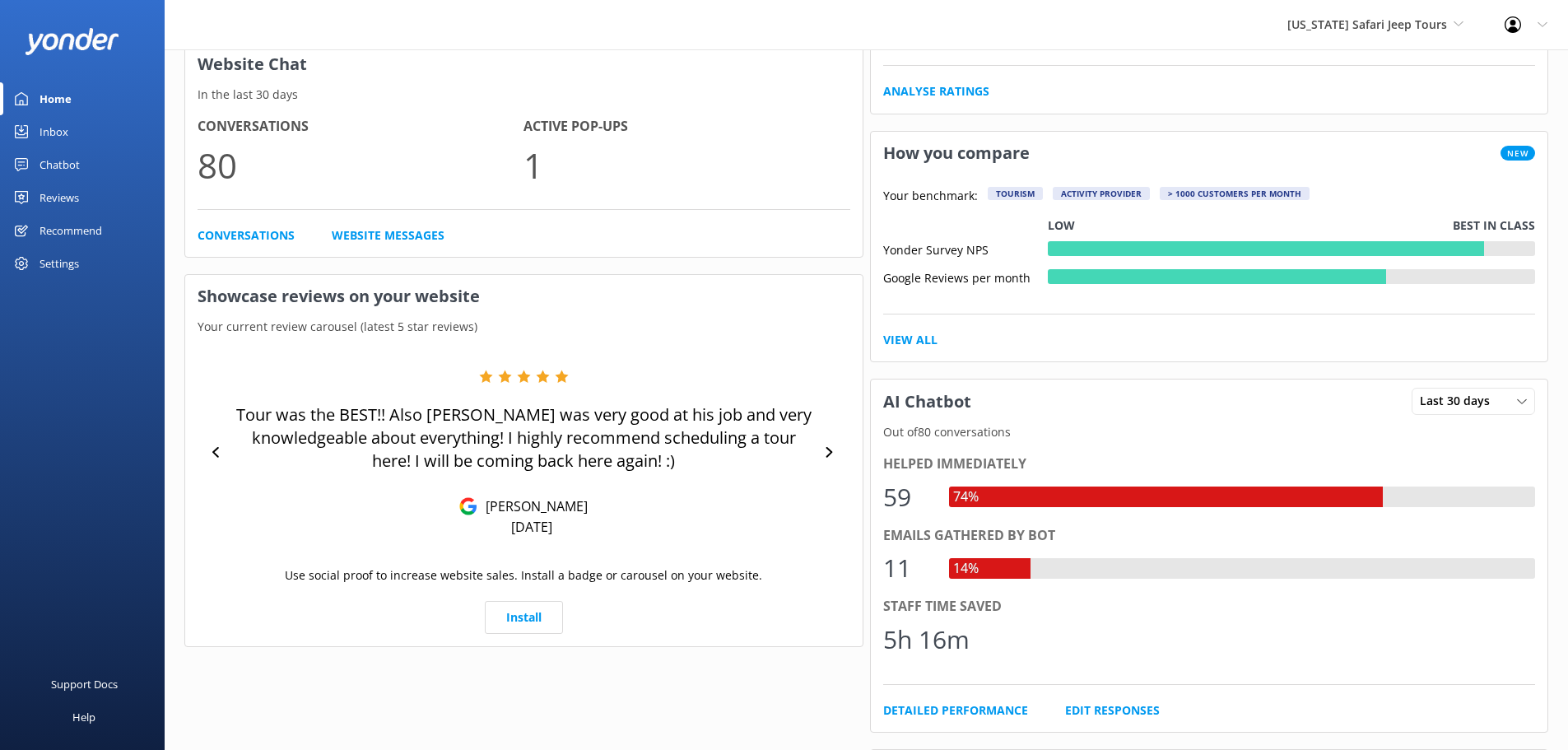
drag, startPoint x: 822, startPoint y: 454, endPoint x: 828, endPoint y: 483, distance: 29.6
click at [828, 483] on div "Tour was the BEST!! Also Doc was very good at his job and very knowledgeable ab…" at bounding box center [524, 452] width 653 height 167
click at [828, 449] on icon at bounding box center [829, 452] width 7 height 10
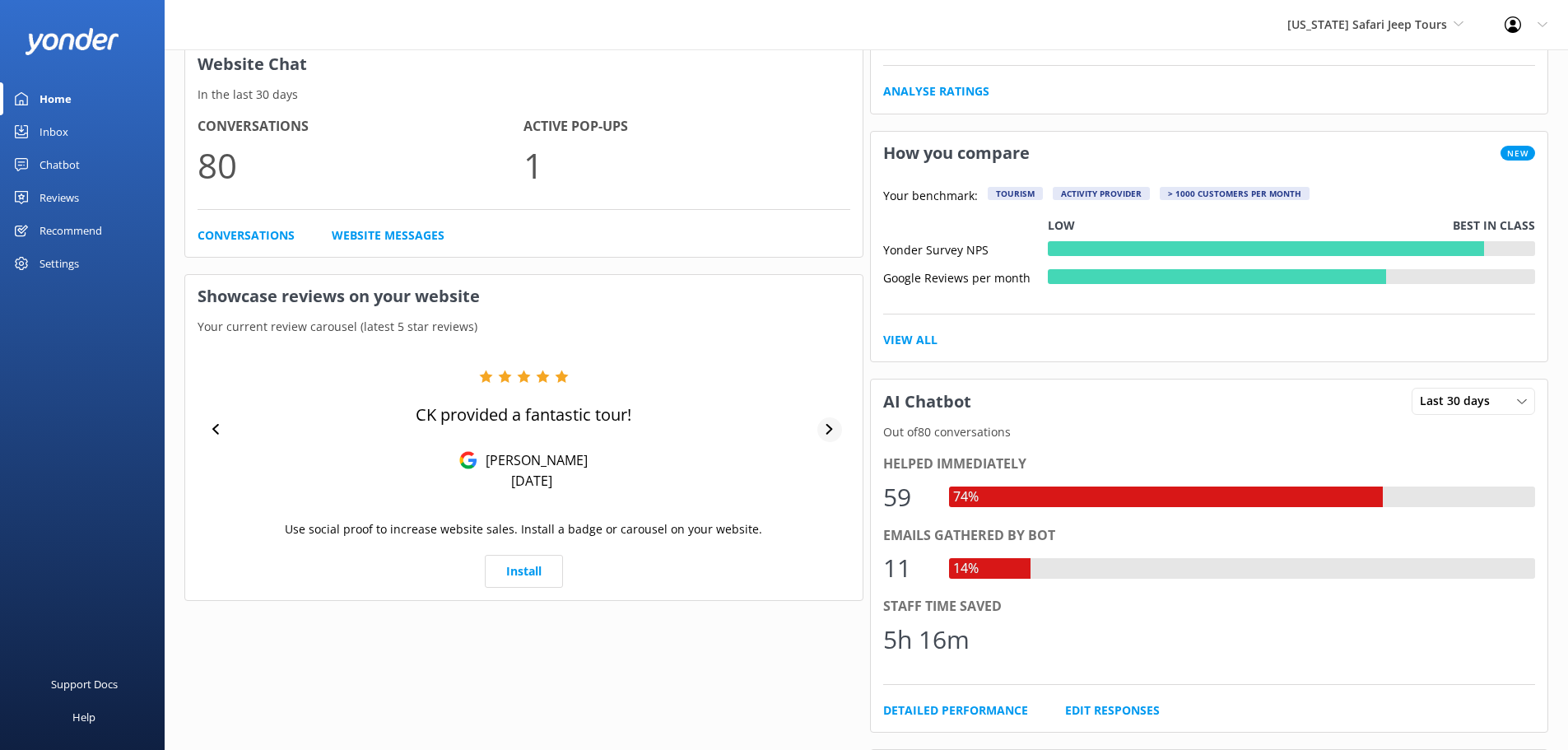
click at [829, 428] on icon at bounding box center [829, 429] width 10 height 10
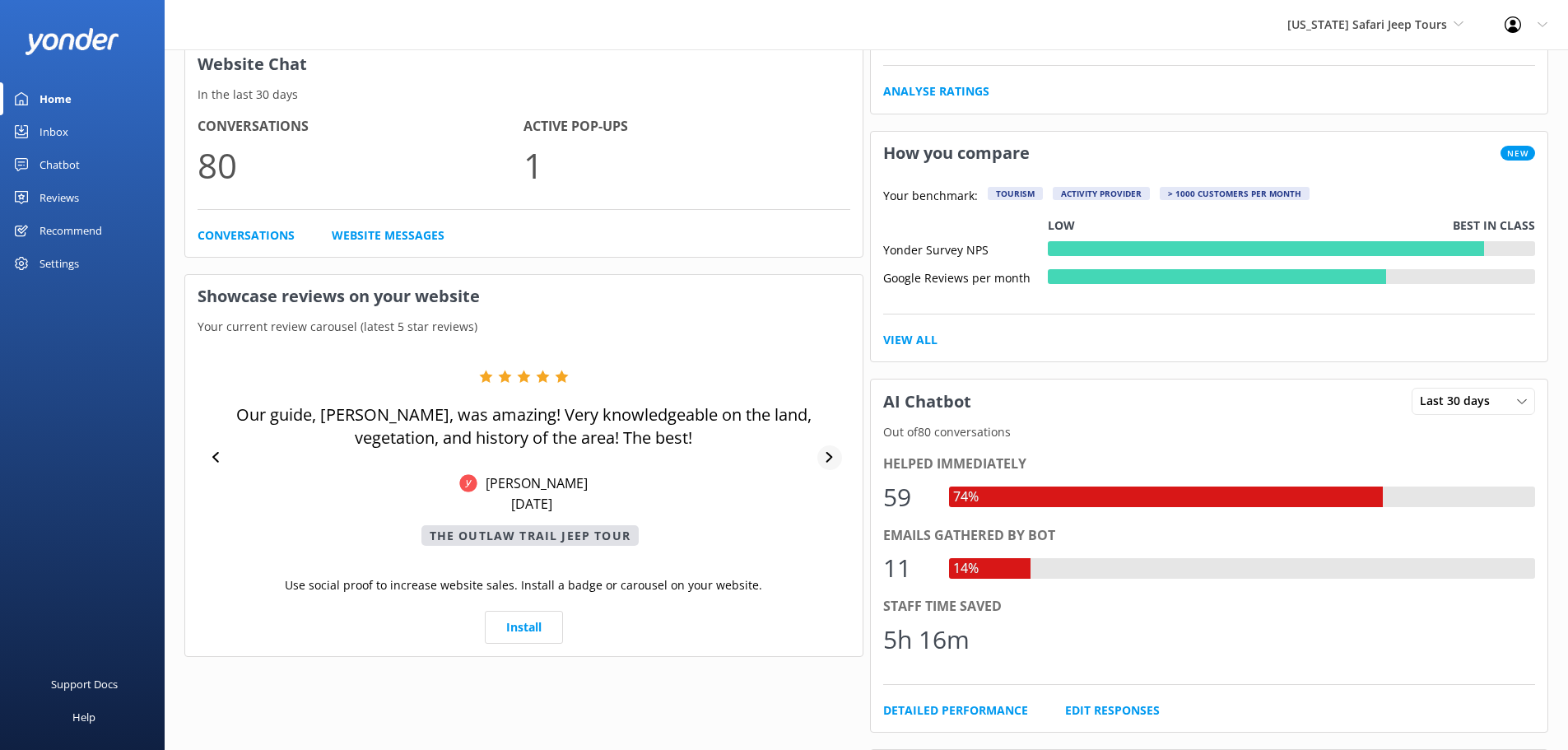
click at [828, 460] on icon at bounding box center [829, 457] width 7 height 10
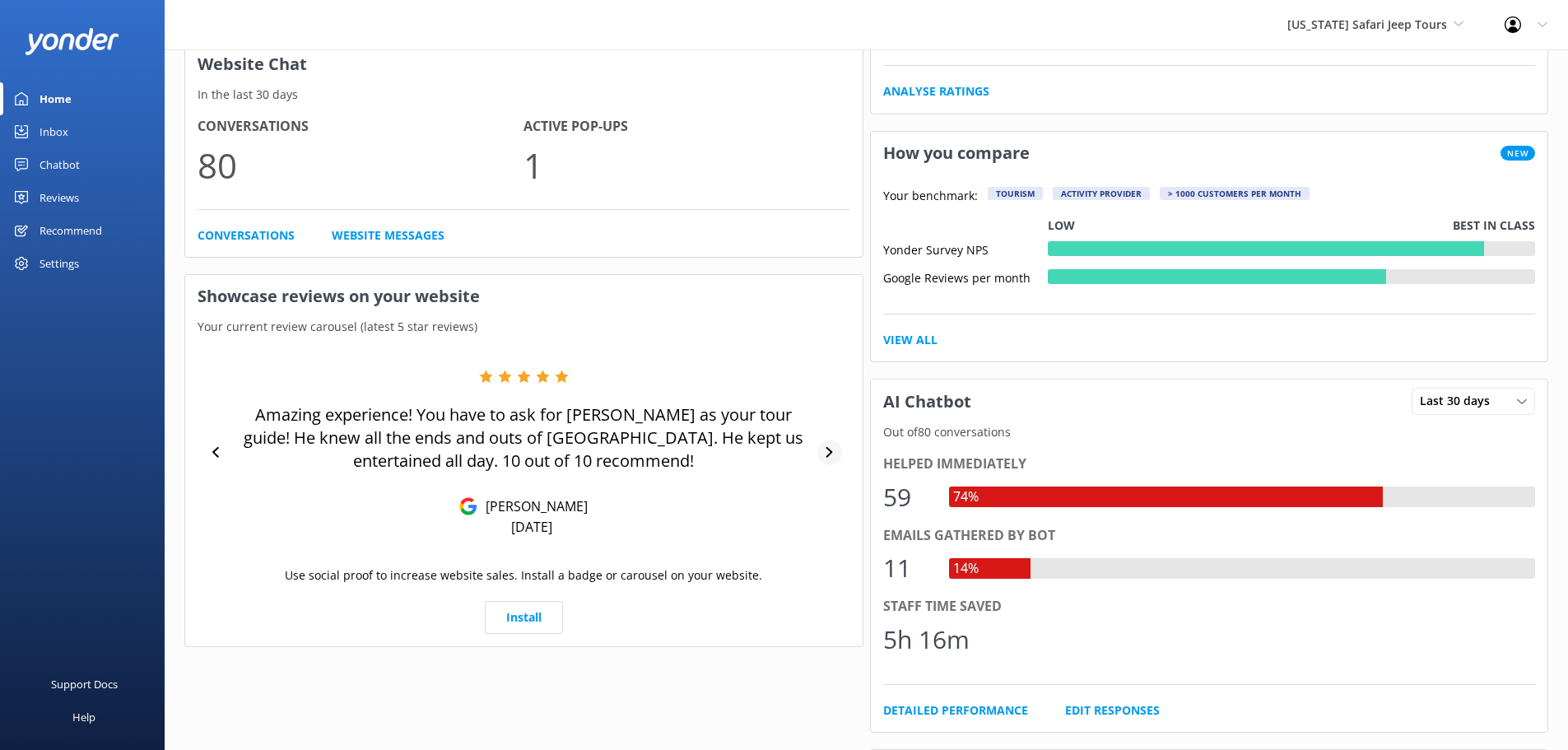
click at [828, 459] on div at bounding box center [830, 453] width 24 height 24
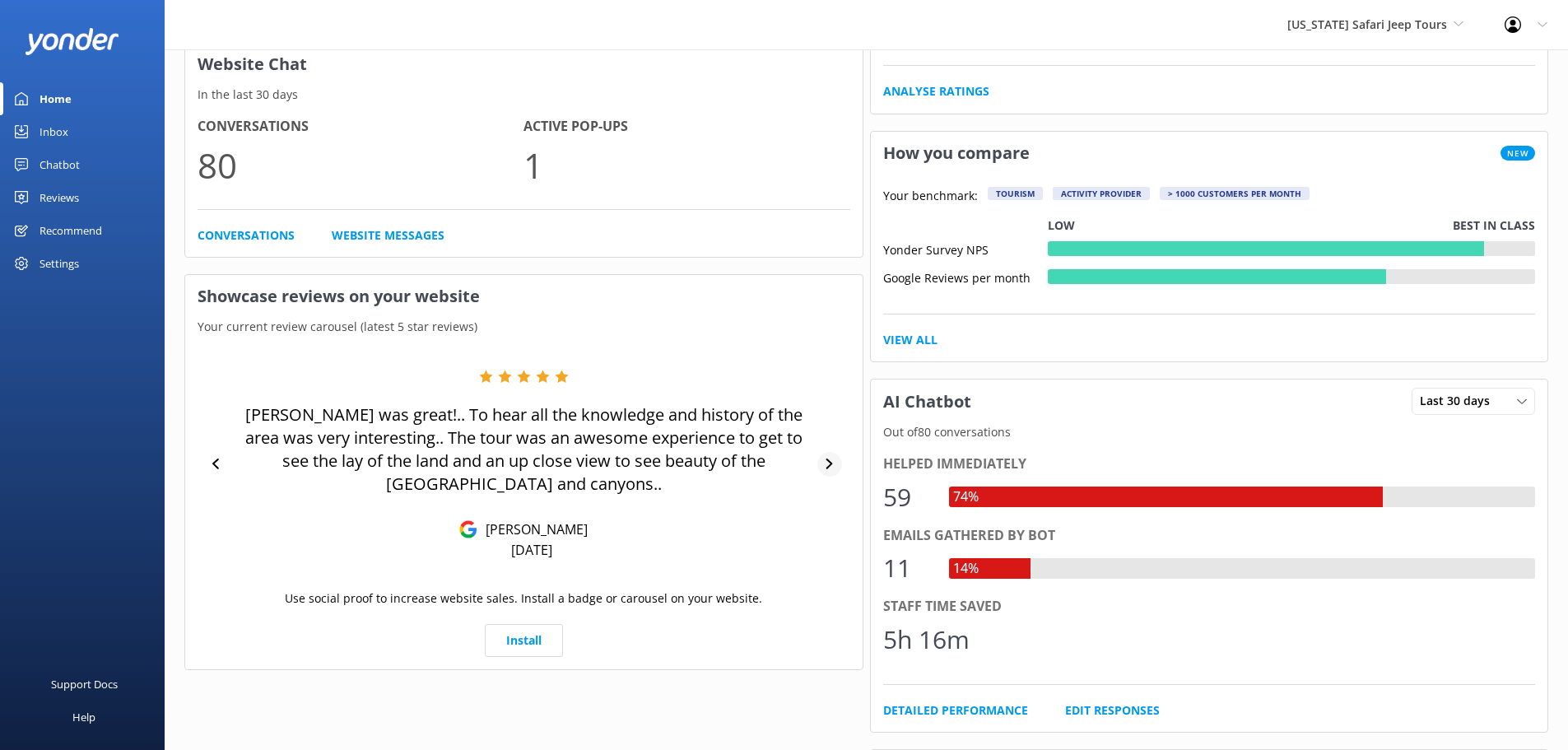
click at [828, 460] on icon at bounding box center [829, 464] width 7 height 10
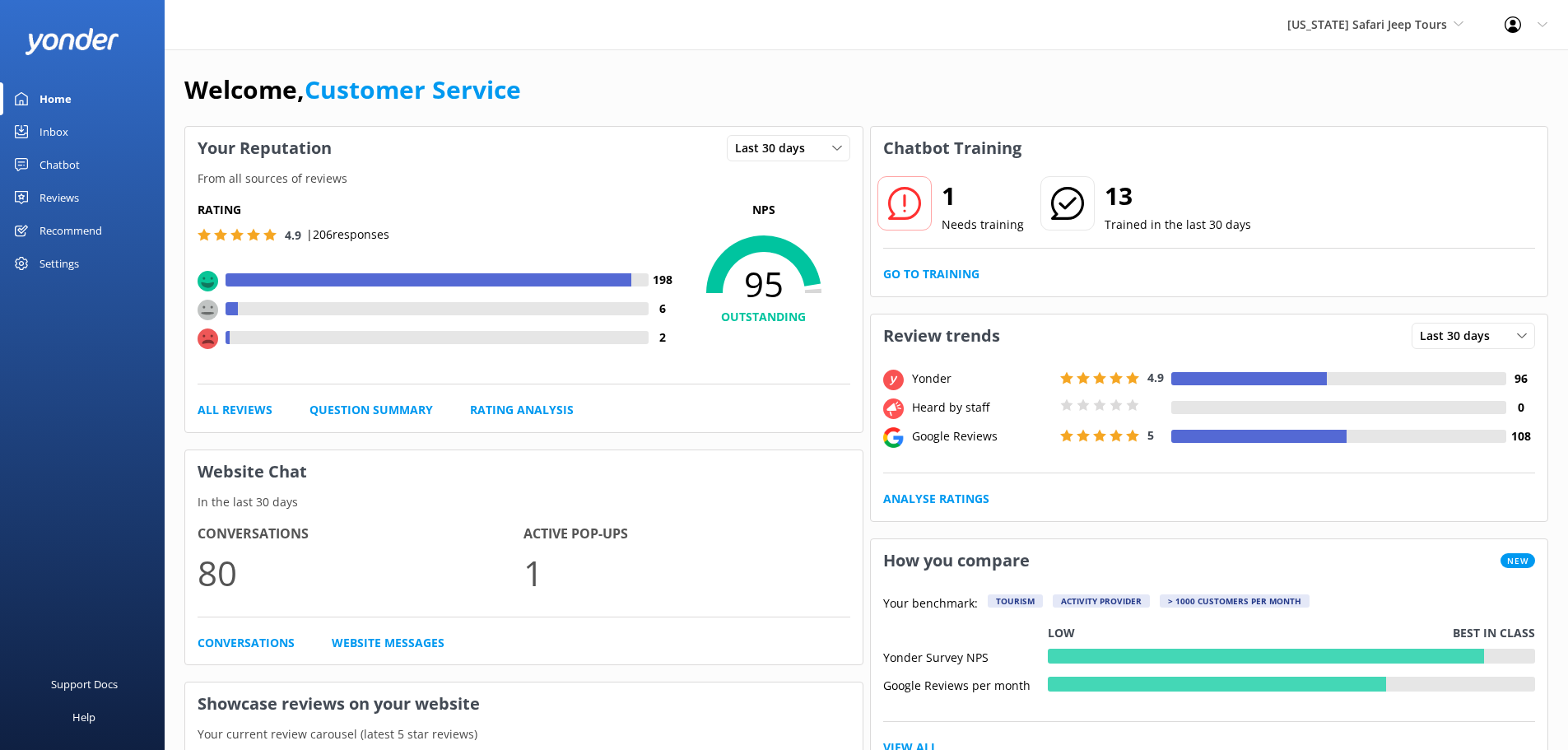
scroll to position [0, 0]
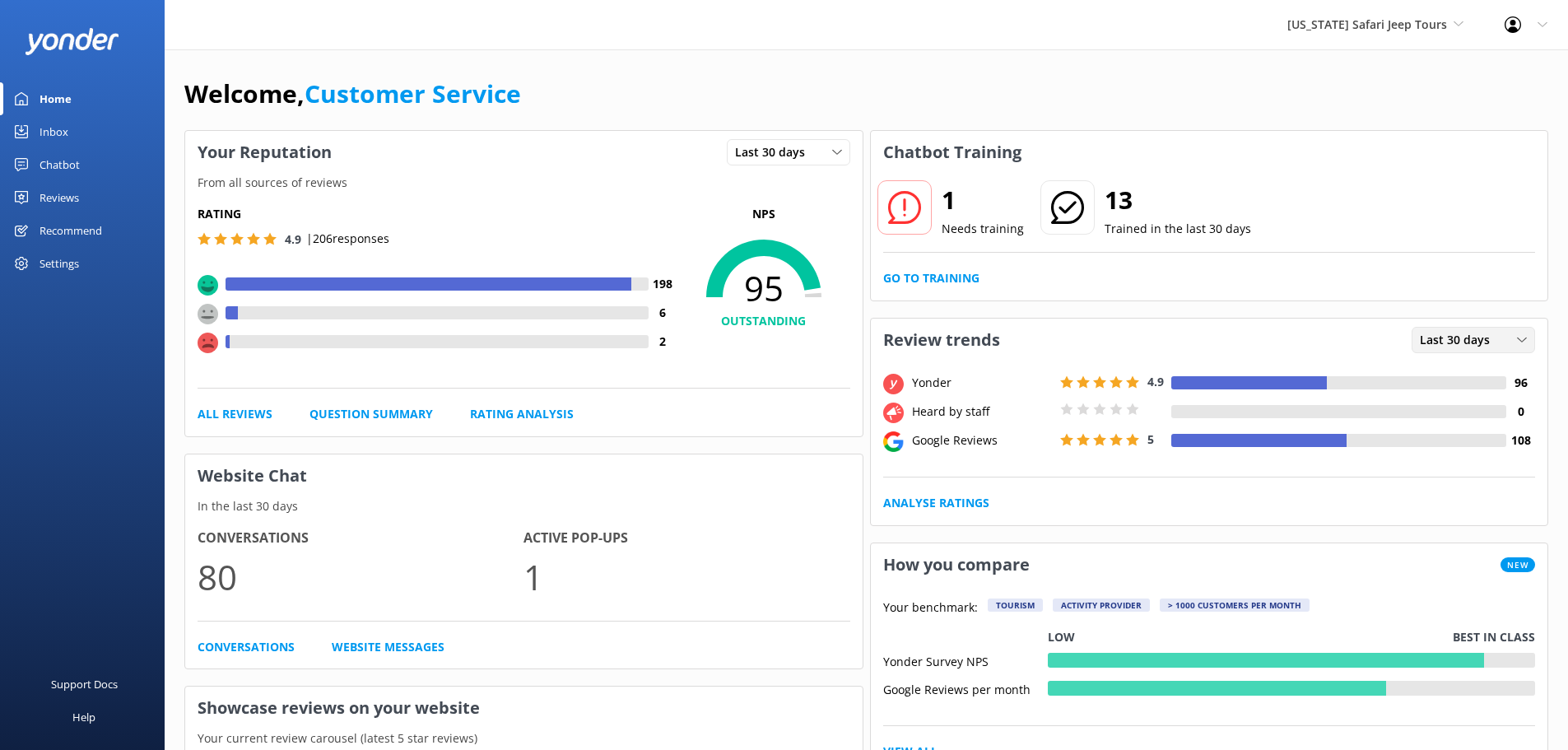
click at [1474, 333] on span "Last 30 days" at bounding box center [1459, 339] width 80 height 18
click at [1487, 372] on link "Last 7 days" at bounding box center [1486, 373] width 147 height 33
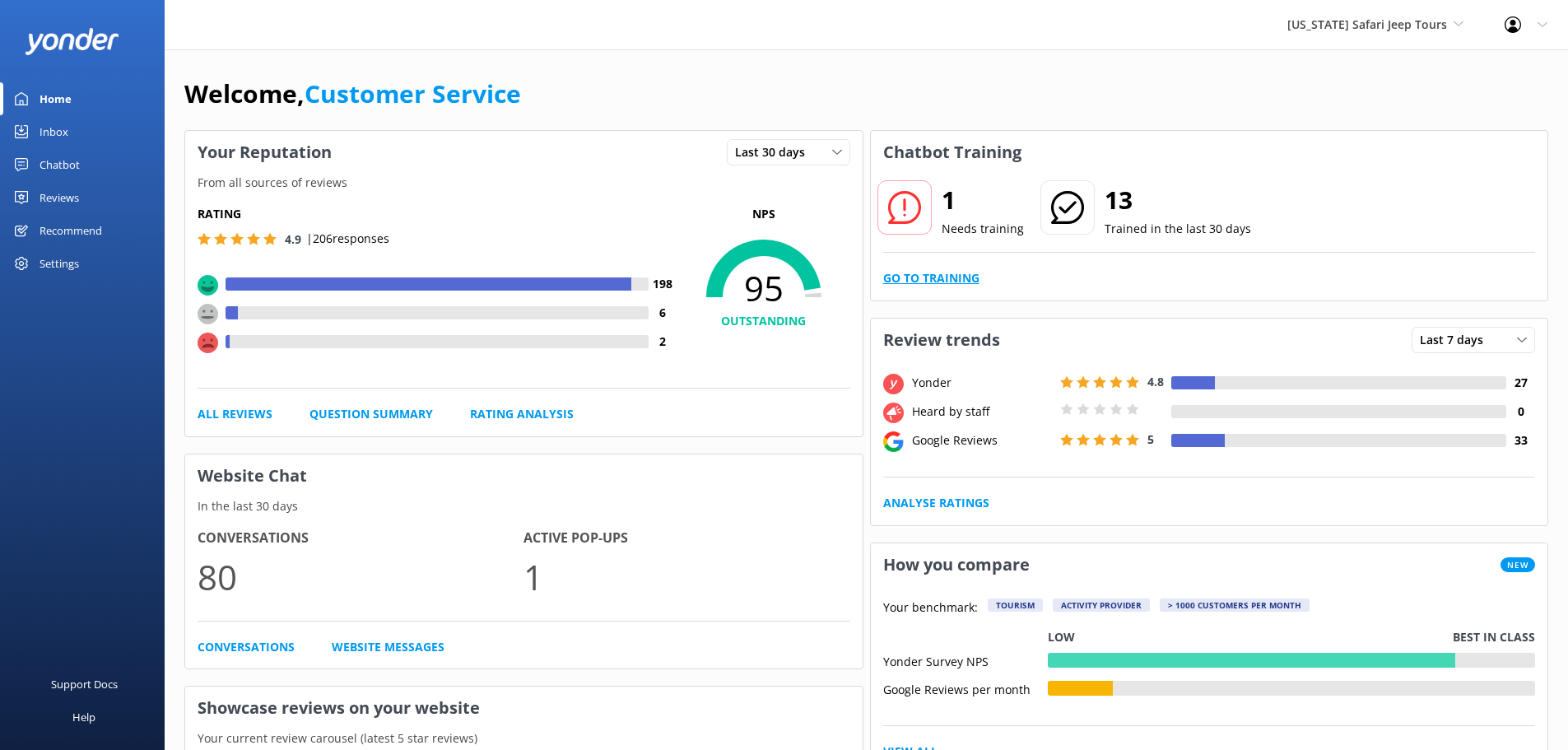
click at [929, 277] on link "Go to Training" at bounding box center [931, 278] width 96 height 18
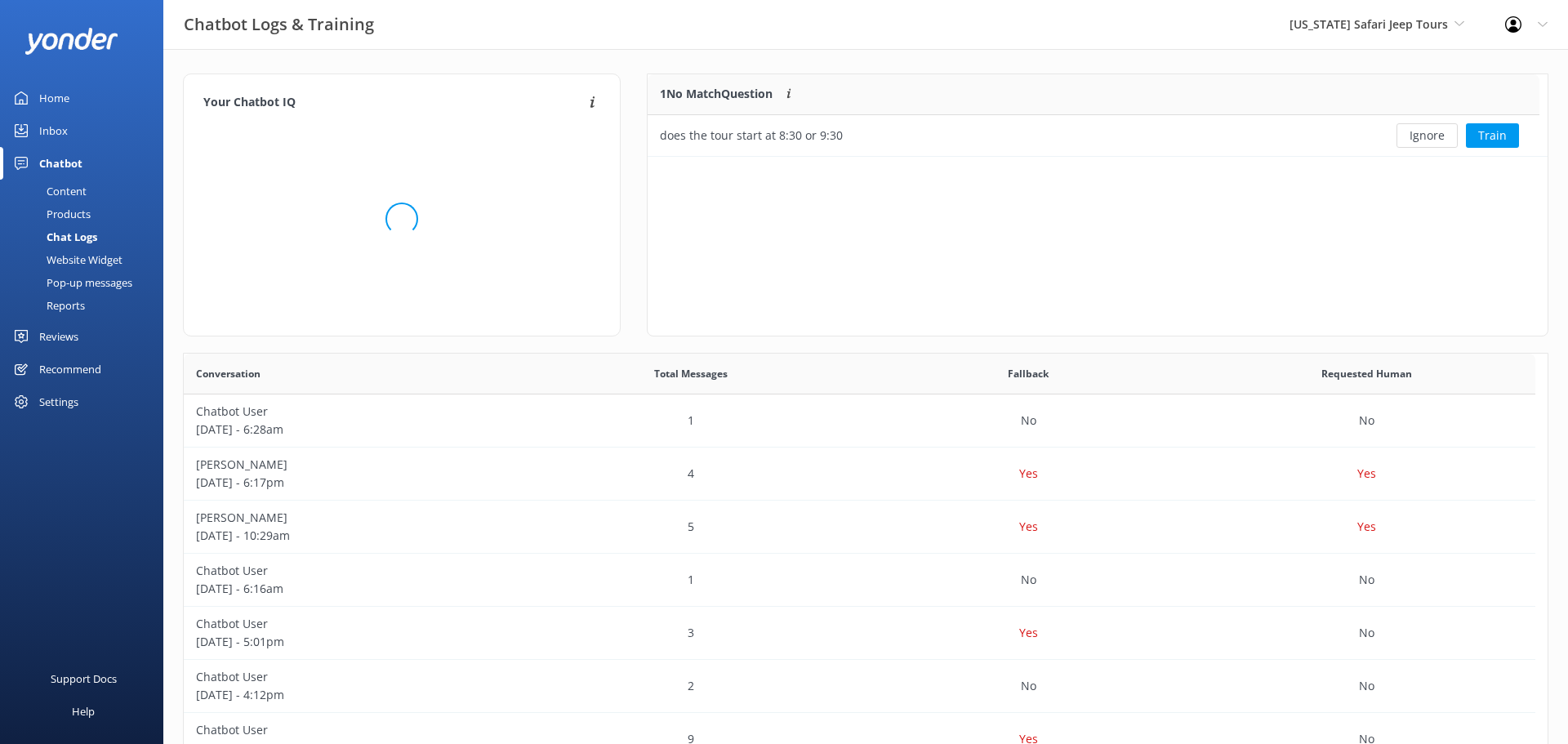
scroll to position [560, 1339]
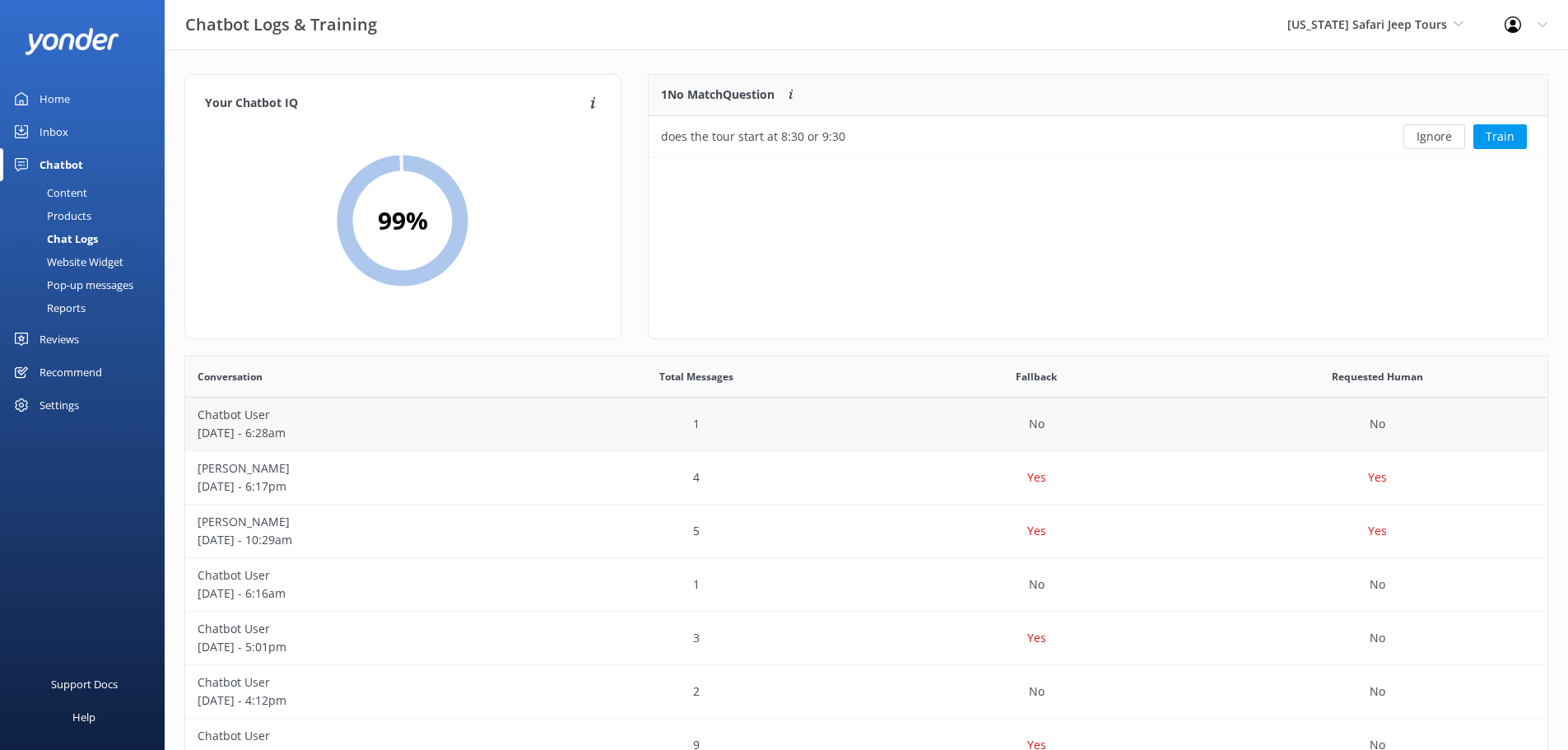
click at [471, 424] on p "September 10 - 6:28am" at bounding box center [356, 432] width 316 height 18
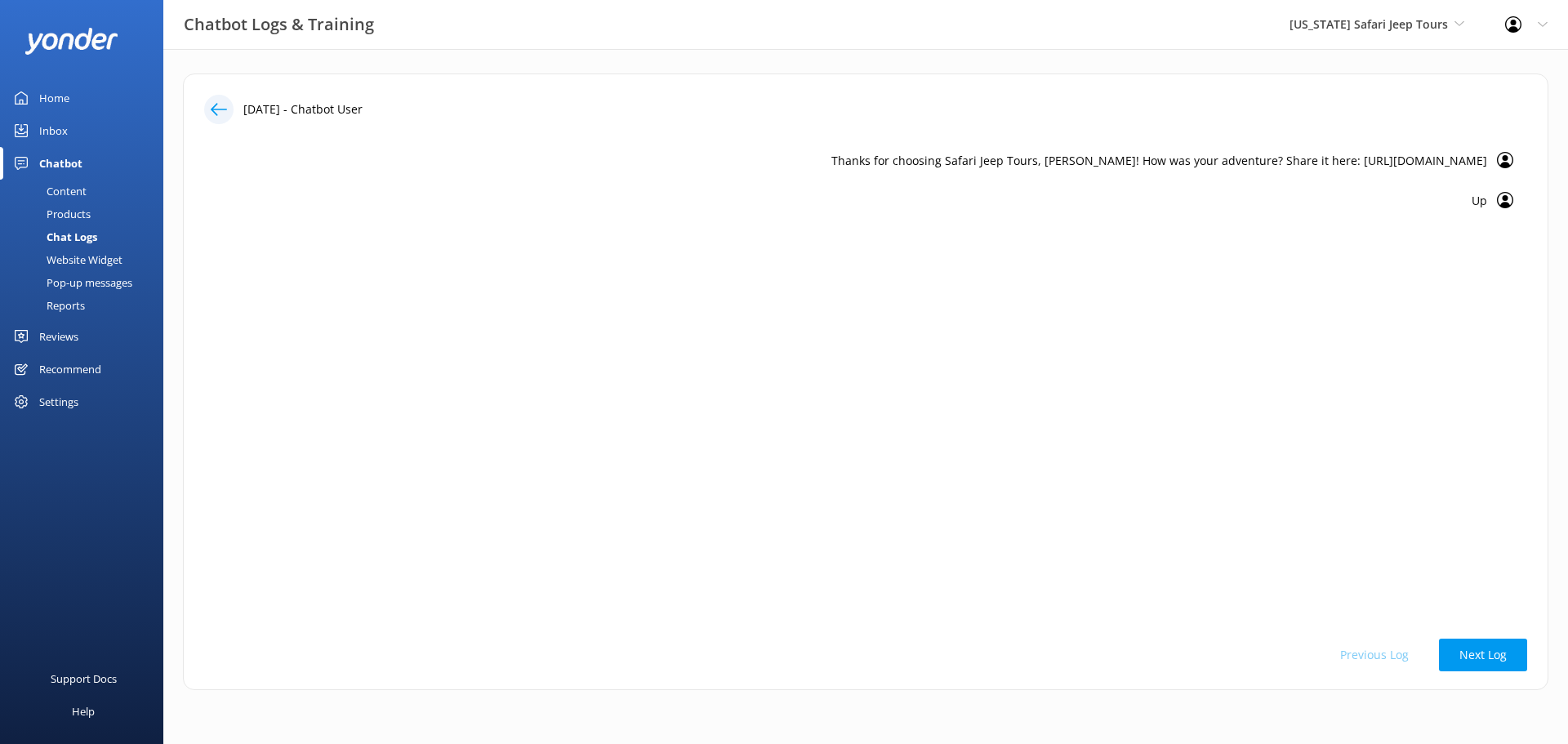
click at [51, 124] on div "Inbox" at bounding box center [53, 130] width 29 height 33
